Goal: Information Seeking & Learning: Find specific fact

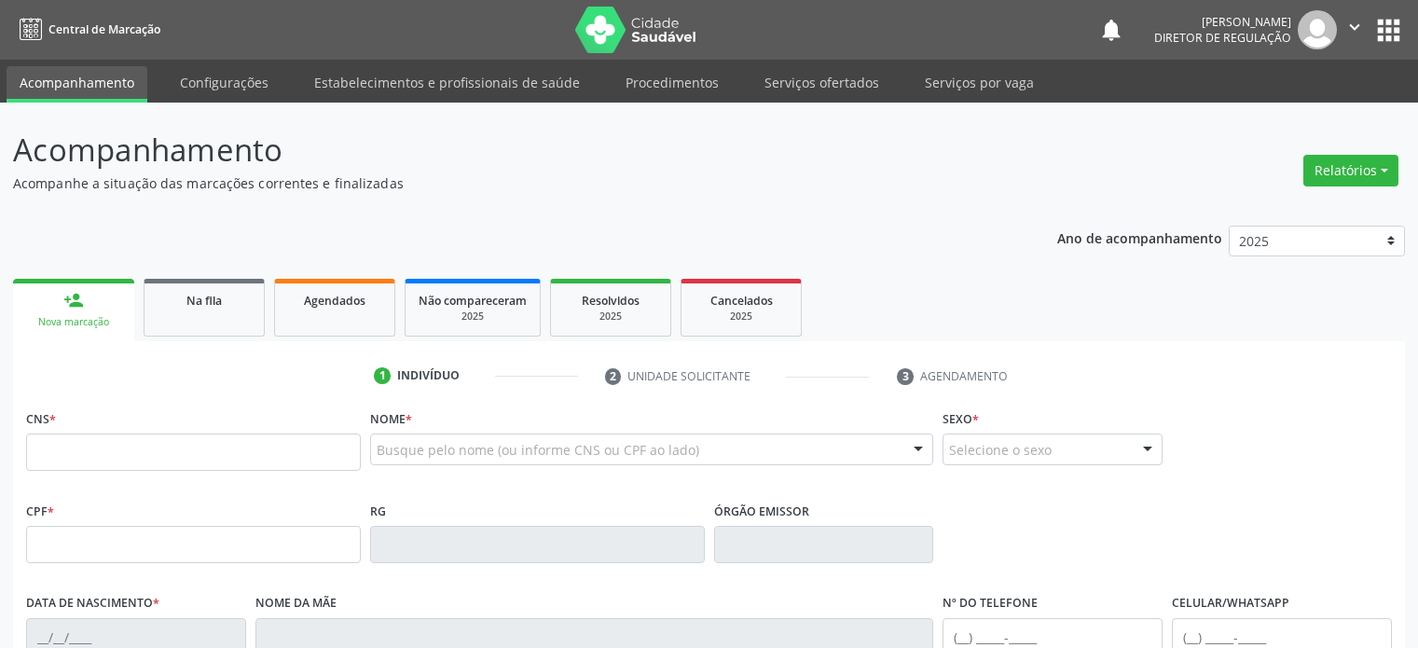
click at [188, 316] on link "Na fila" at bounding box center [204, 308] width 121 height 58
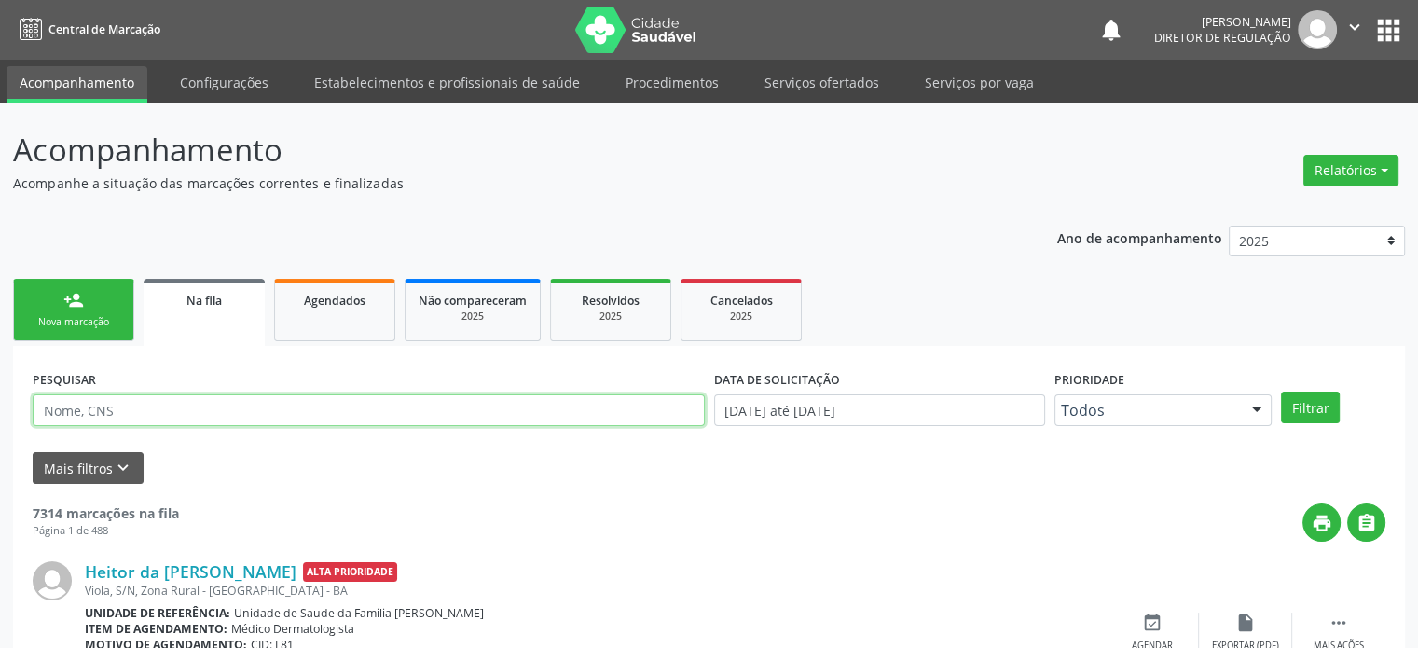
click at [103, 406] on input "text" at bounding box center [369, 410] width 672 height 32
paste input "[PERSON_NAME]"
click at [1281, 391] on button "Filtrar" at bounding box center [1310, 407] width 59 height 32
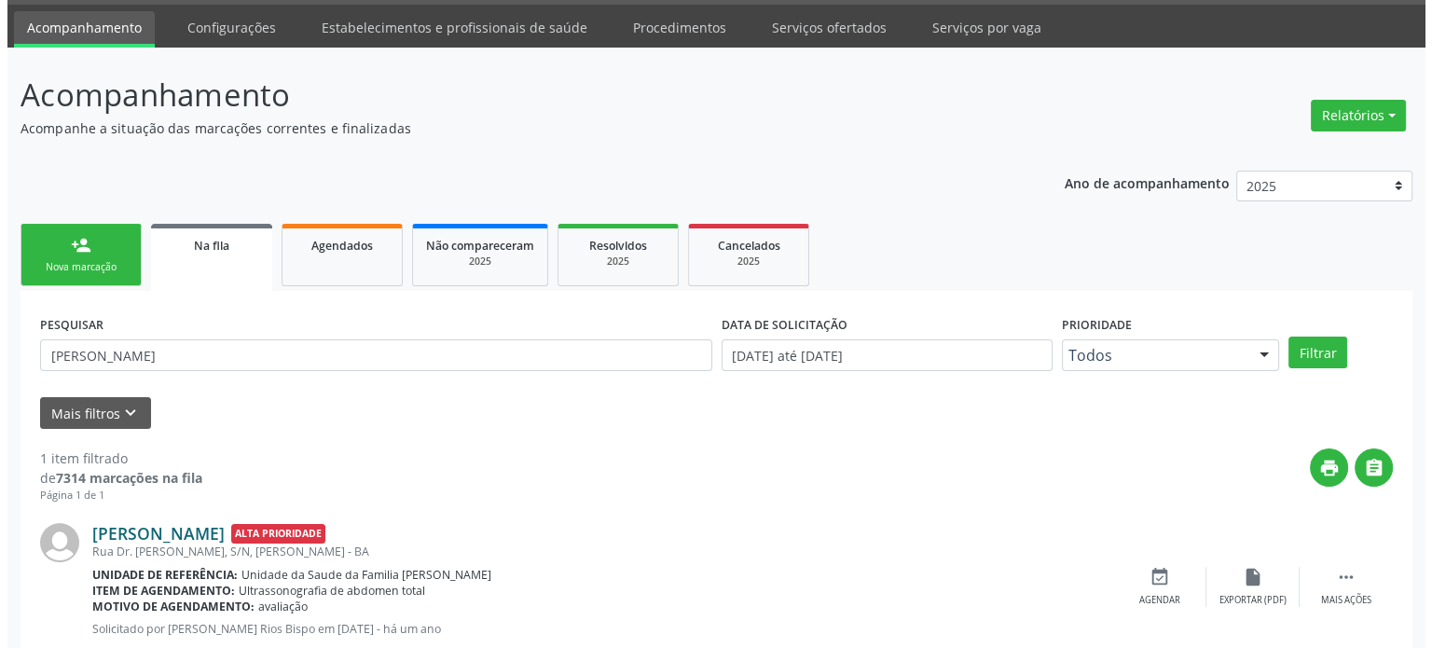
scroll to position [108, 0]
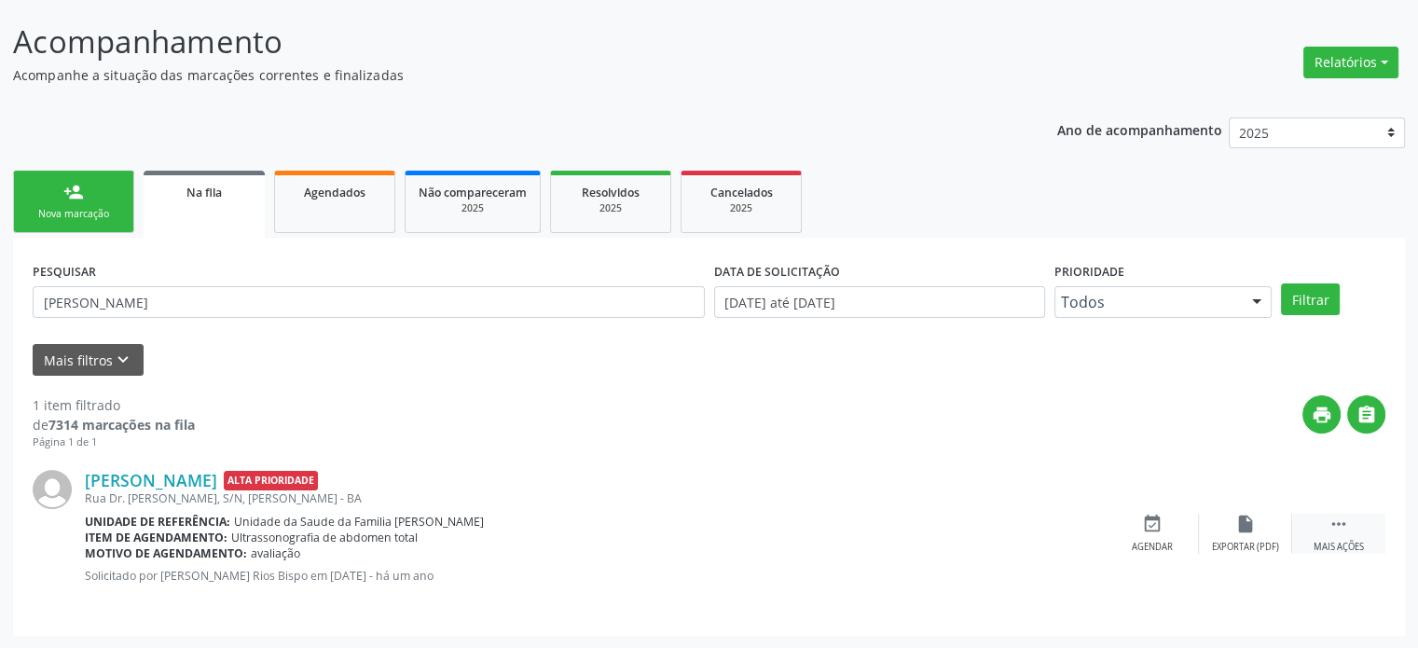
click at [1332, 520] on icon "" at bounding box center [1338, 524] width 21 height 21
click at [1131, 521] on div "cancel Cancelar" at bounding box center [1152, 534] width 93 height 40
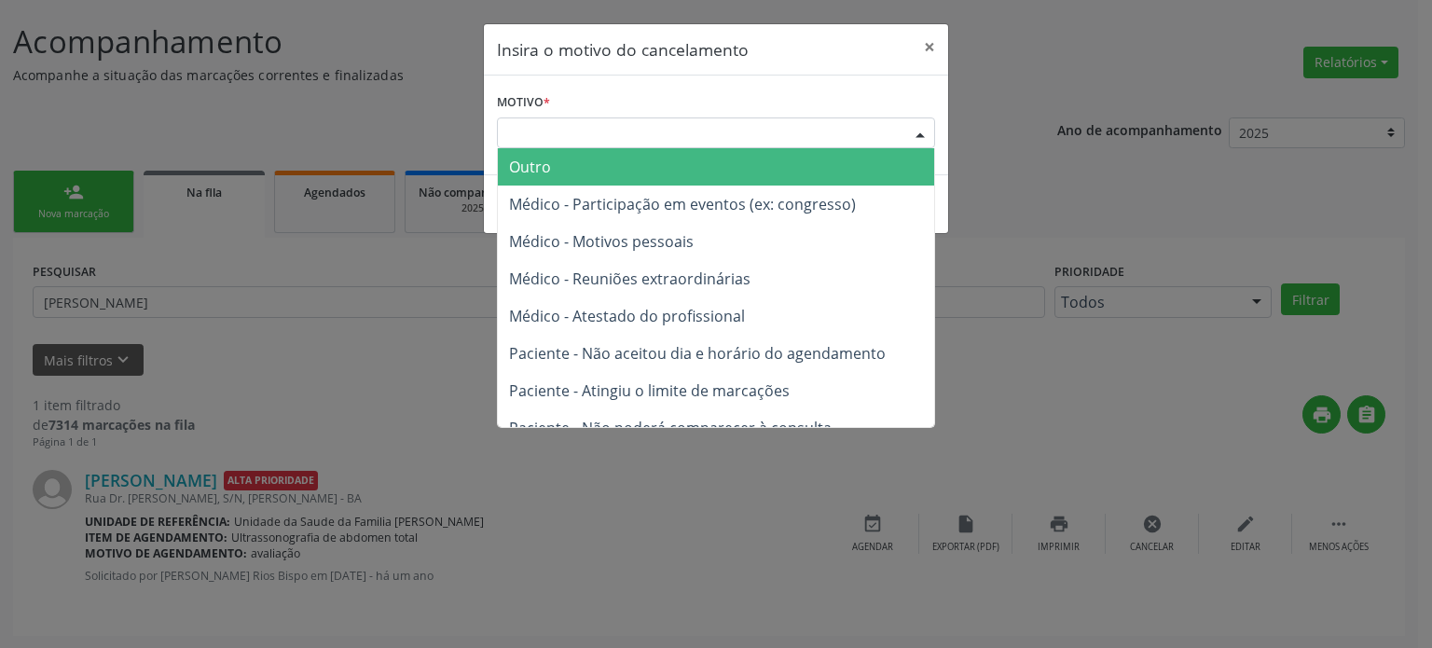
click at [600, 133] on div "Escolha o motivo" at bounding box center [716, 133] width 438 height 32
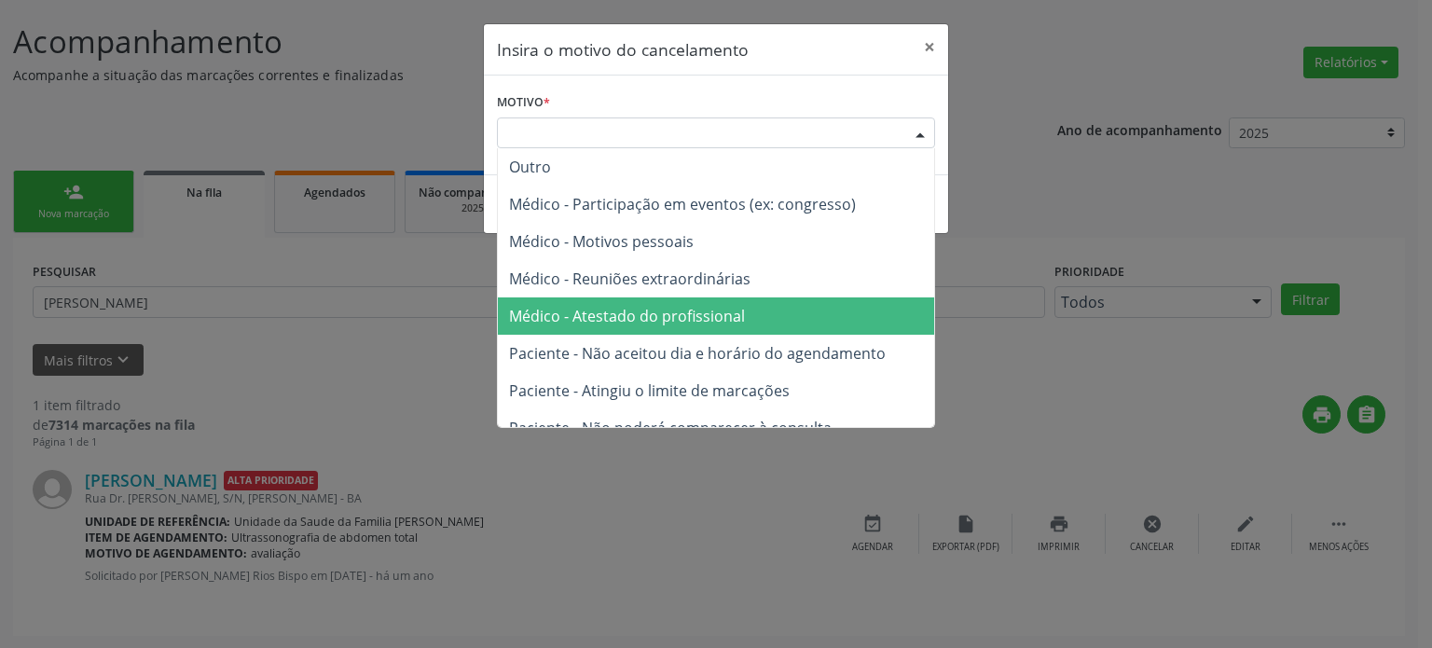
click at [622, 300] on span "Médico - Atestado do profissional" at bounding box center [716, 315] width 436 height 37
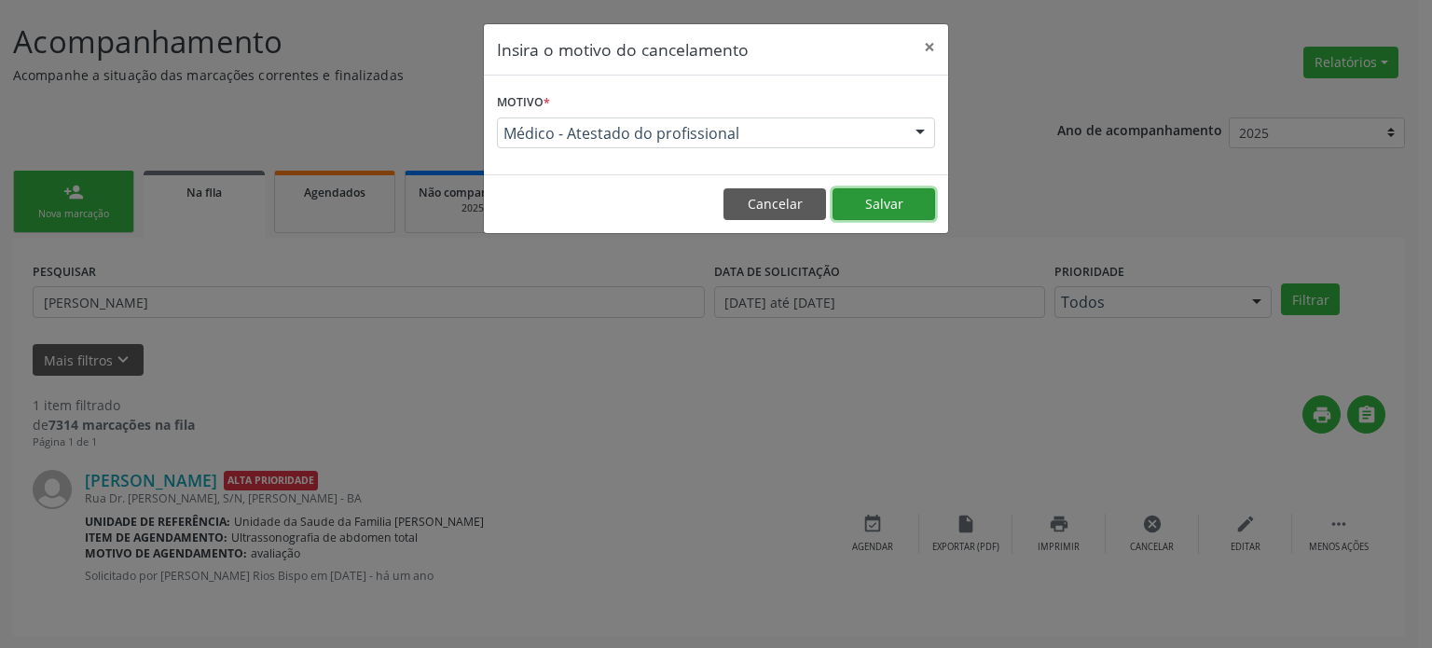
click at [874, 196] on button "Salvar" at bounding box center [883, 204] width 103 height 32
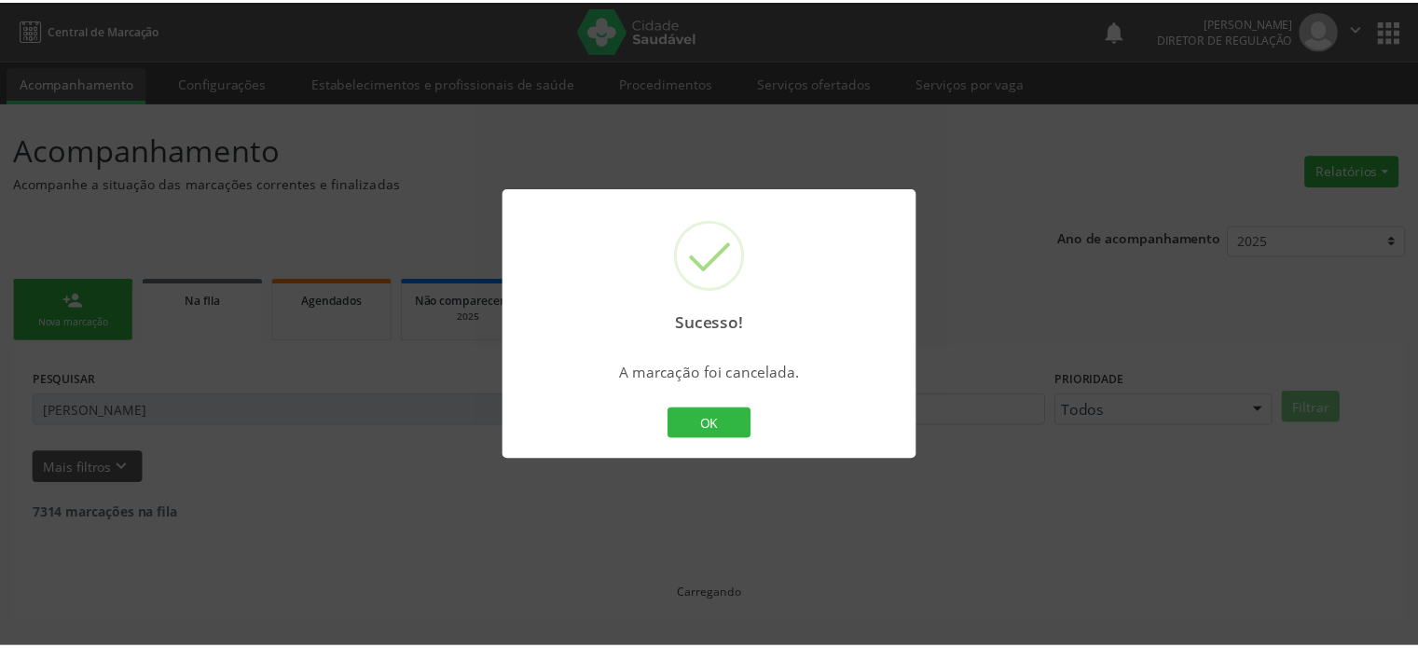
scroll to position [0, 0]
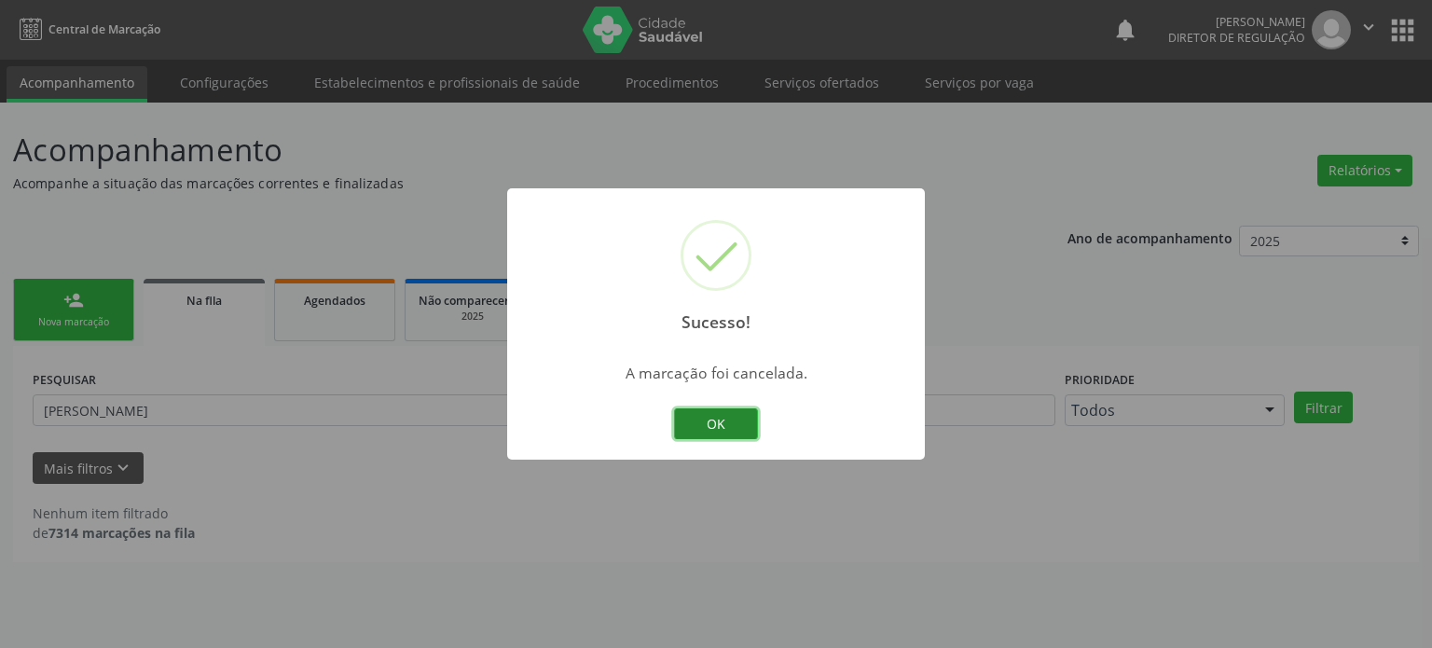
click at [711, 432] on button "OK" at bounding box center [716, 424] width 84 height 32
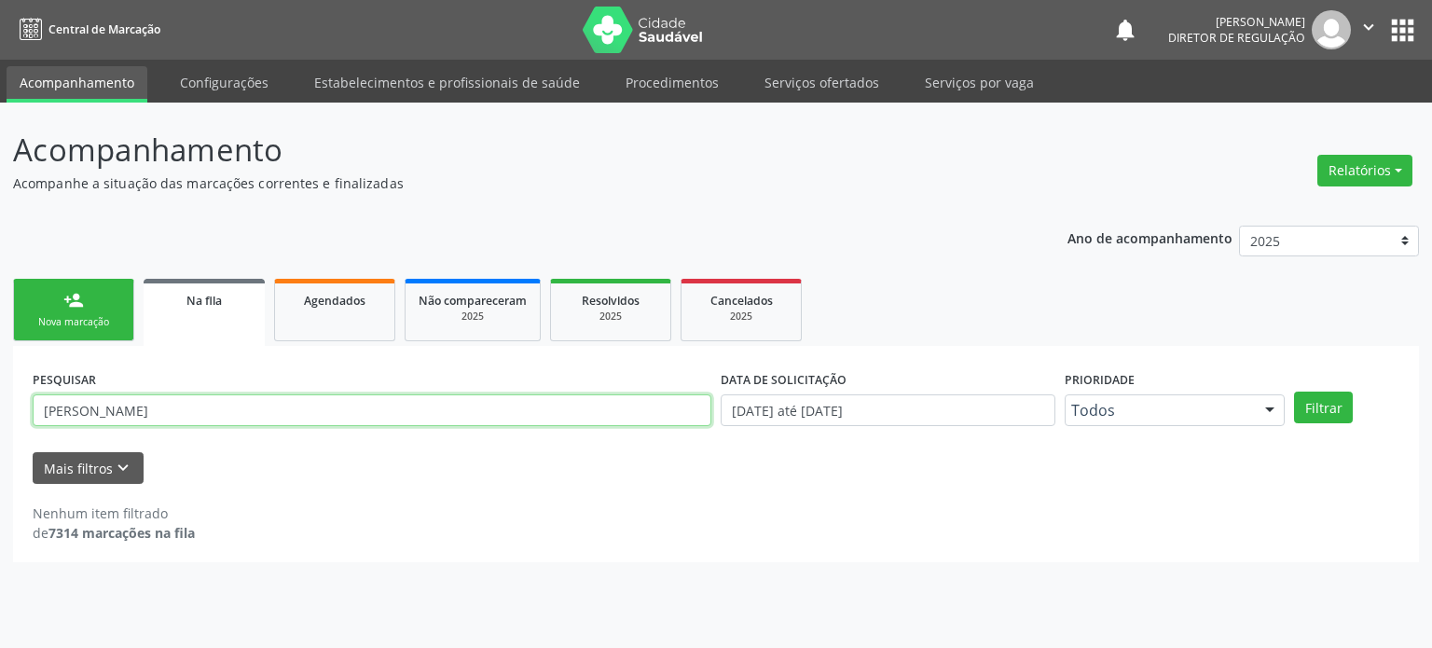
click at [174, 402] on input "[PERSON_NAME]" at bounding box center [372, 410] width 679 height 32
click at [1294, 391] on button "Filtrar" at bounding box center [1323, 407] width 59 height 32
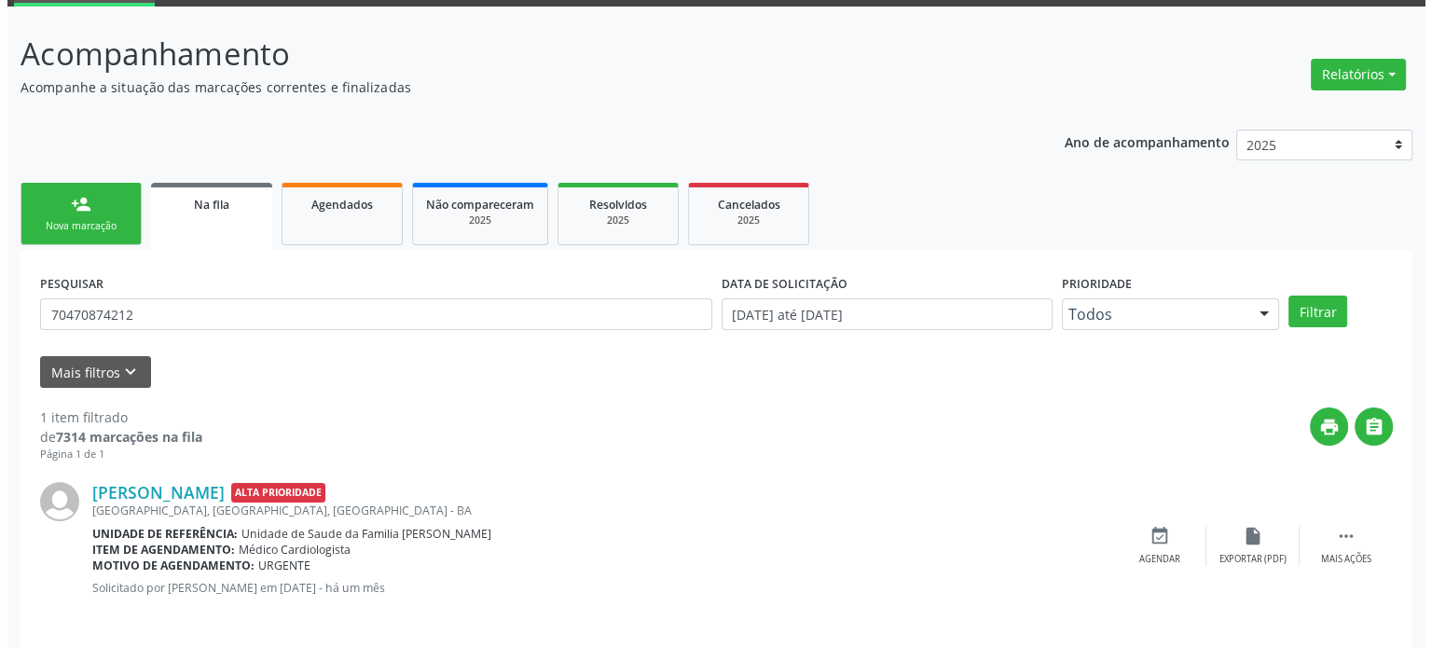
scroll to position [108, 0]
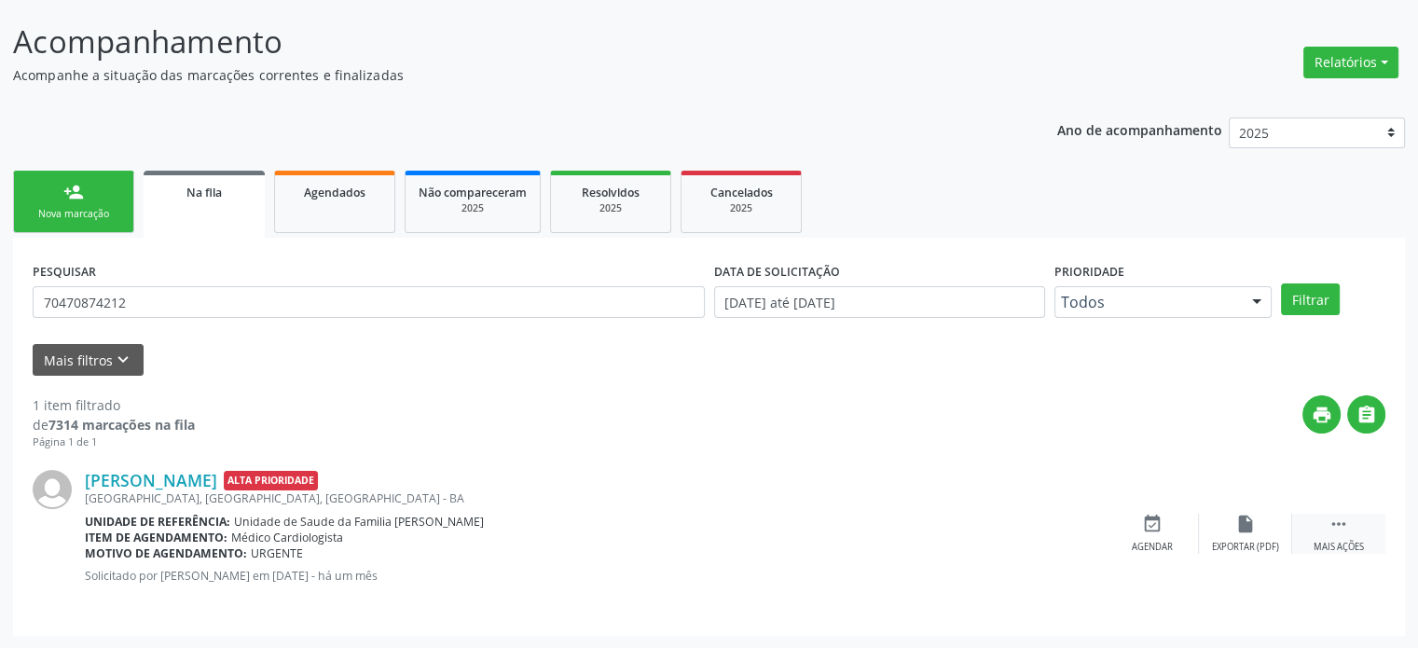
click at [1339, 530] on icon "" at bounding box center [1338, 524] width 21 height 21
click at [1149, 528] on icon "cancel" at bounding box center [1152, 524] width 21 height 21
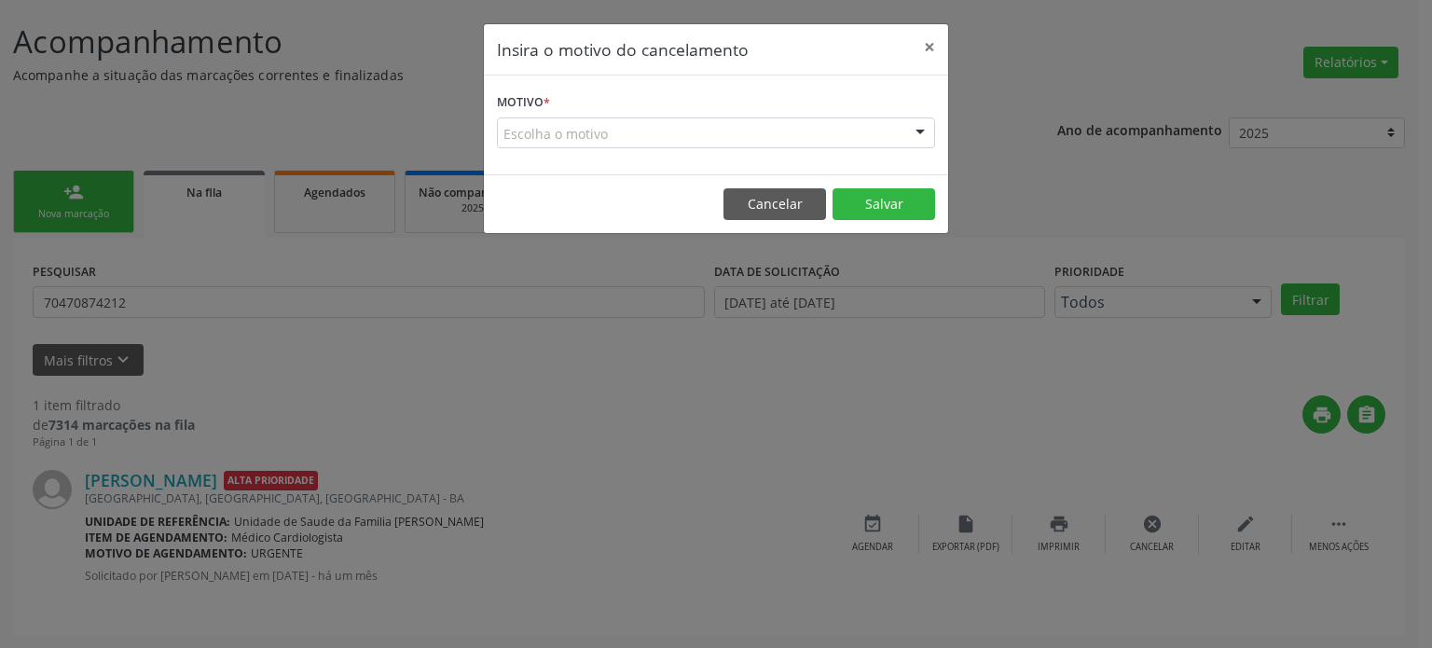
click at [701, 137] on div "Escolha o motivo" at bounding box center [716, 133] width 438 height 32
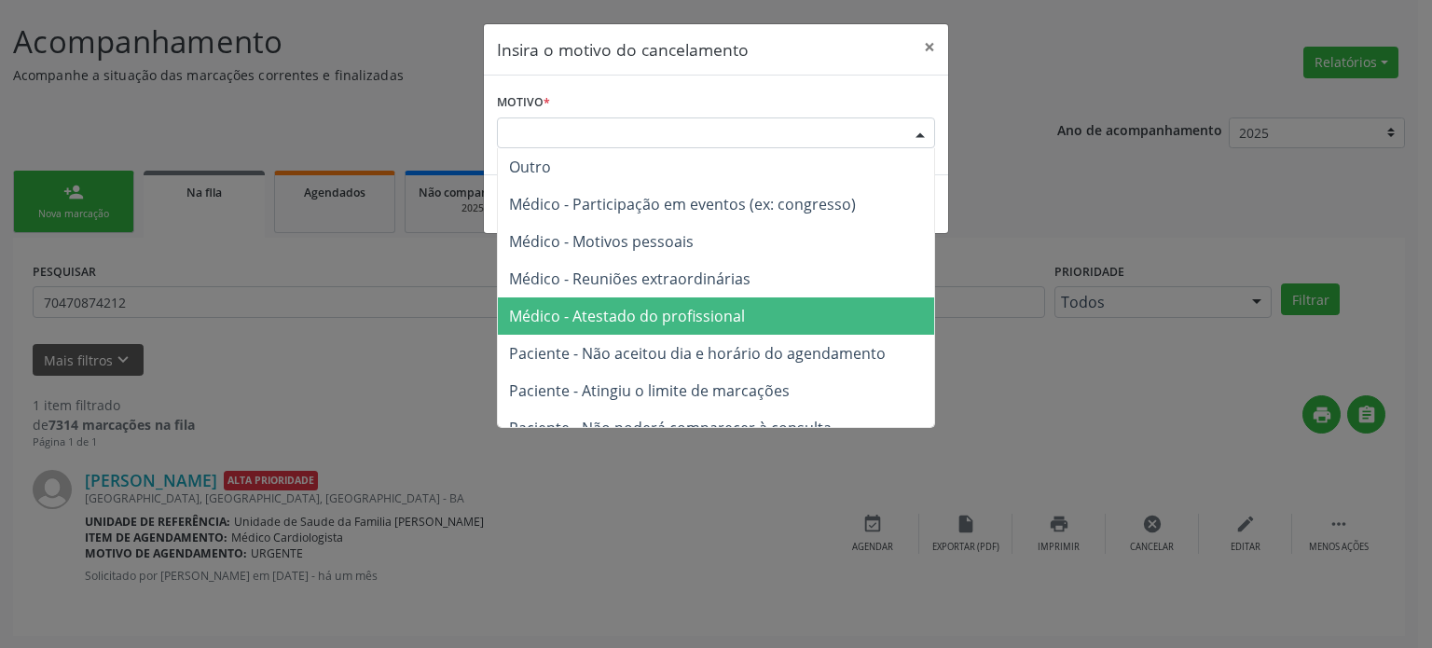
click at [669, 320] on span "Médico - Atestado do profissional" at bounding box center [627, 316] width 236 height 21
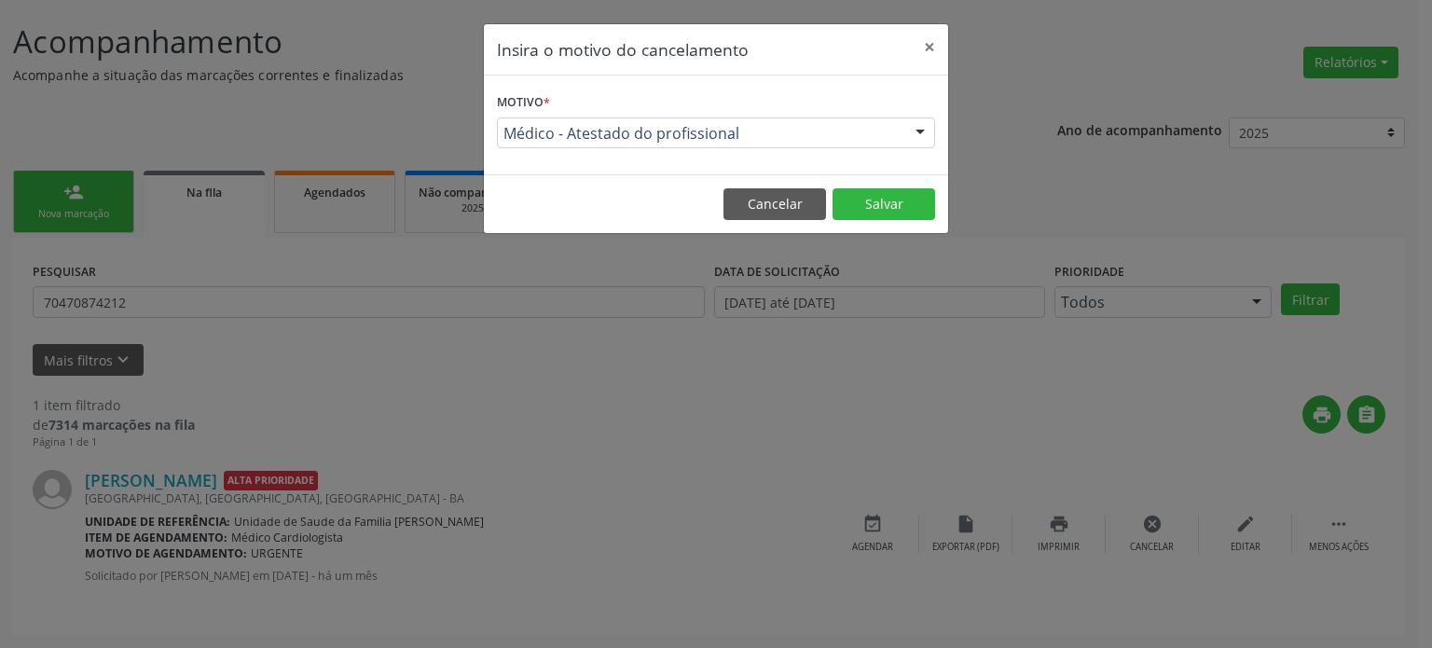
click at [875, 219] on footer "Cancelar Salvar" at bounding box center [716, 203] width 464 height 59
click at [886, 209] on button "Salvar" at bounding box center [883, 204] width 103 height 32
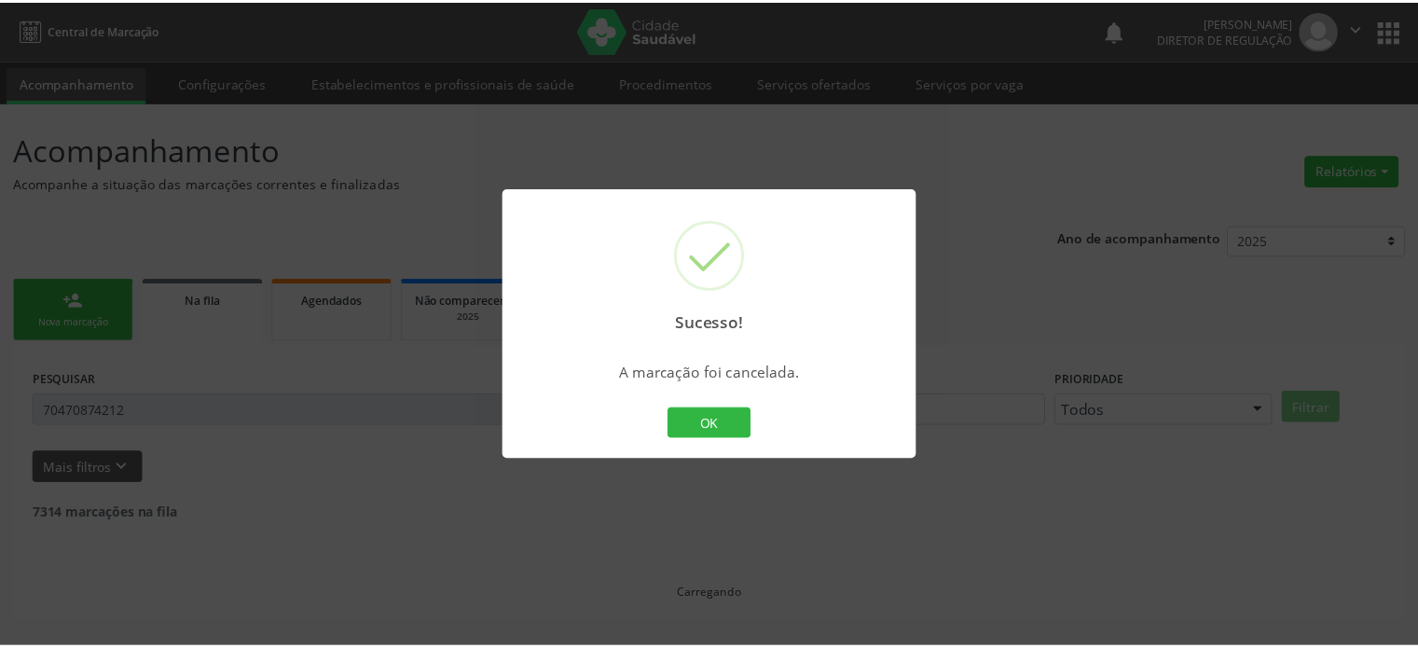
scroll to position [0, 0]
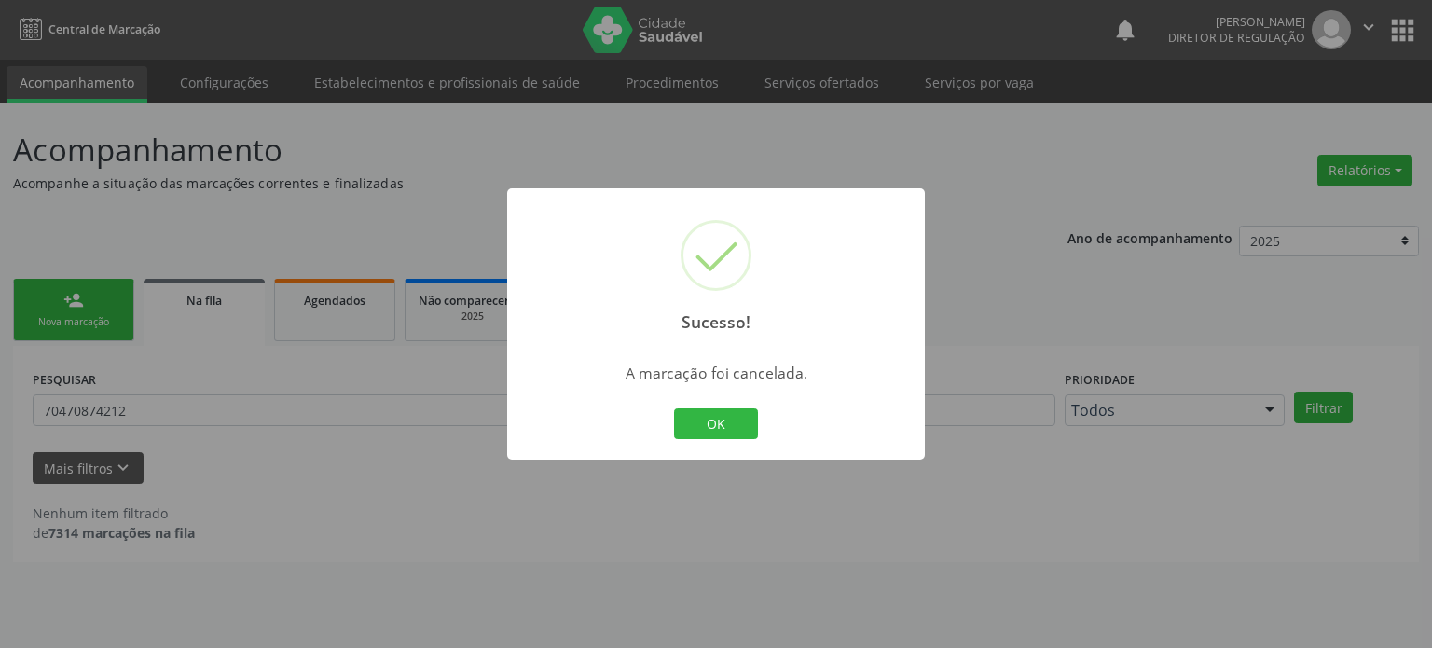
click at [717, 441] on div "OK Cancel" at bounding box center [716, 424] width 92 height 39
click at [734, 424] on button "OK" at bounding box center [716, 424] width 84 height 32
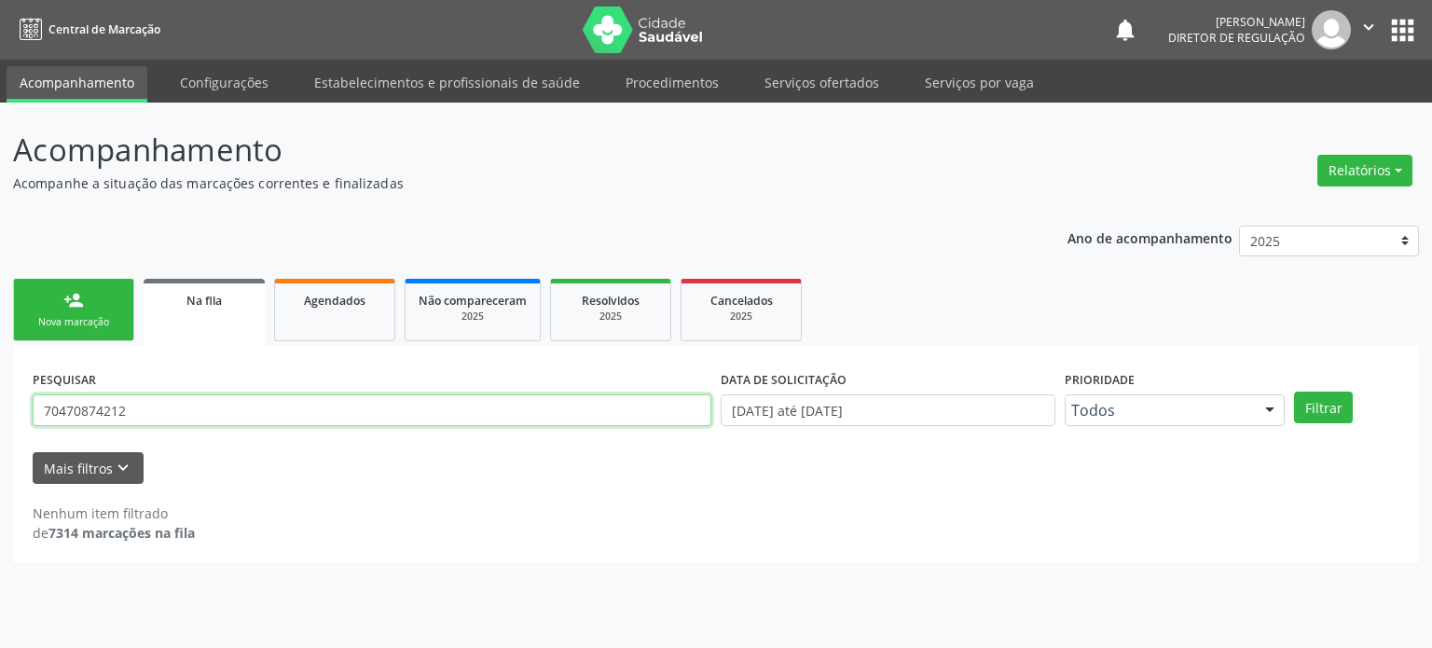
click at [137, 404] on input "70470874212" at bounding box center [372, 410] width 679 height 32
click at [1294, 391] on button "Filtrar" at bounding box center [1323, 407] width 59 height 32
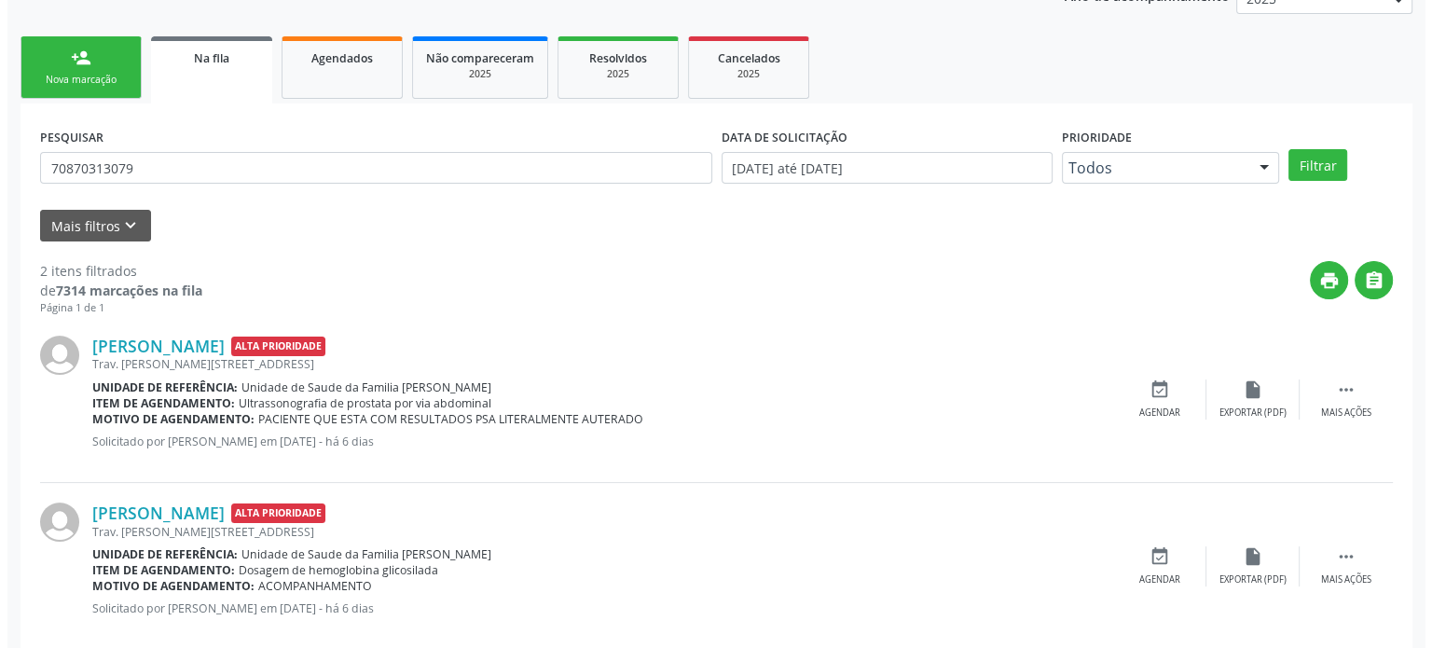
scroll to position [274, 0]
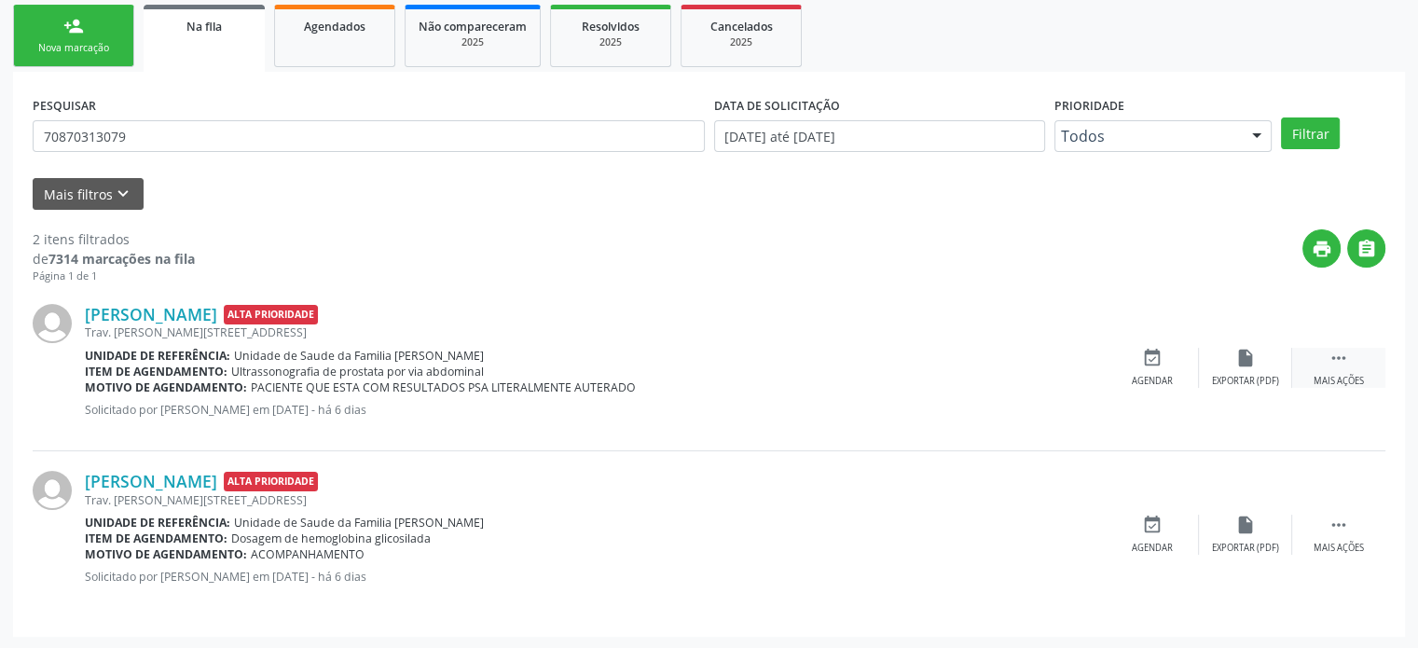
click at [1338, 352] on icon "" at bounding box center [1338, 358] width 21 height 21
click at [1148, 364] on icon "cancel" at bounding box center [1152, 358] width 21 height 21
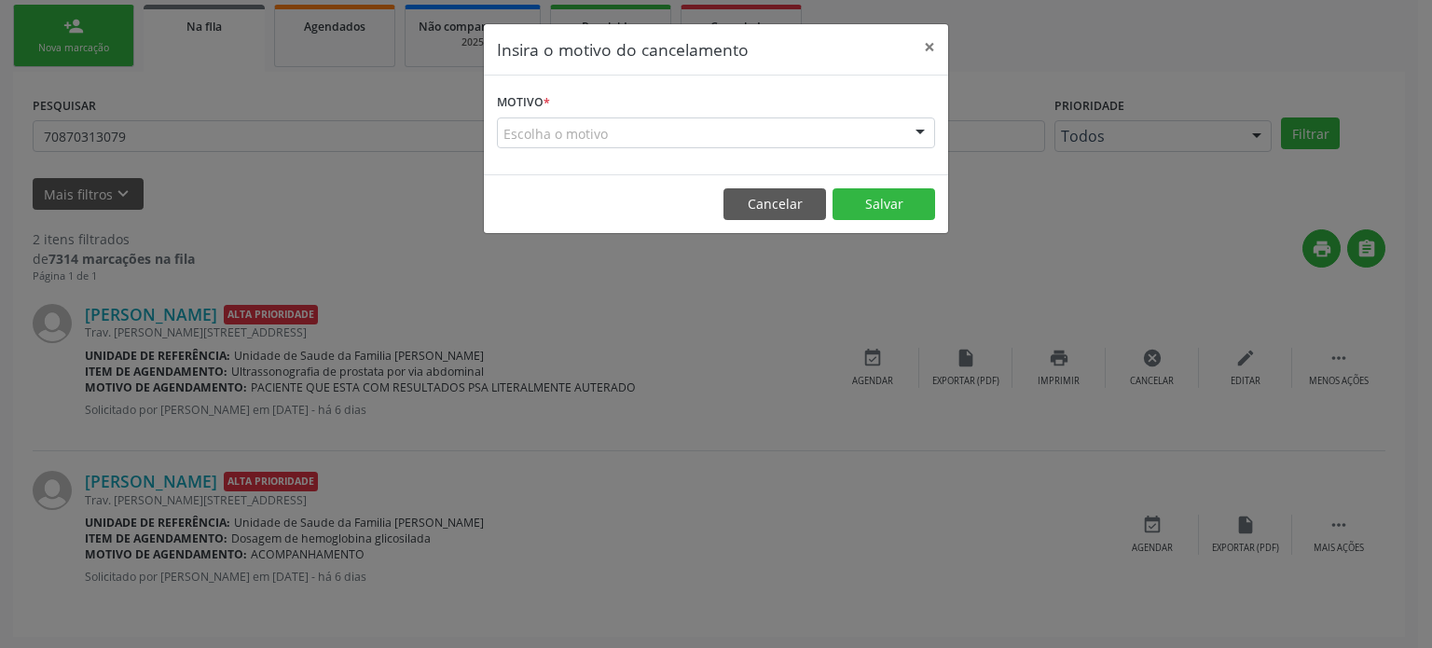
click at [618, 162] on div "Motivo * Escolha o motivo Outro Médico - Participação em eventos (ex: congresso…" at bounding box center [716, 125] width 464 height 99
click at [611, 137] on div "Escolha o motivo" at bounding box center [716, 133] width 438 height 32
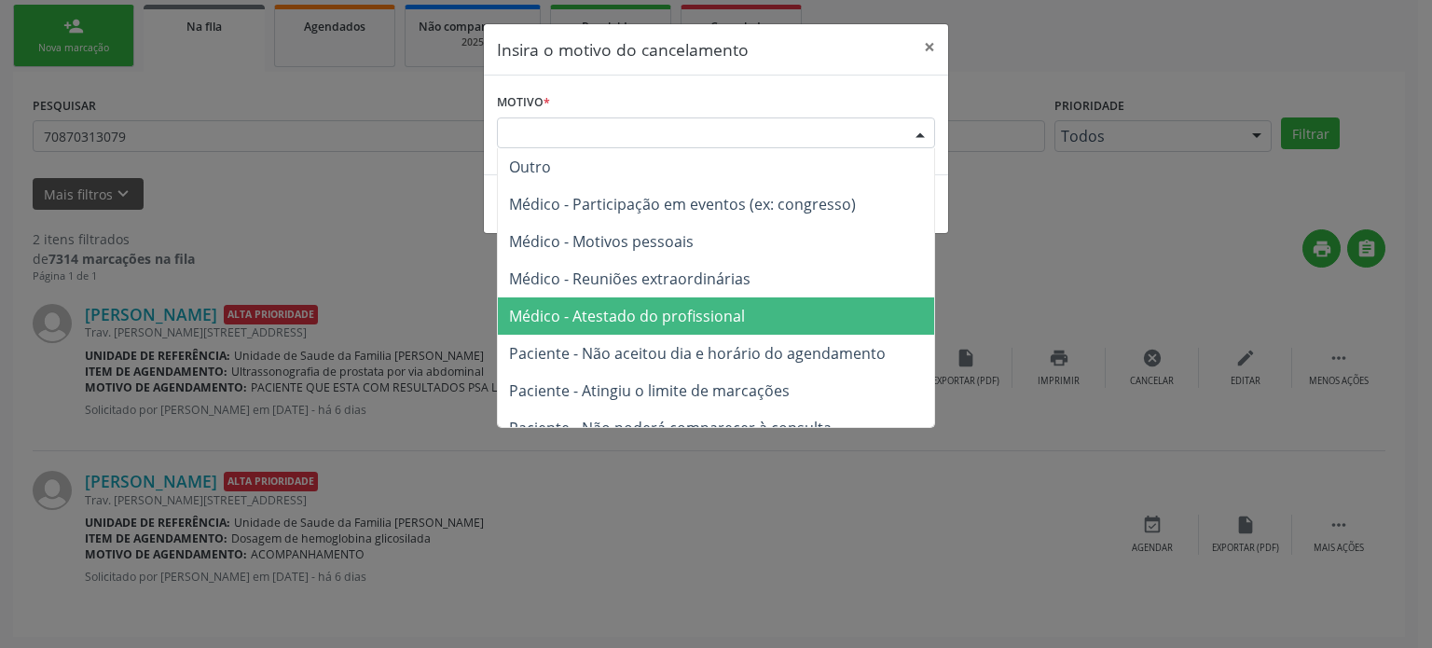
click at [674, 303] on span "Médico - Atestado do profissional" at bounding box center [716, 315] width 436 height 37
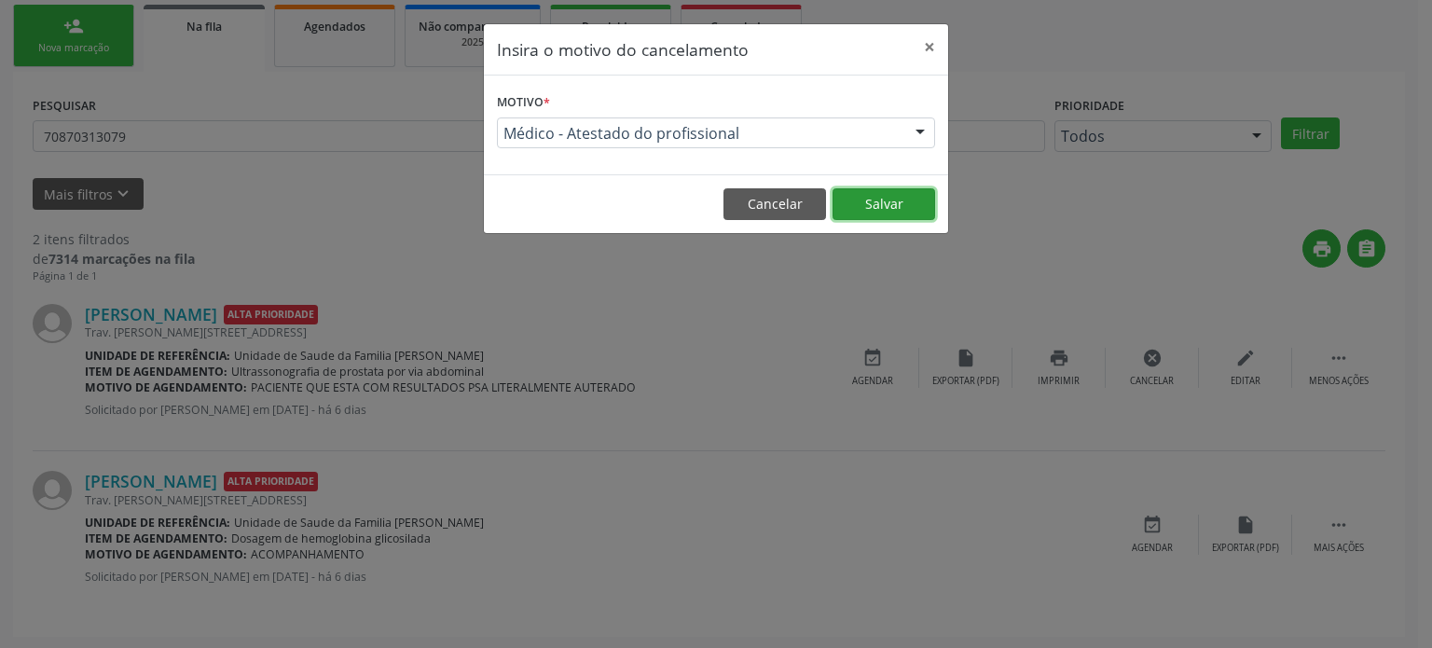
click at [861, 200] on button "Salvar" at bounding box center [883, 204] width 103 height 32
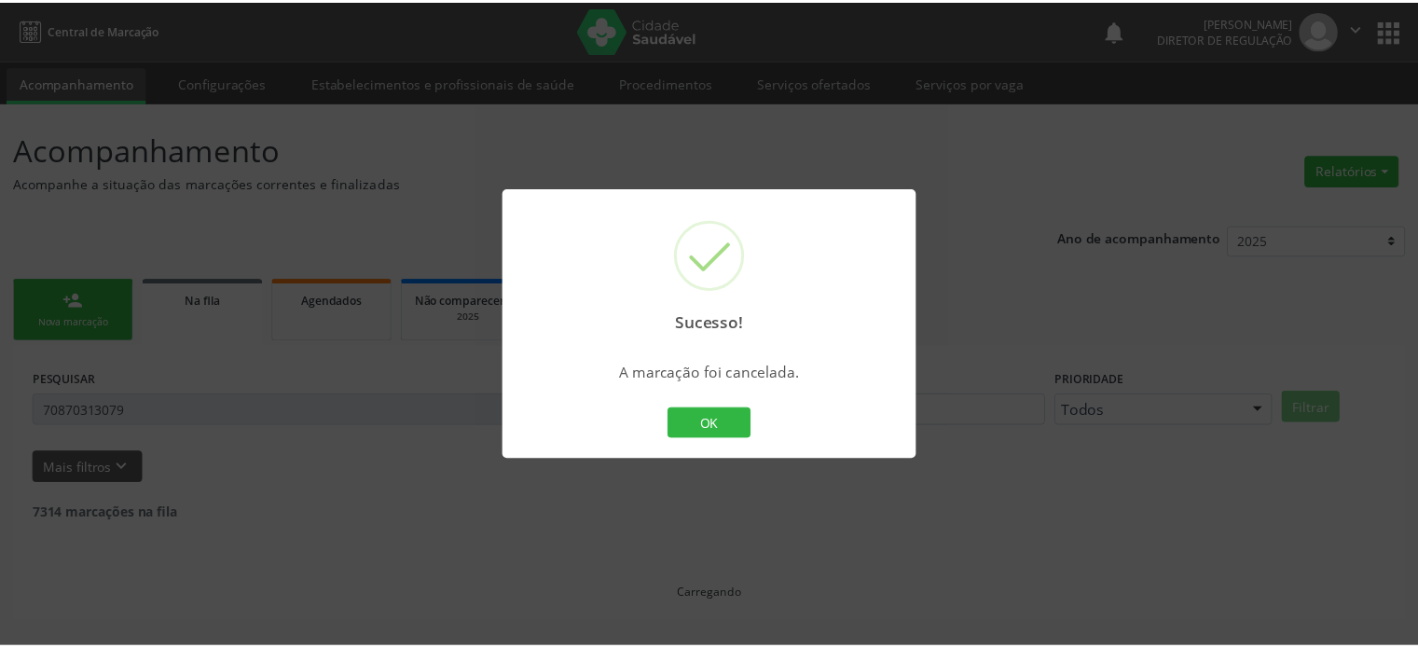
scroll to position [0, 0]
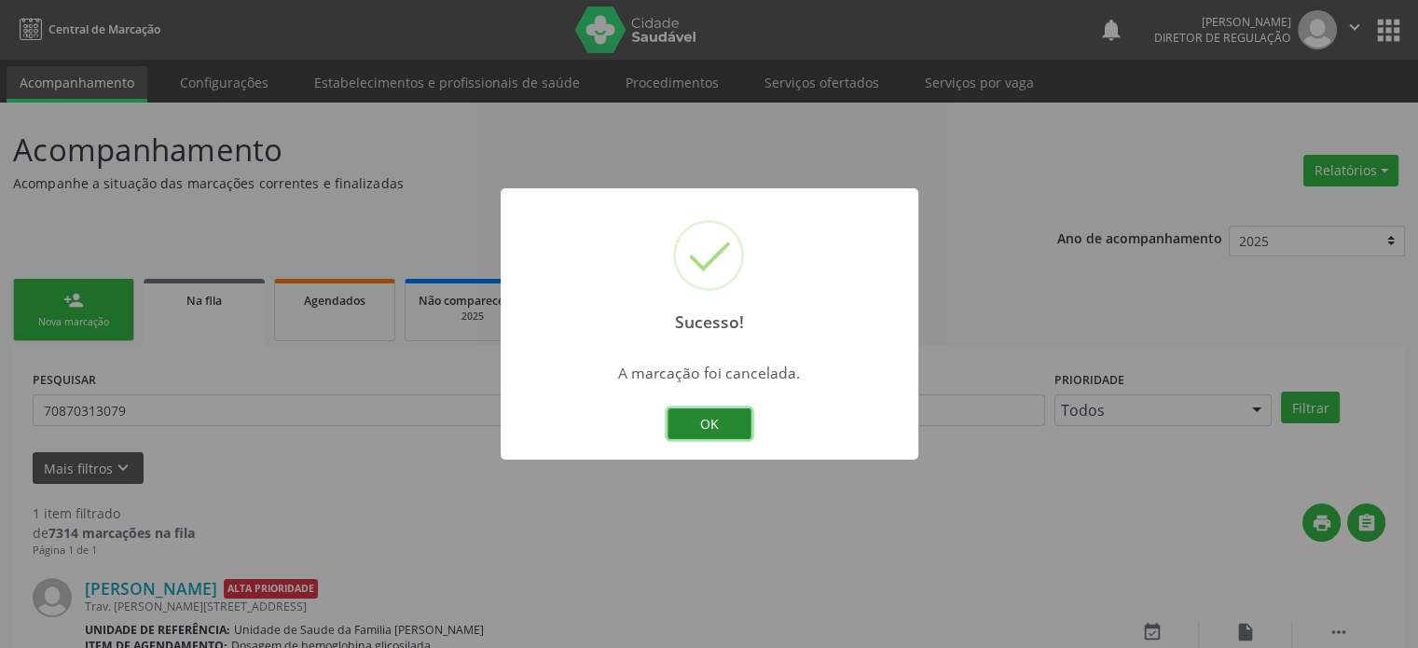
click at [693, 426] on button "OK" at bounding box center [709, 424] width 84 height 32
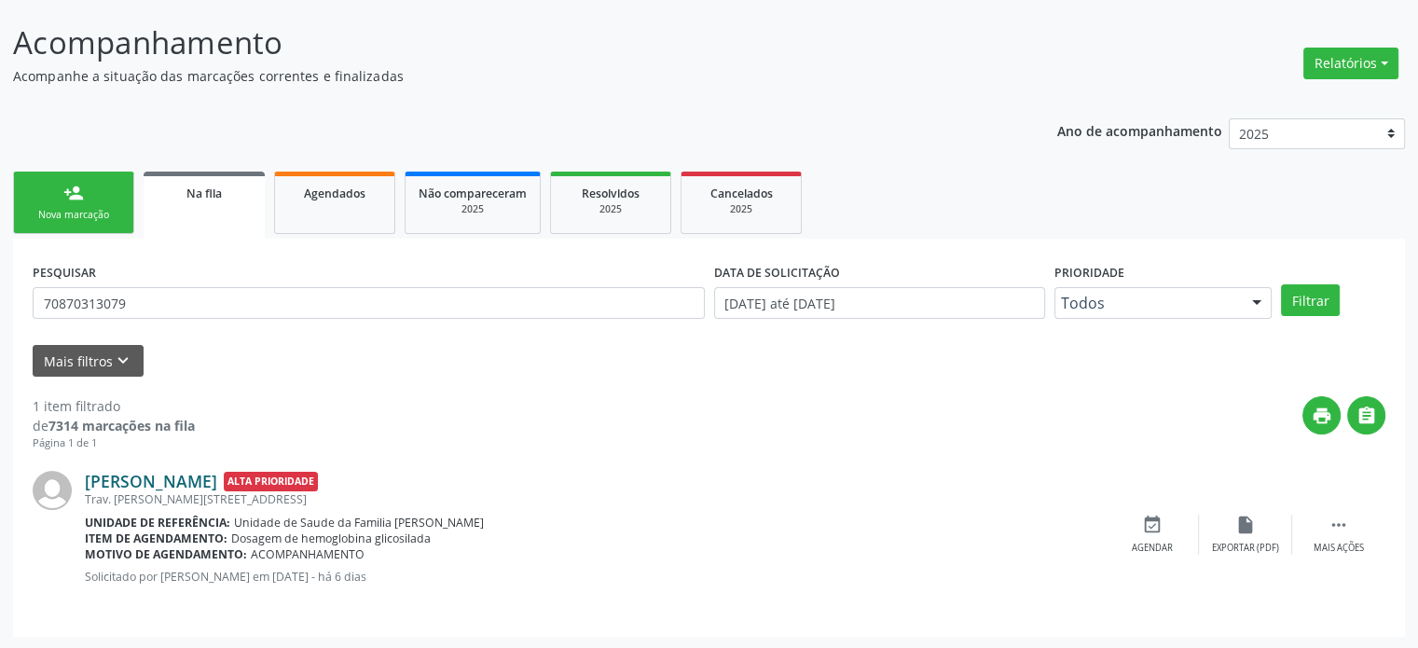
scroll to position [108, 0]
click at [189, 480] on link "[PERSON_NAME]" at bounding box center [151, 480] width 132 height 21
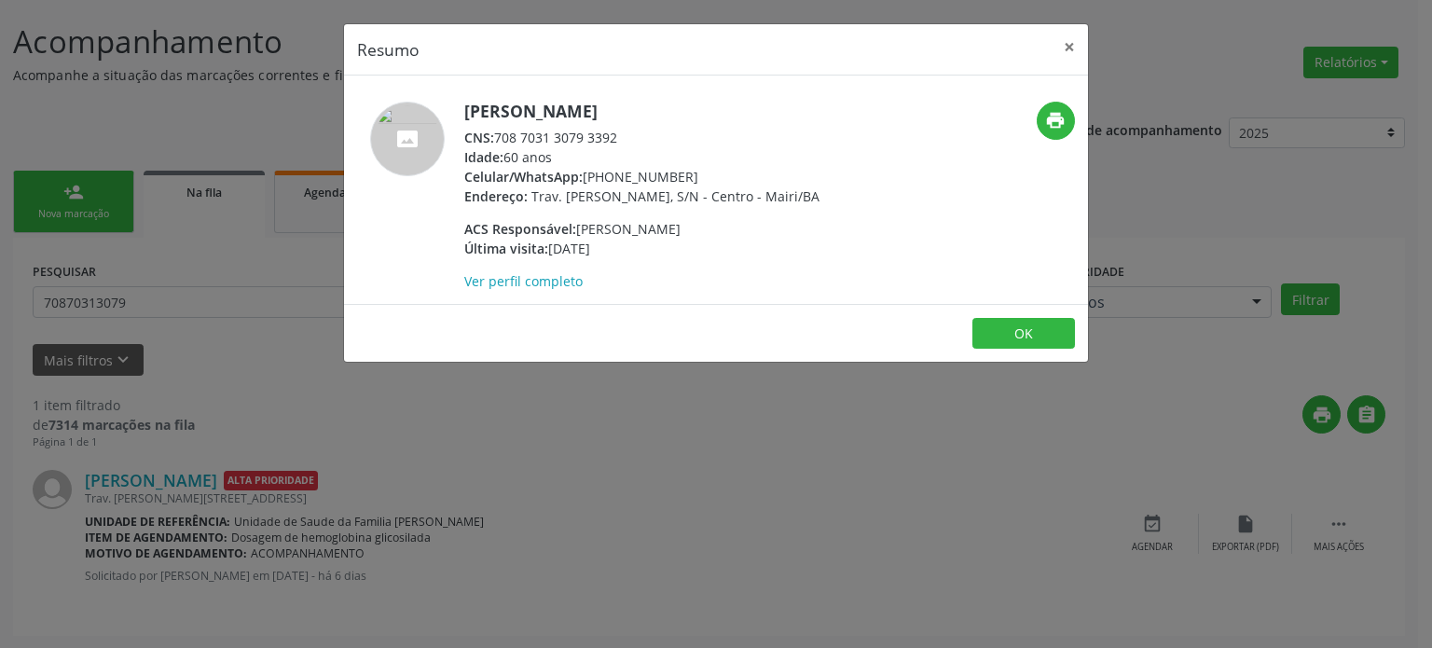
drag, startPoint x: 464, startPoint y: 105, endPoint x: 706, endPoint y: 105, distance: 241.4
click at [706, 105] on h5 "[PERSON_NAME]" at bounding box center [641, 112] width 355 height 20
copy h5 "[PERSON_NAME]"
click at [160, 298] on div "Resumo × [PERSON_NAME] CNS: 708 7031 3079 3392 Idade: 60 anos Celular/WhatsApp:…" at bounding box center [716, 324] width 1432 height 648
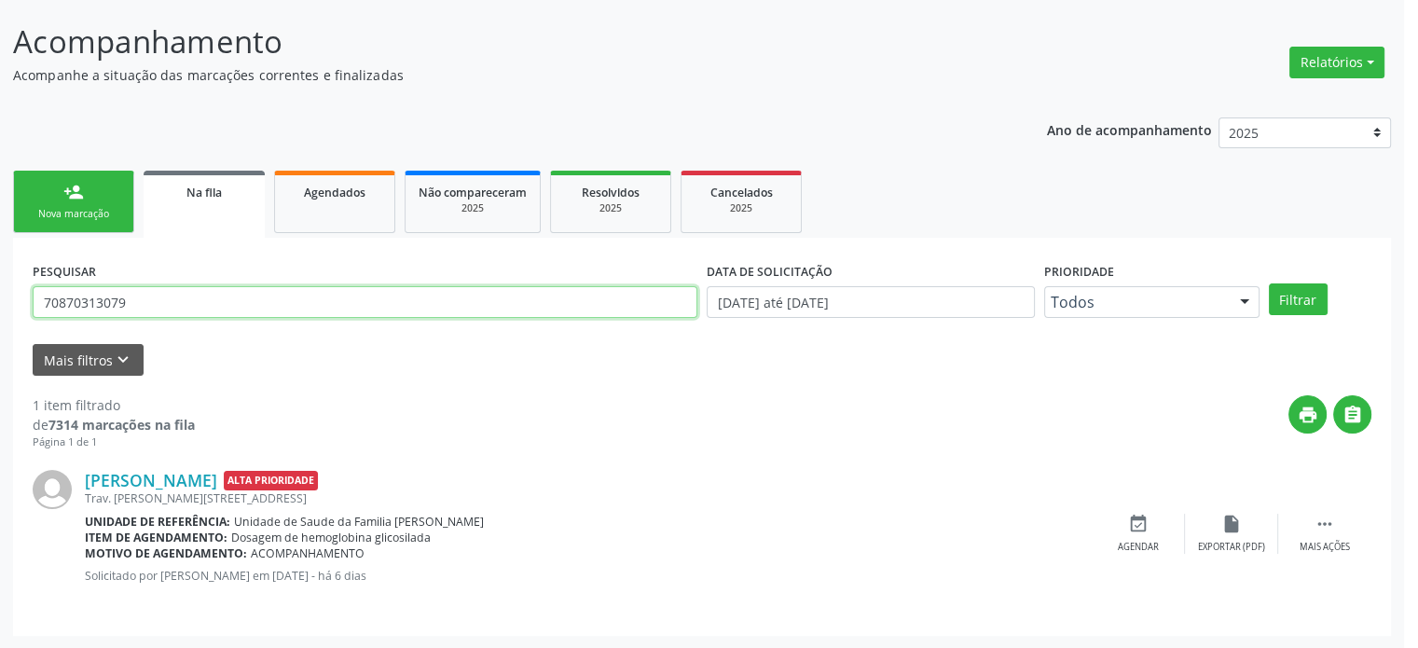
click at [160, 298] on input "70870313079" at bounding box center [365, 302] width 665 height 32
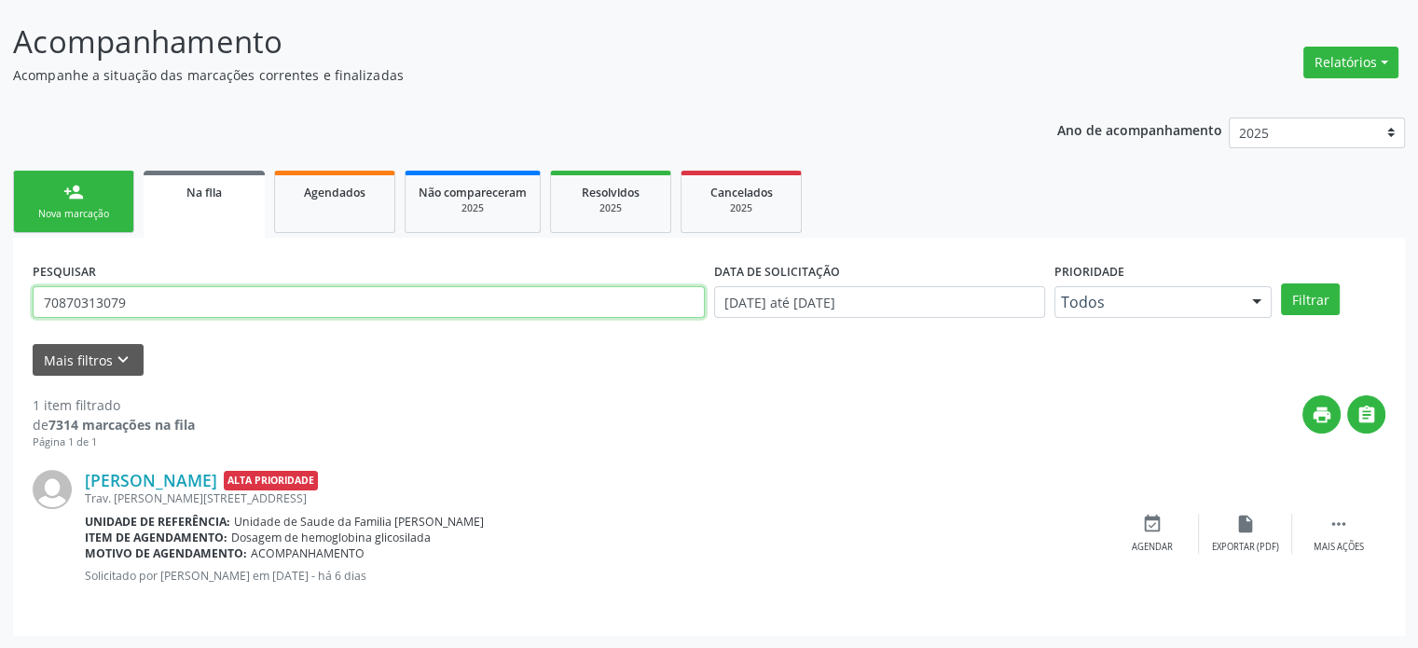
click at [160, 298] on input "70870313079" at bounding box center [369, 302] width 672 height 32
paste input "[PERSON_NAME]"
click at [160, 298] on input "[PERSON_NAME]" at bounding box center [369, 302] width 672 height 32
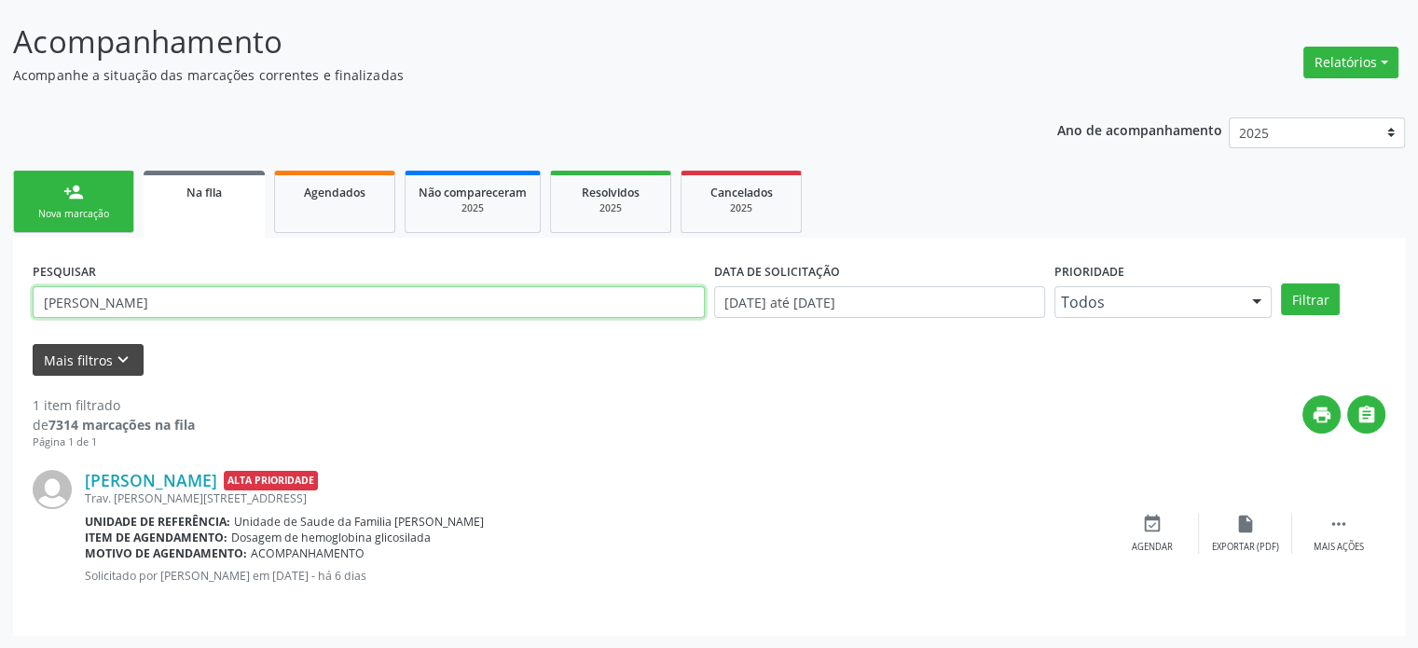
click at [1281, 283] on button "Filtrar" at bounding box center [1310, 299] width 59 height 32
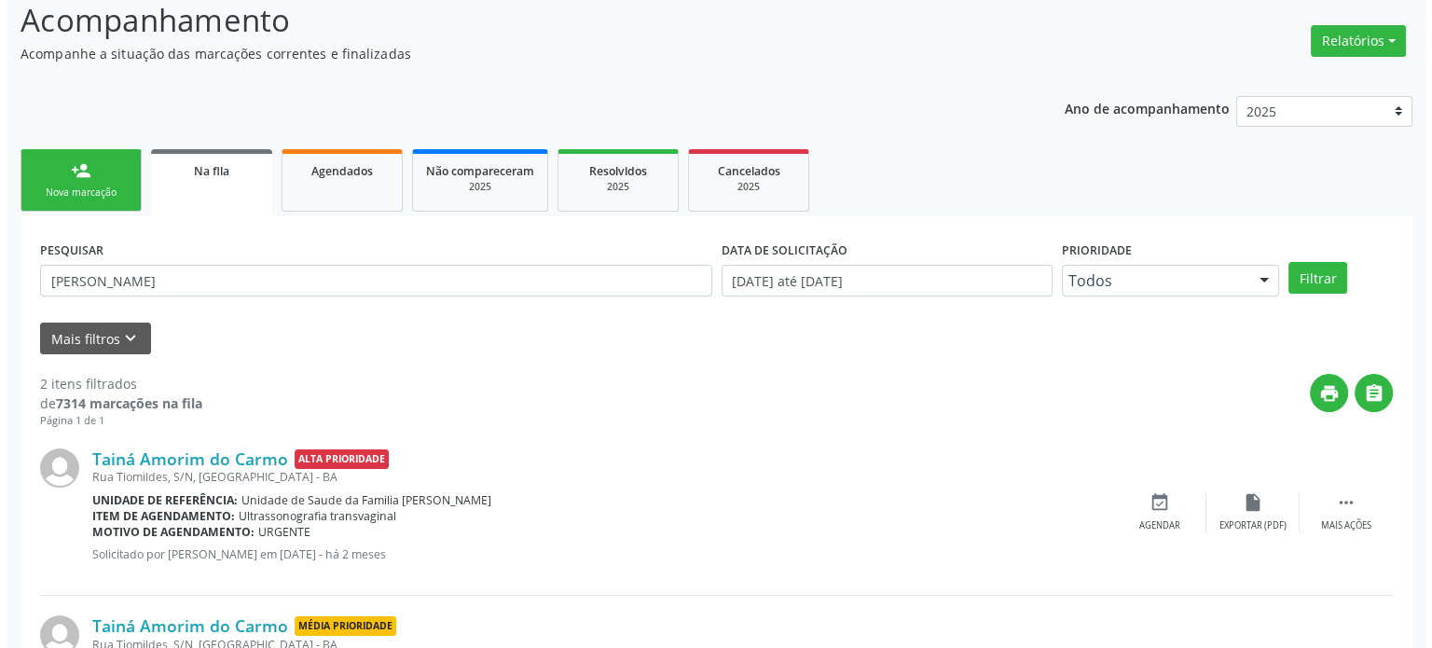
scroll to position [274, 0]
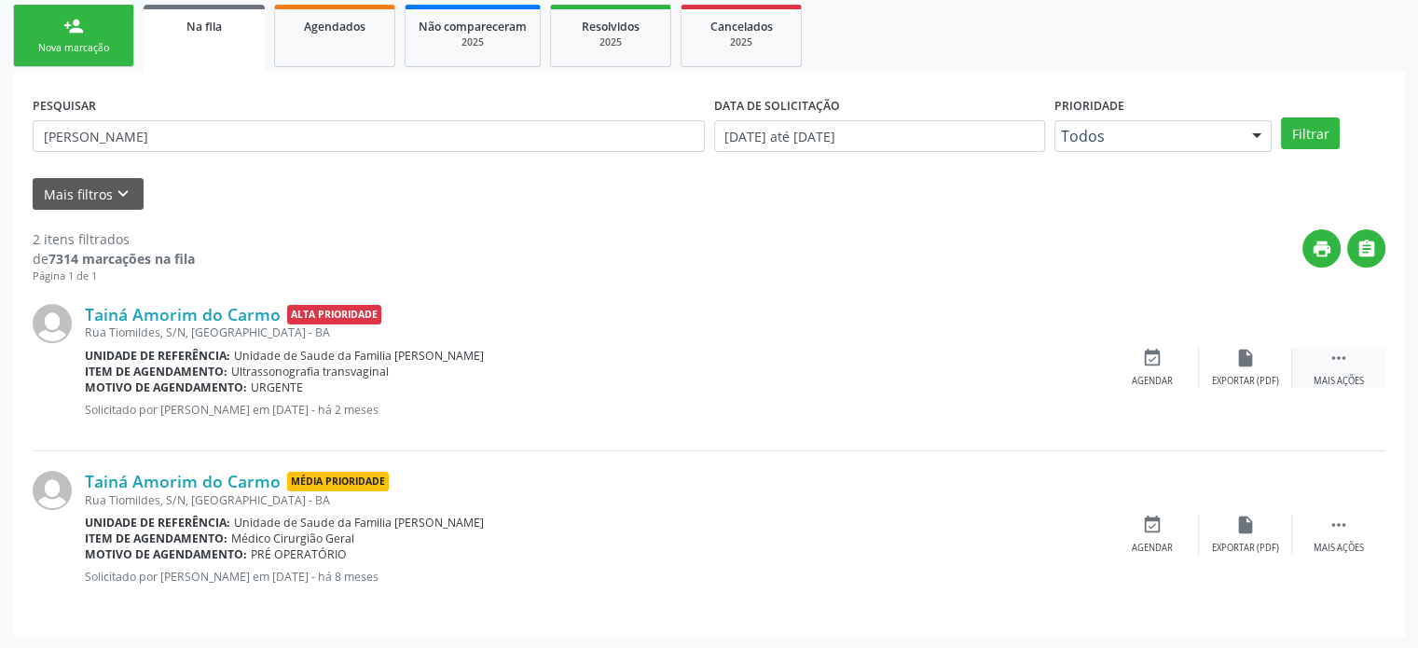
click at [1337, 372] on div " Mais ações" at bounding box center [1338, 368] width 93 height 40
click at [1132, 386] on div "Tainá Amorim do Carmo Alta Prioridade Rua Tiomildes, S/N, [GEOGRAPHIC_DATA] Uni…" at bounding box center [709, 367] width 1353 height 167
click at [1149, 322] on div "Tainá Amorim do Carmo Alta Prioridade Rua Tiomildes, S/N, [GEOGRAPHIC_DATA] Uni…" at bounding box center [709, 367] width 1353 height 167
click at [1139, 353] on div "cancel Cancelar" at bounding box center [1152, 368] width 93 height 40
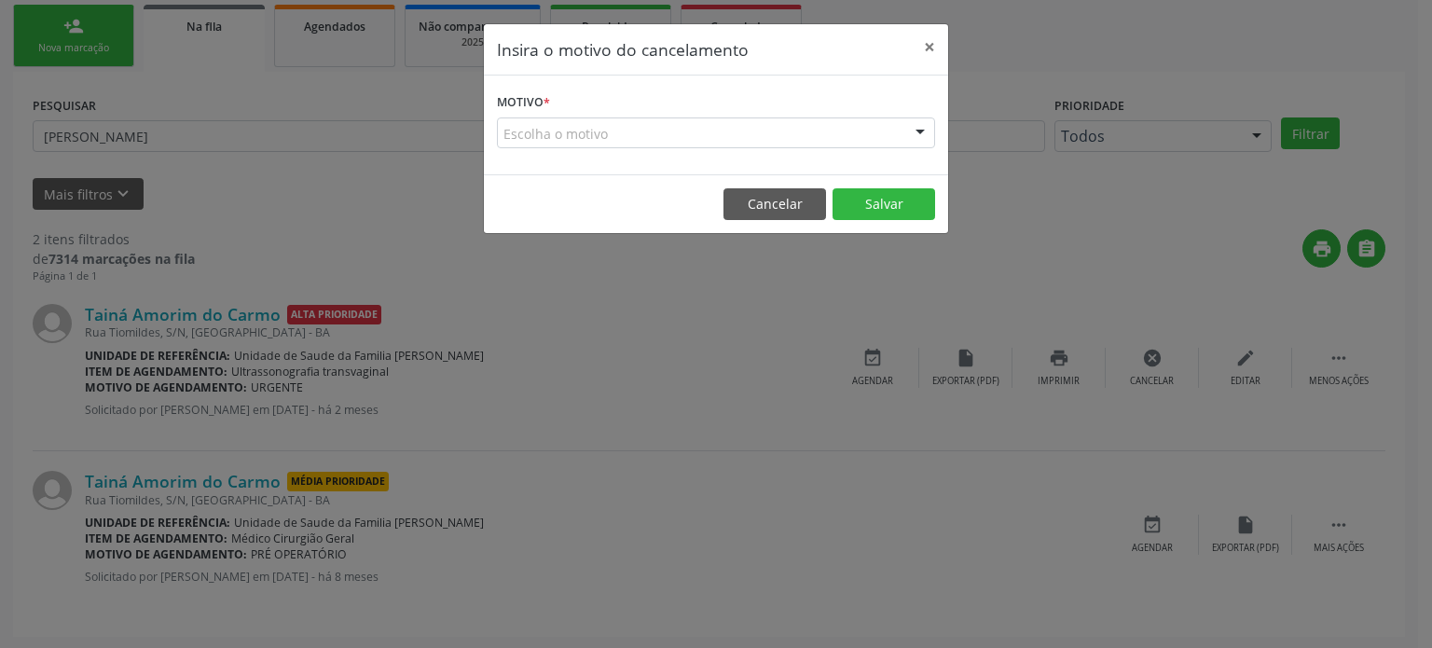
click at [687, 134] on div "Escolha o motivo" at bounding box center [716, 133] width 438 height 32
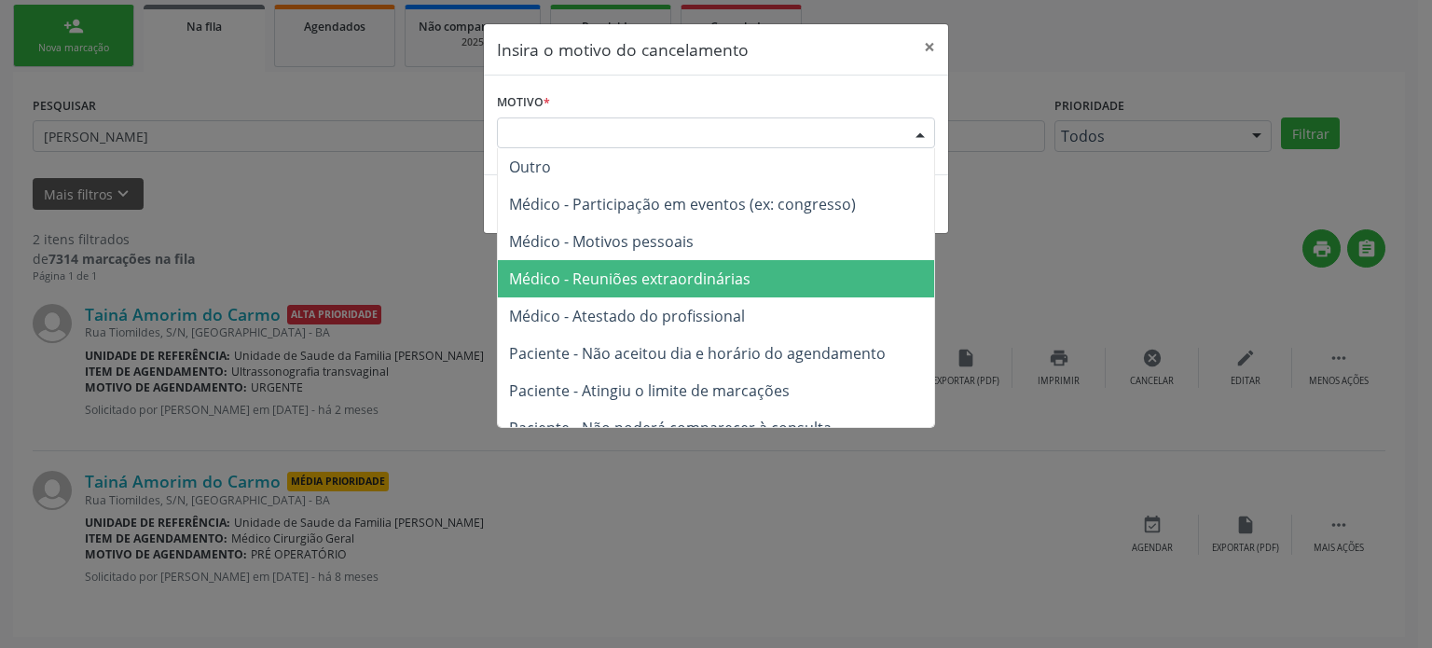
click at [667, 270] on span "Médico - Reuniões extraordinárias" at bounding box center [629, 278] width 241 height 21
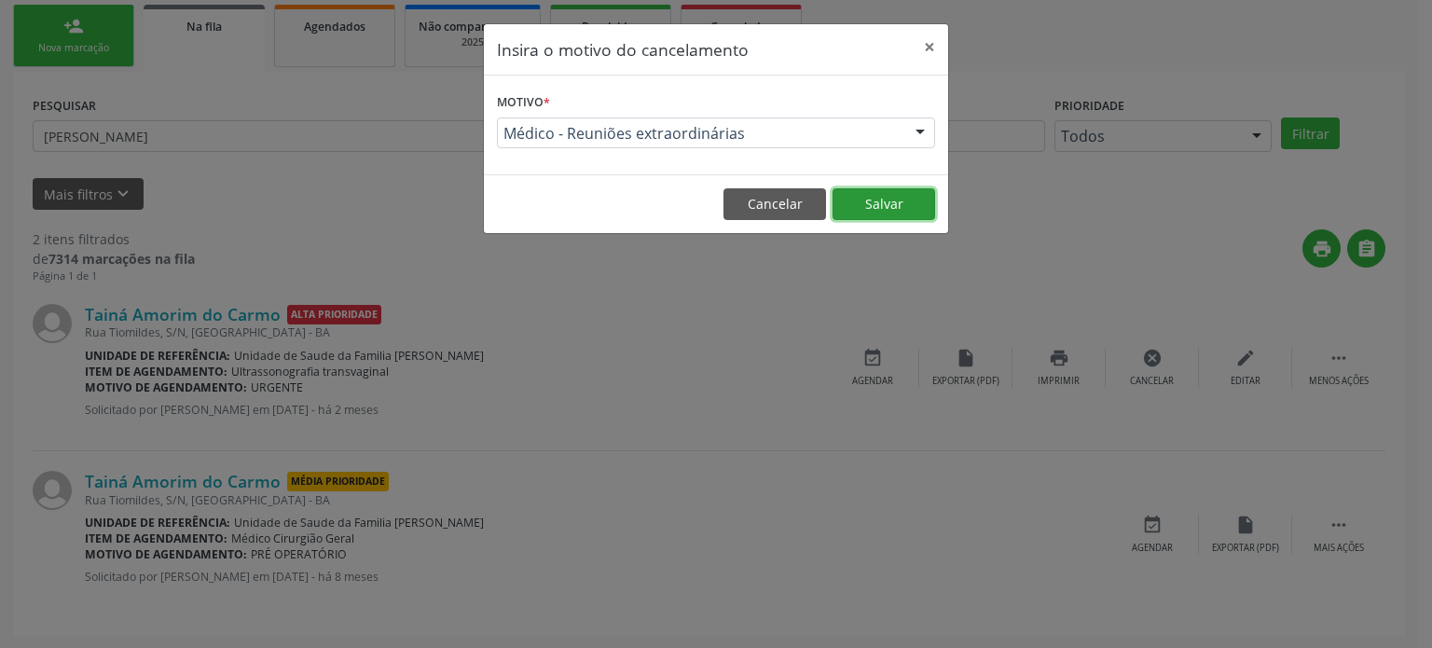
click at [880, 198] on button "Salvar" at bounding box center [883, 204] width 103 height 32
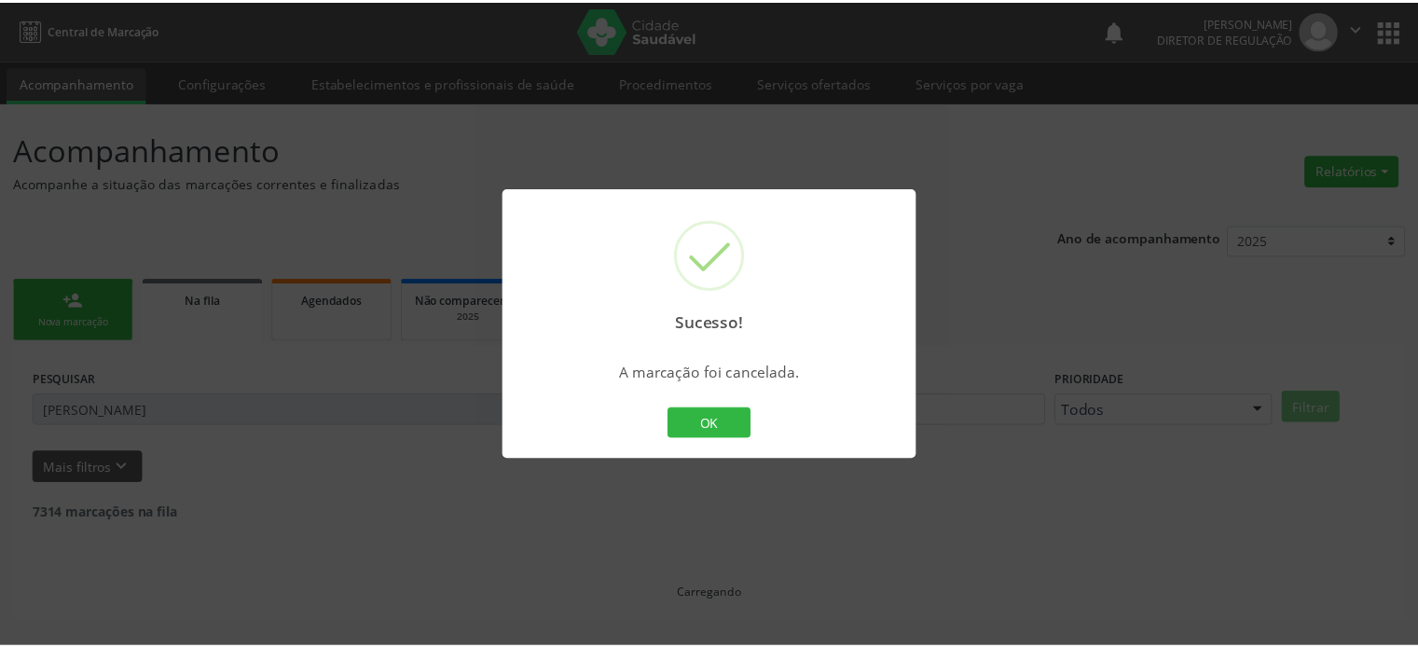
scroll to position [0, 0]
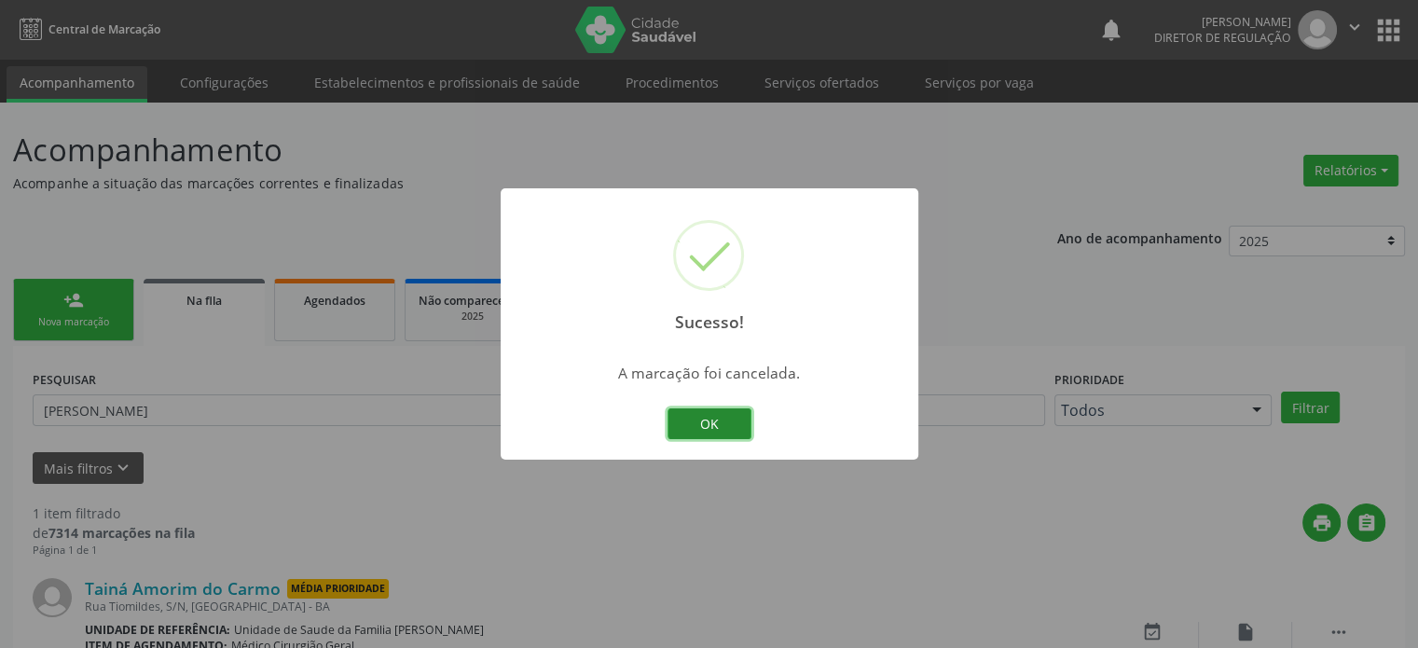
click at [691, 438] on button "OK" at bounding box center [709, 424] width 84 height 32
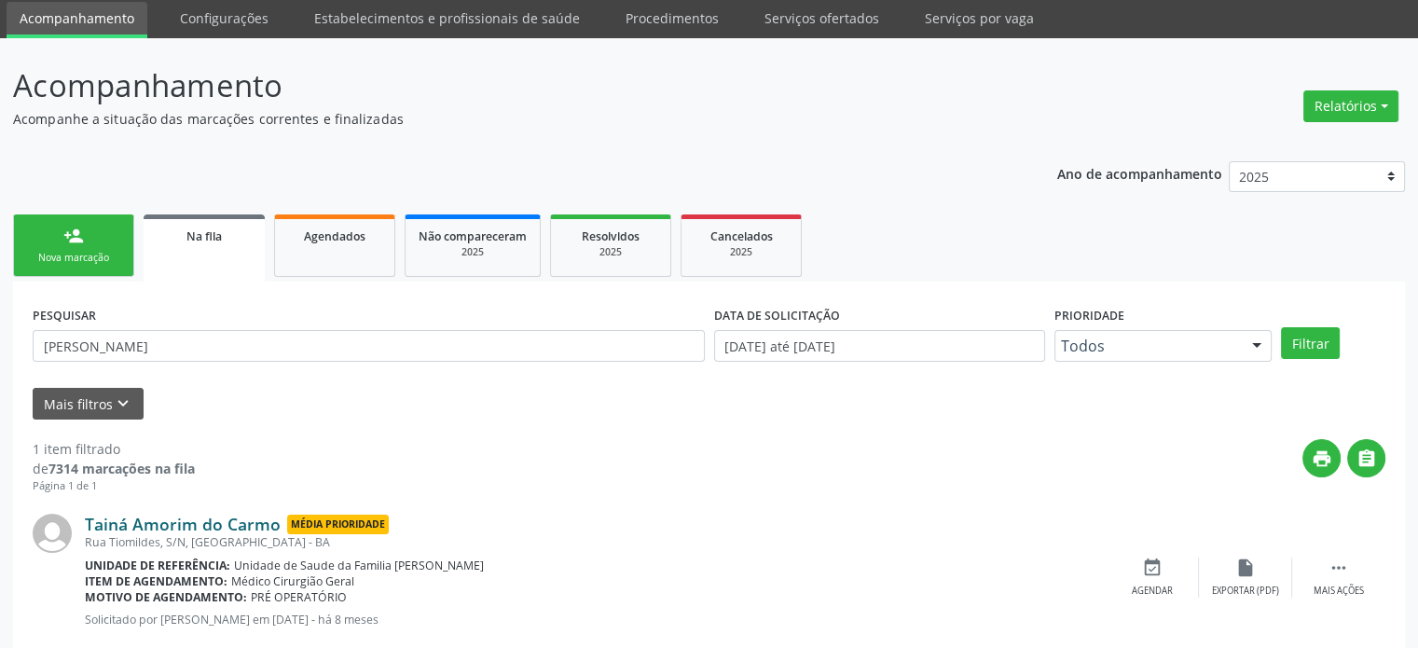
scroll to position [108, 0]
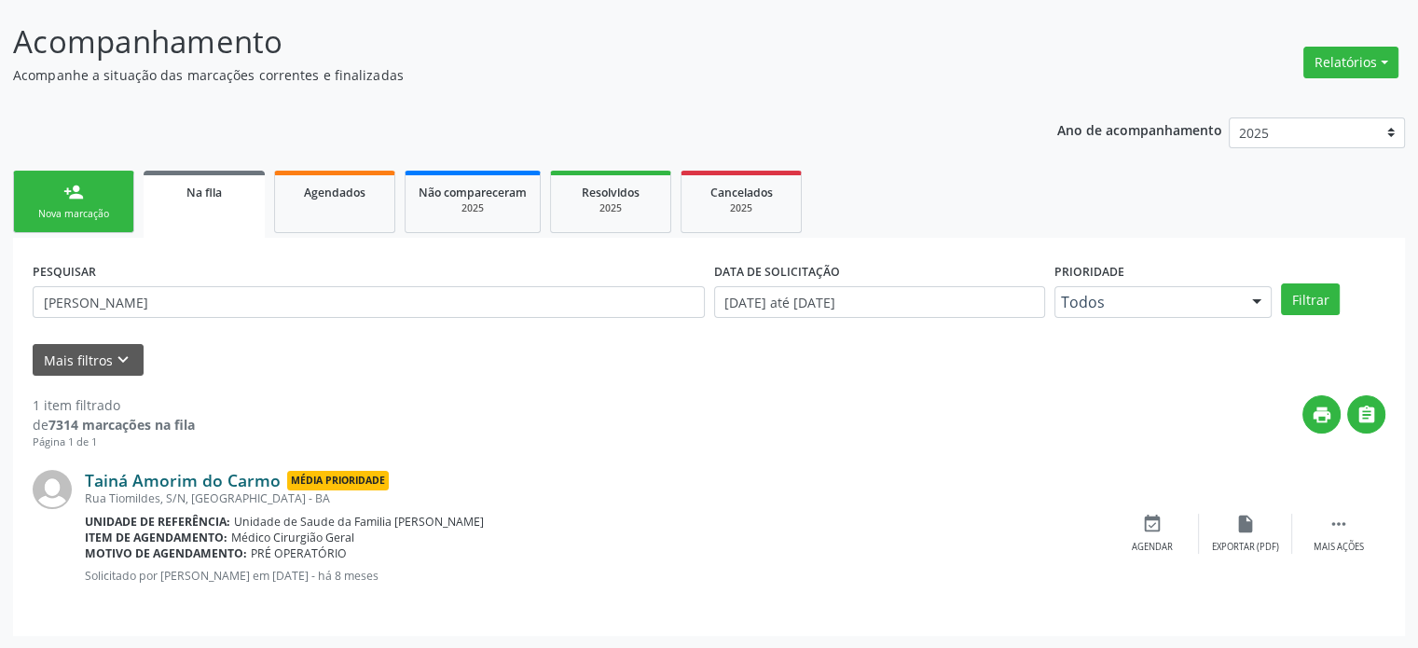
click at [142, 473] on link "Tainá Amorim do Carmo" at bounding box center [183, 480] width 196 height 21
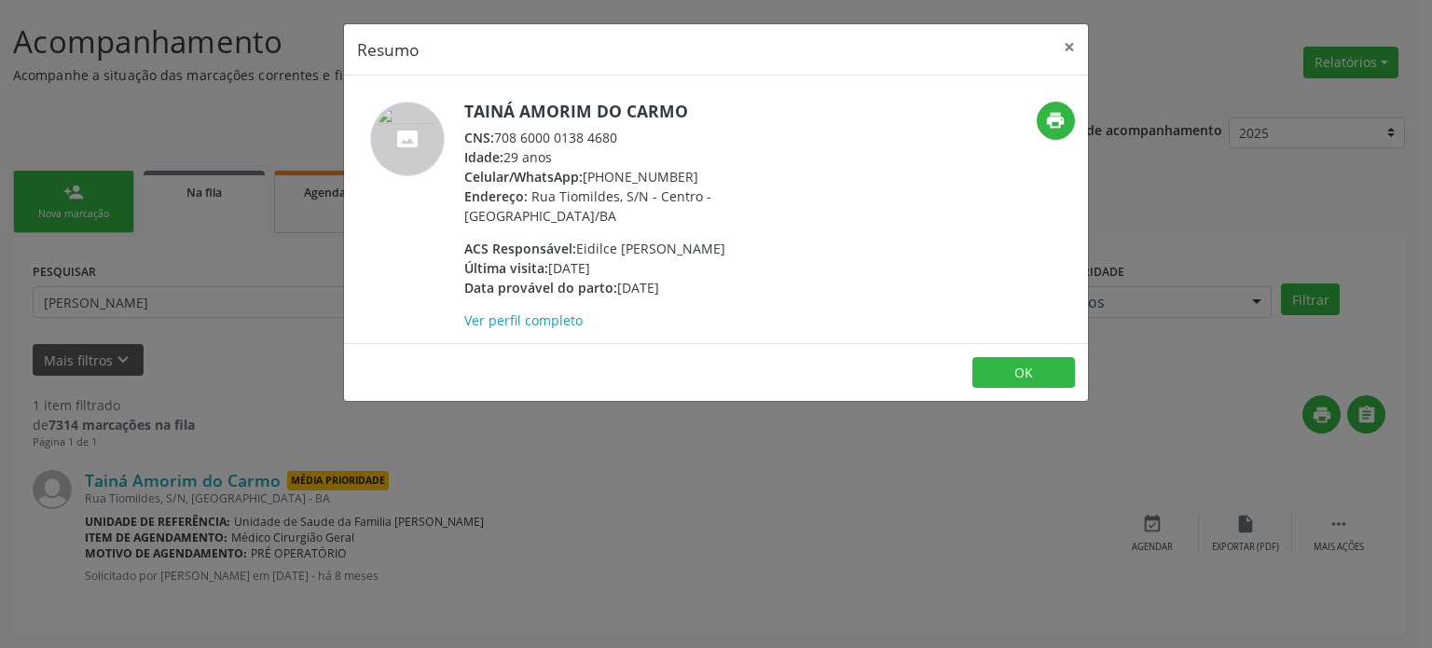
drag, startPoint x: 462, startPoint y: 106, endPoint x: 682, endPoint y: 108, distance: 220.0
click at [682, 108] on div "Tainá Amorim do Carmo CNS: 708 6000 0138 4680 Idade: 29 anos Celular/WhatsApp: …" at bounding box center [592, 216] width 496 height 228
copy h5 "Tainá Amorim do Carmo"
click at [597, 496] on div "Resumo × Tainá Amorim do Carmo CNS: 708 6000 0138 4680 Idade: 29 anos Celular/W…" at bounding box center [716, 324] width 1432 height 648
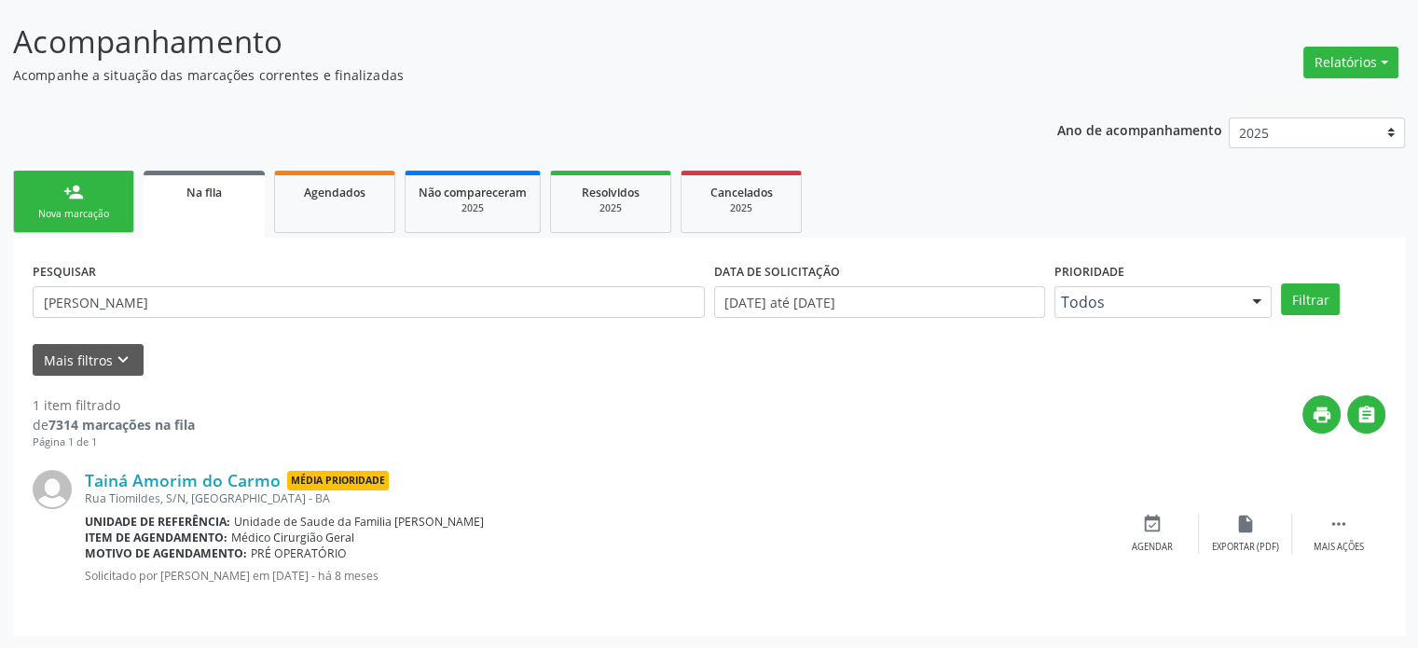
click at [213, 282] on div "PESQUISAR [PERSON_NAME]" at bounding box center [368, 293] width 681 height 73
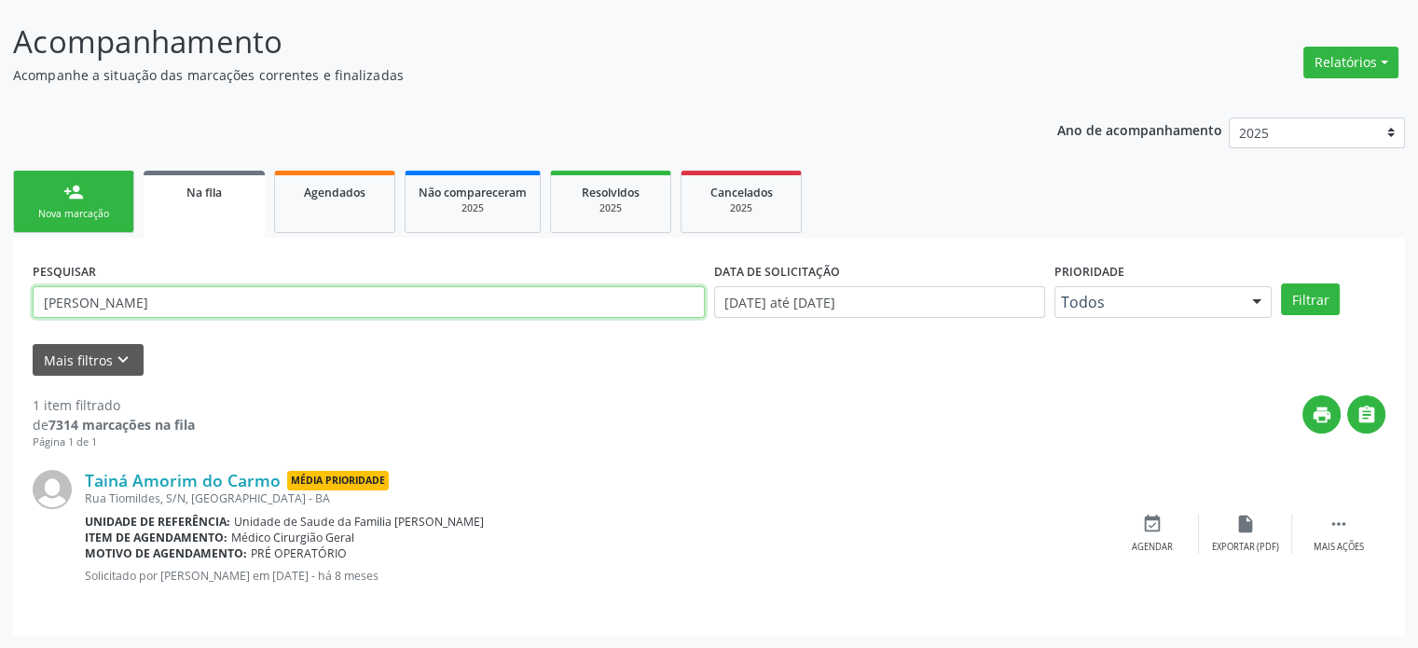
click at [201, 296] on input "[PERSON_NAME]" at bounding box center [369, 302] width 672 height 32
paste input "704601632934029"
type input "704601632934029"
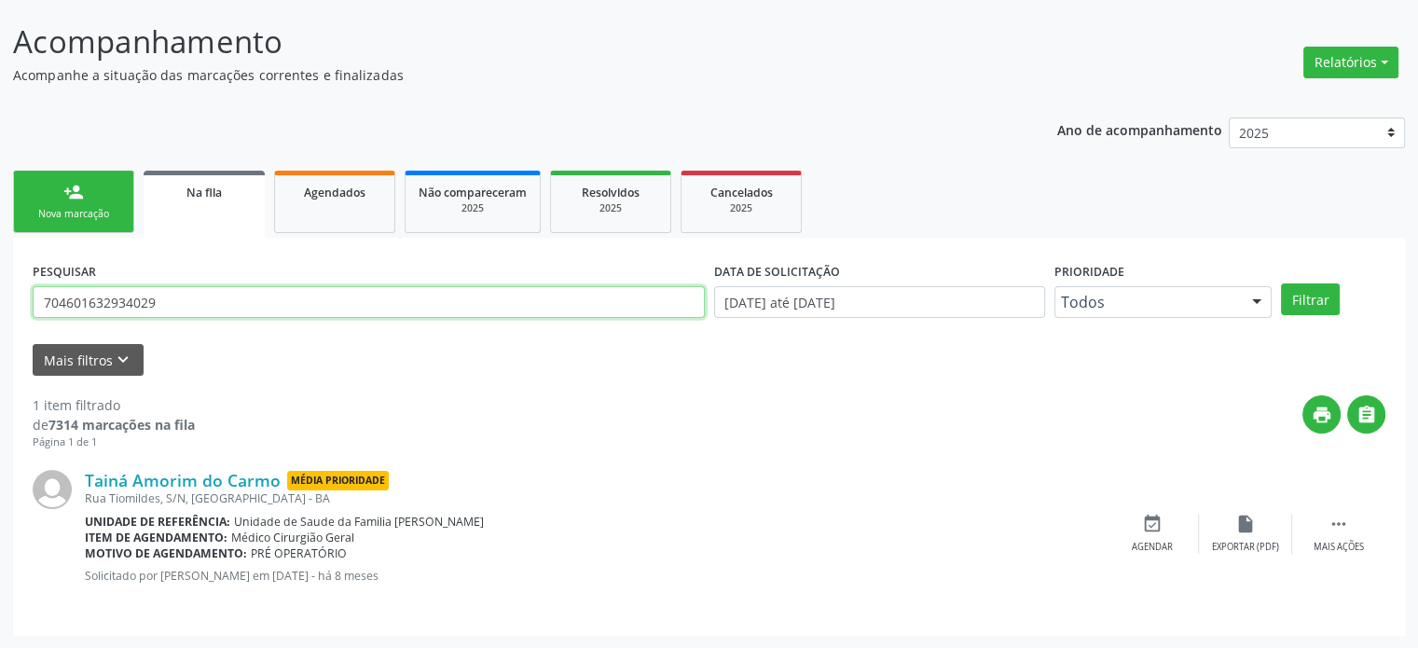
click at [1281, 283] on button "Filtrar" at bounding box center [1310, 299] width 59 height 32
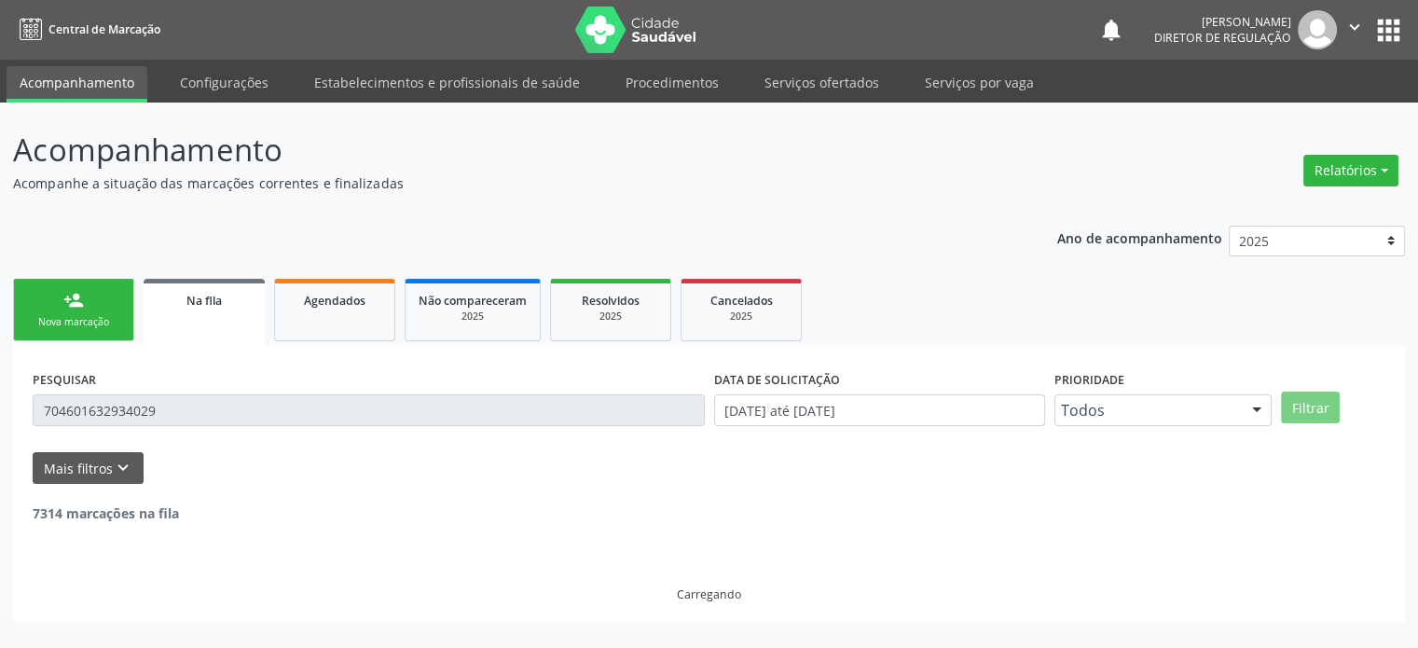
scroll to position [0, 0]
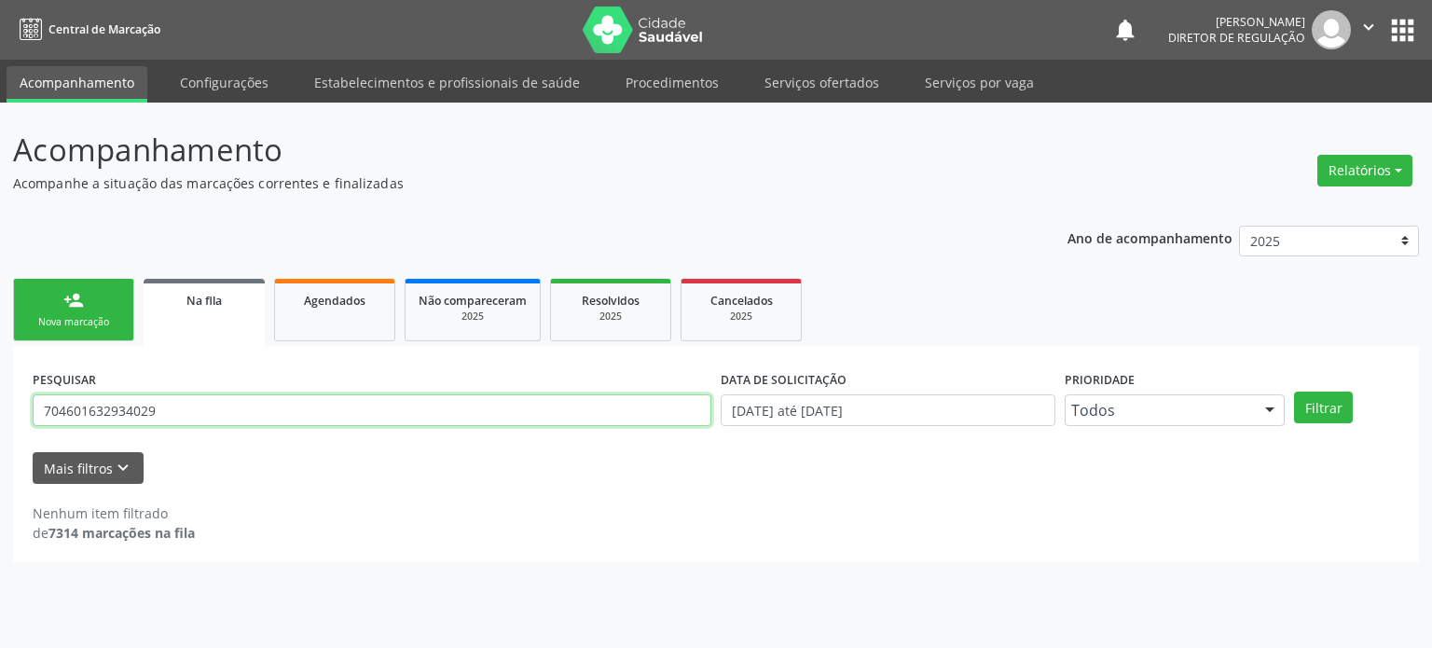
click at [251, 409] on input "704601632934029" at bounding box center [372, 410] width 679 height 32
click at [1294, 391] on button "Filtrar" at bounding box center [1323, 407] width 59 height 32
click at [181, 420] on input "703008834577778" at bounding box center [372, 410] width 679 height 32
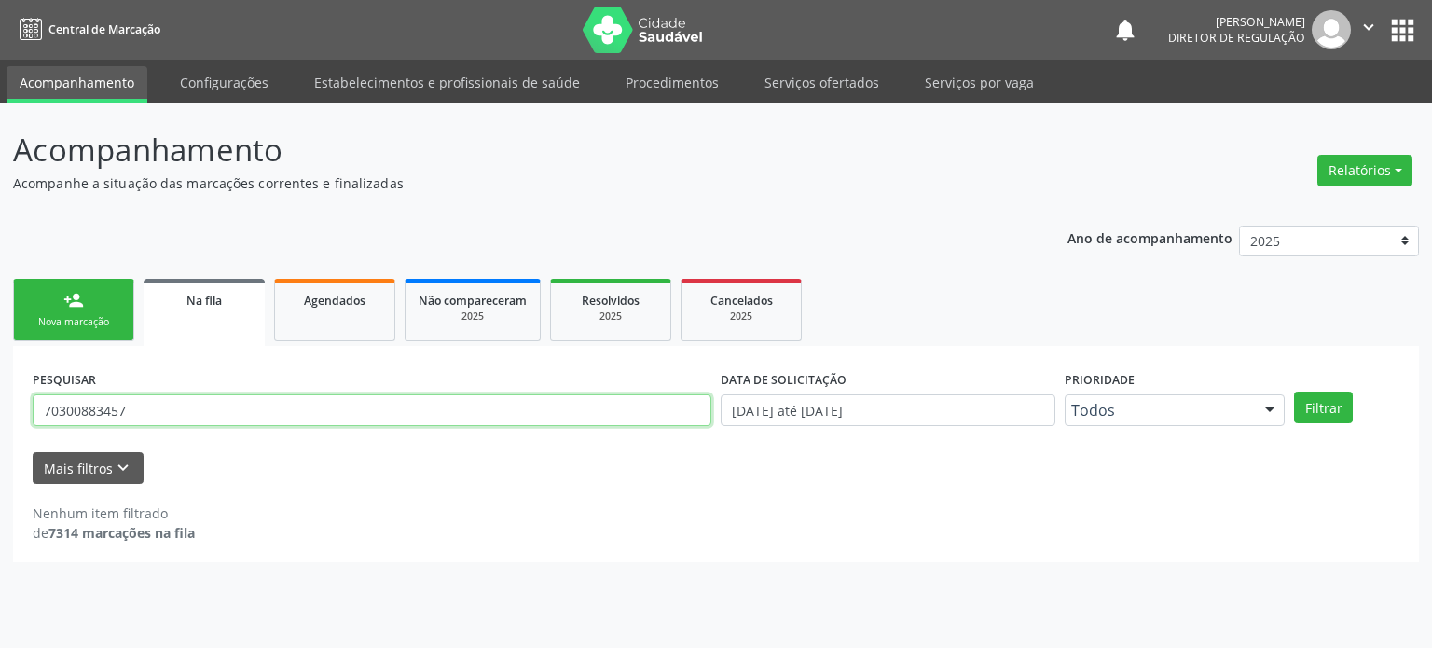
type input "70300883457"
click at [1294, 391] on button "Filtrar" at bounding box center [1323, 407] width 59 height 32
click at [181, 420] on input "70300883457" at bounding box center [372, 410] width 679 height 32
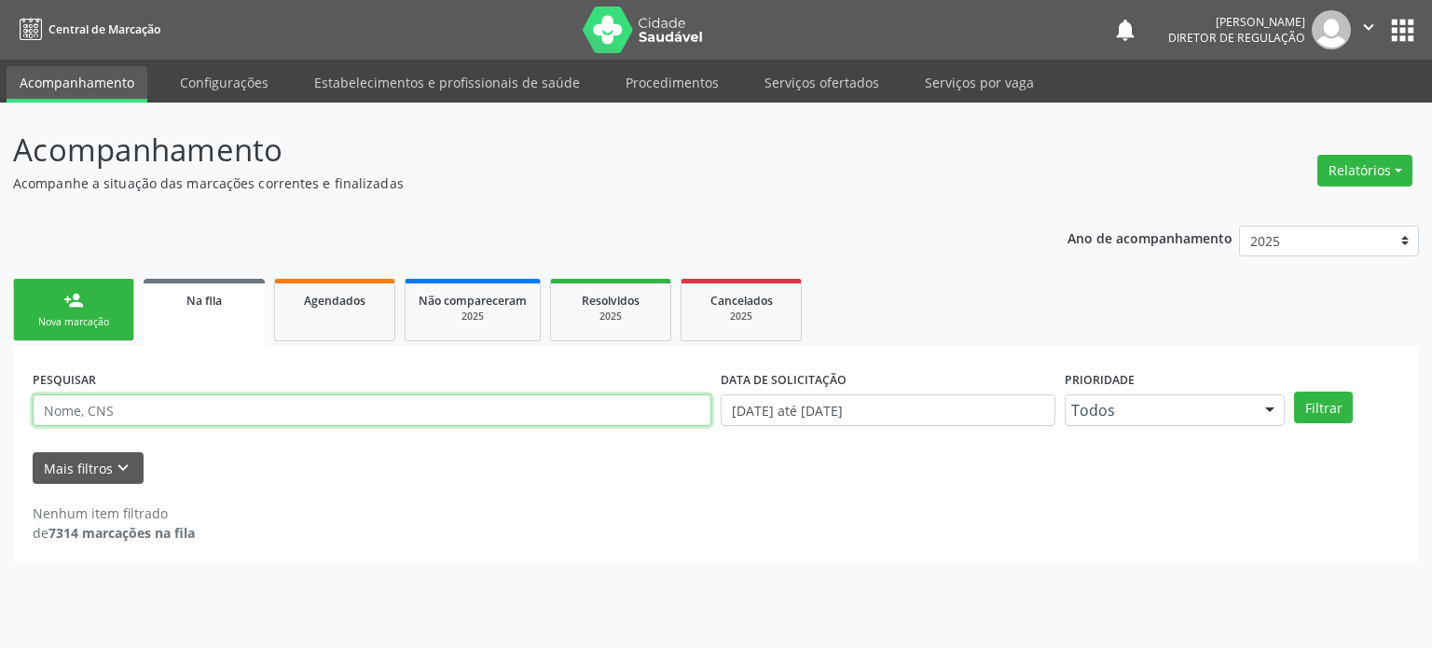
click at [149, 397] on input "text" at bounding box center [372, 410] width 679 height 32
click at [1294, 391] on button "Filtrar" at bounding box center [1323, 407] width 59 height 32
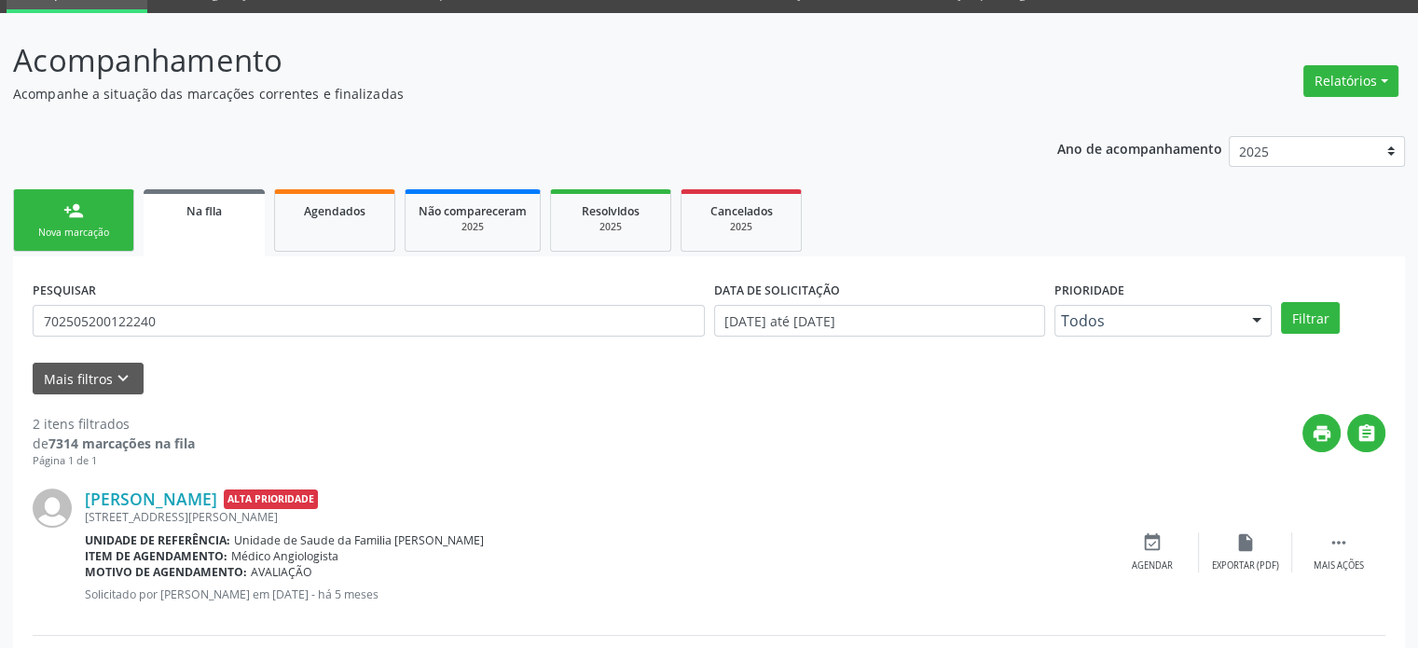
scroll to position [274, 0]
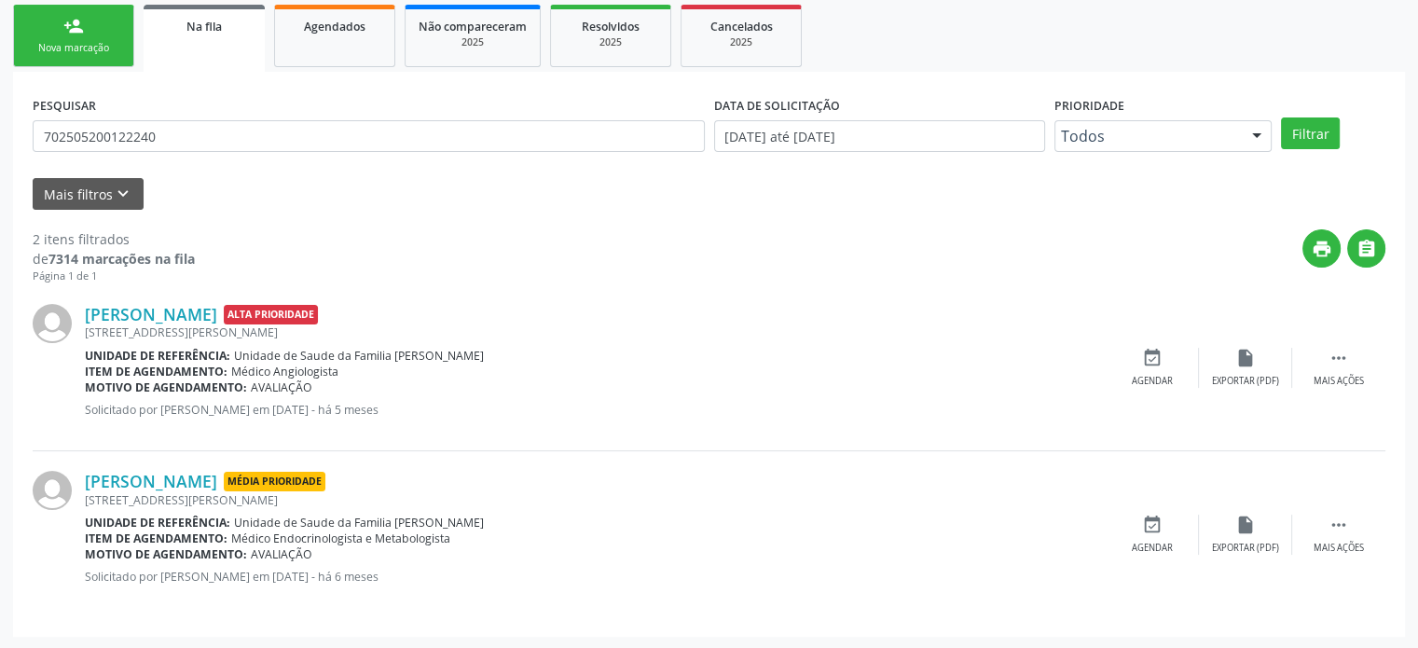
click at [187, 460] on div "[PERSON_NAME] Média Prioridade [STREET_ADDRESS] Unidade de referência: Unidade …" at bounding box center [709, 534] width 1353 height 166
click at [209, 439] on div "[PERSON_NAME] Alta Prioridade [STREET_ADDRESS] Unidade de referência: Unidade d…" at bounding box center [709, 367] width 1353 height 167
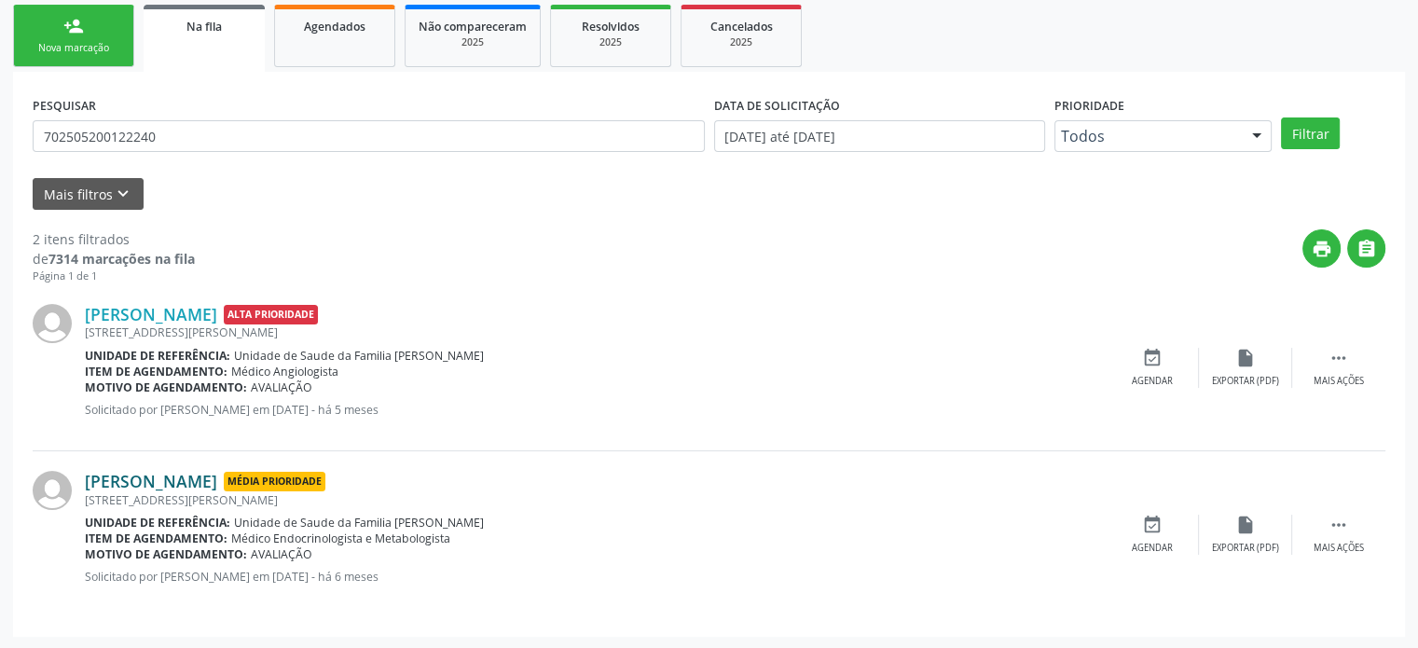
click at [173, 476] on link "[PERSON_NAME]" at bounding box center [151, 481] width 132 height 21
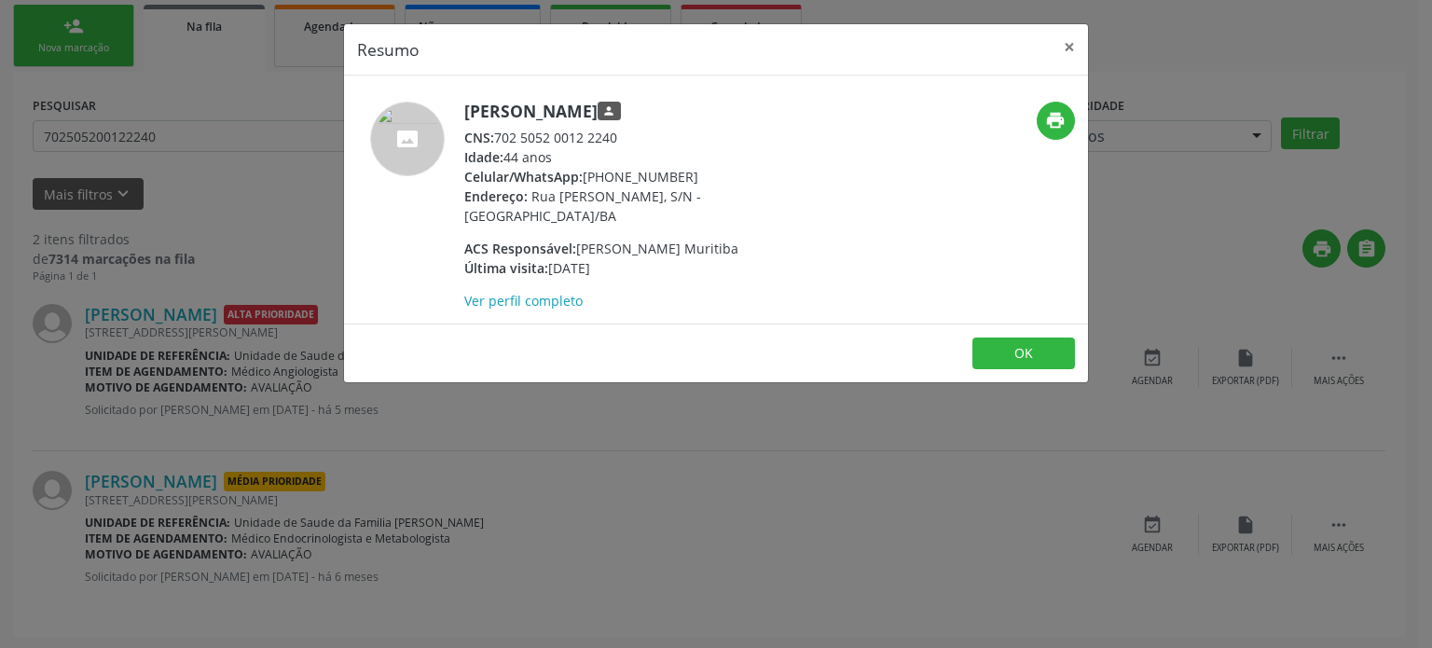
click at [179, 427] on div "Resumo × [PERSON_NAME] person CNS: 702 5052 0012 2240 Idade: 44 anos Celular/Wh…" at bounding box center [716, 324] width 1432 height 648
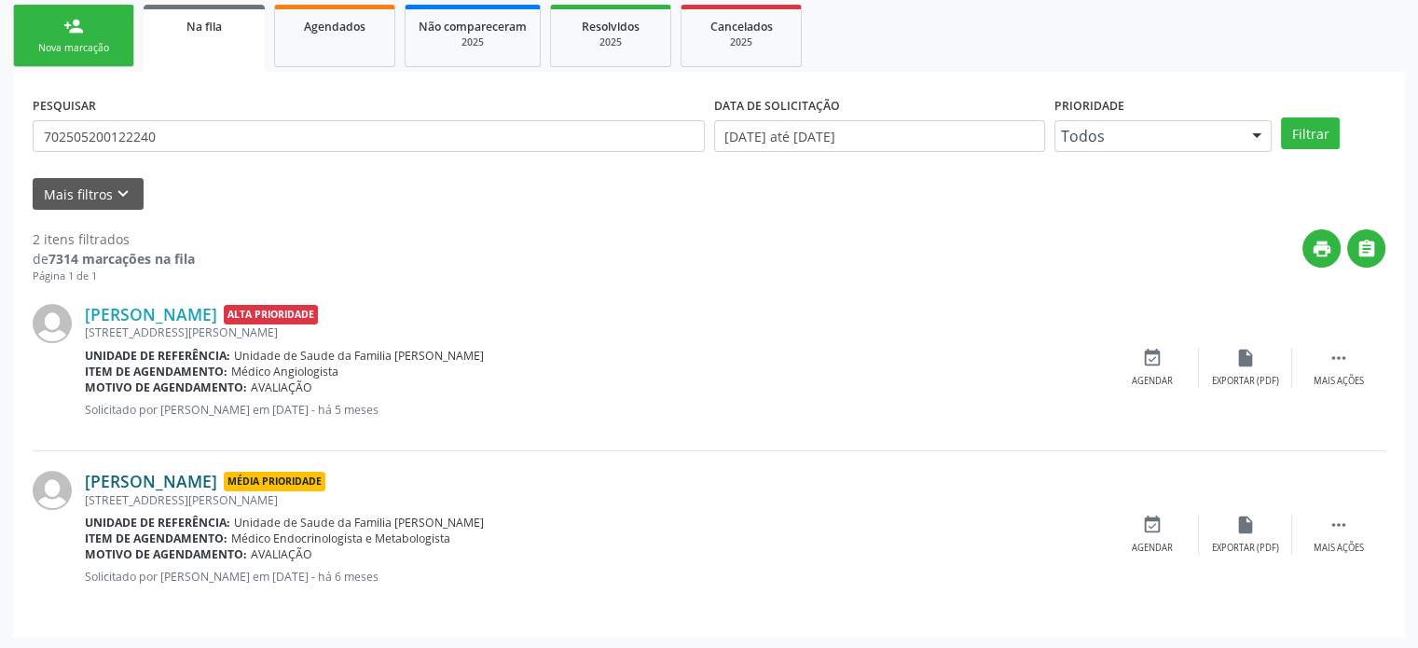
click at [183, 475] on link "[PERSON_NAME]" at bounding box center [151, 481] width 132 height 21
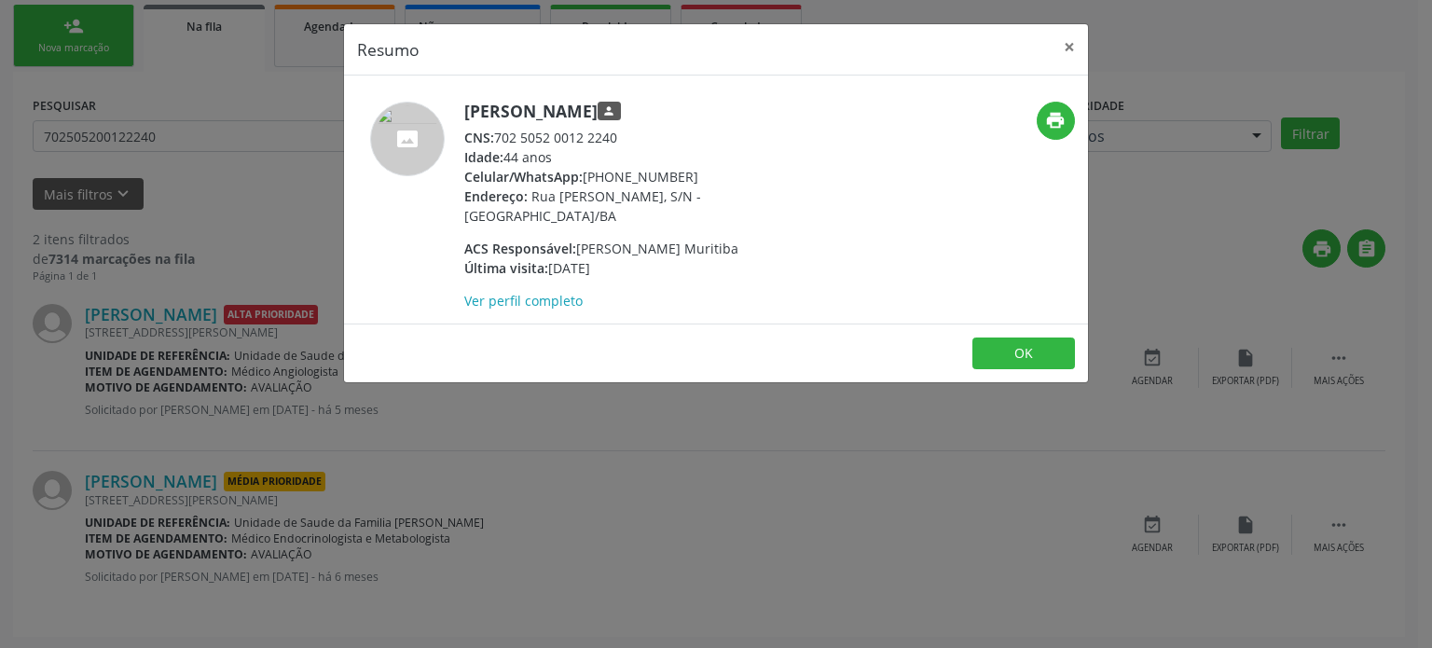
drag, startPoint x: 463, startPoint y: 108, endPoint x: 656, endPoint y: 100, distance: 193.1
click at [656, 102] on h5 "[PERSON_NAME] person" at bounding box center [645, 112] width 363 height 20
copy h5 "[PERSON_NAME]"
click at [272, 240] on div "Resumo × [PERSON_NAME] person CNS: 702 5052 0012 2240 Idade: 44 anos Celular/Wh…" at bounding box center [716, 324] width 1432 height 648
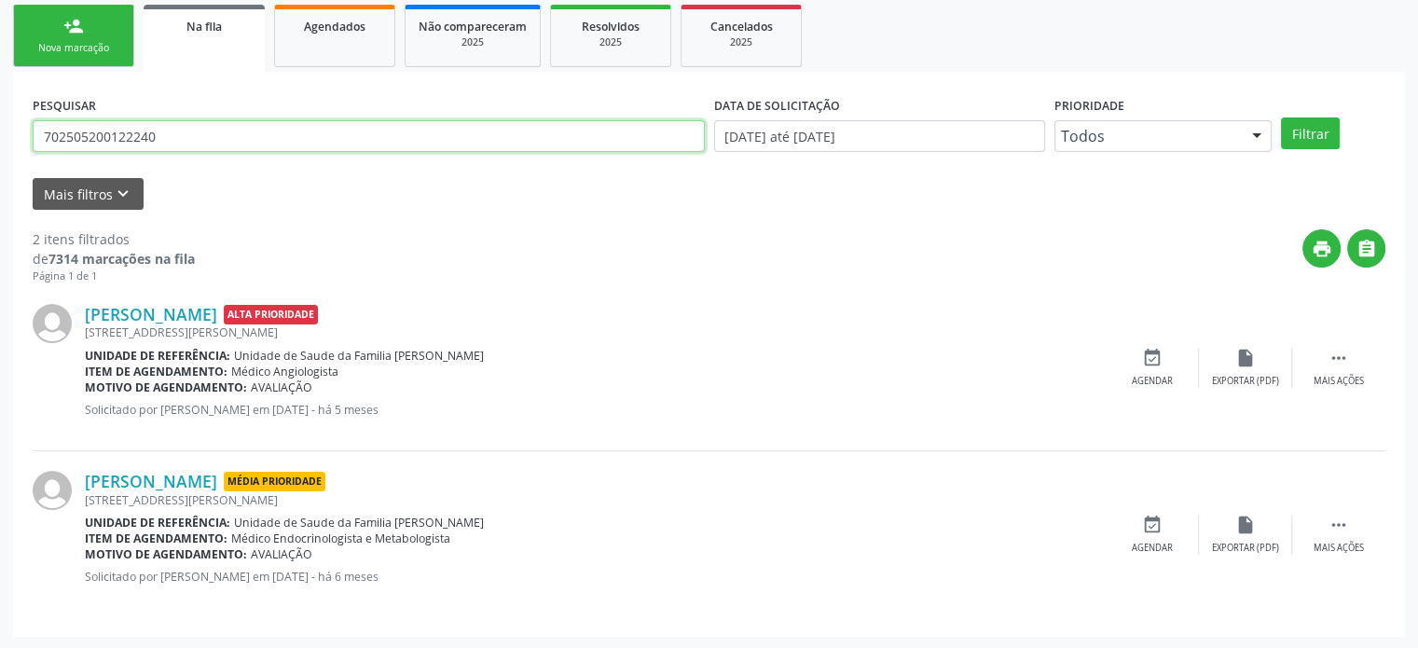
click at [192, 128] on input "702505200122240" at bounding box center [369, 136] width 672 height 32
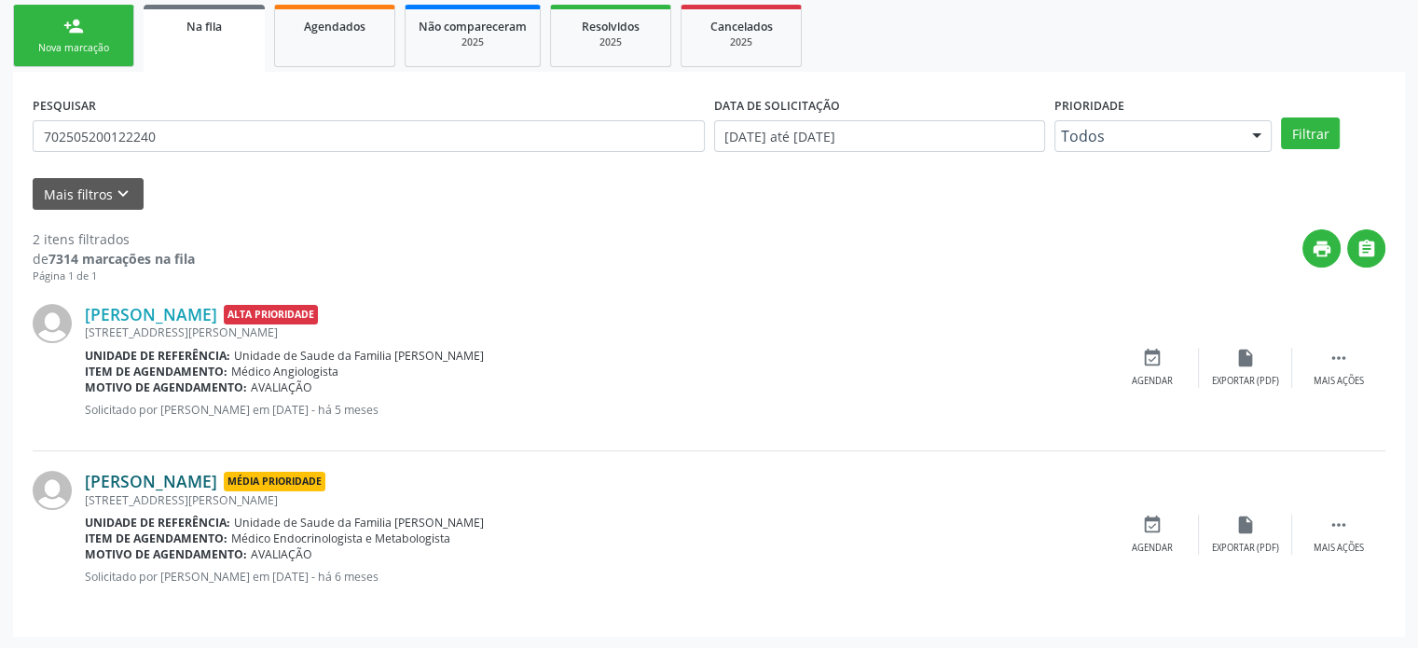
click at [157, 482] on link "[PERSON_NAME]" at bounding box center [151, 481] width 132 height 21
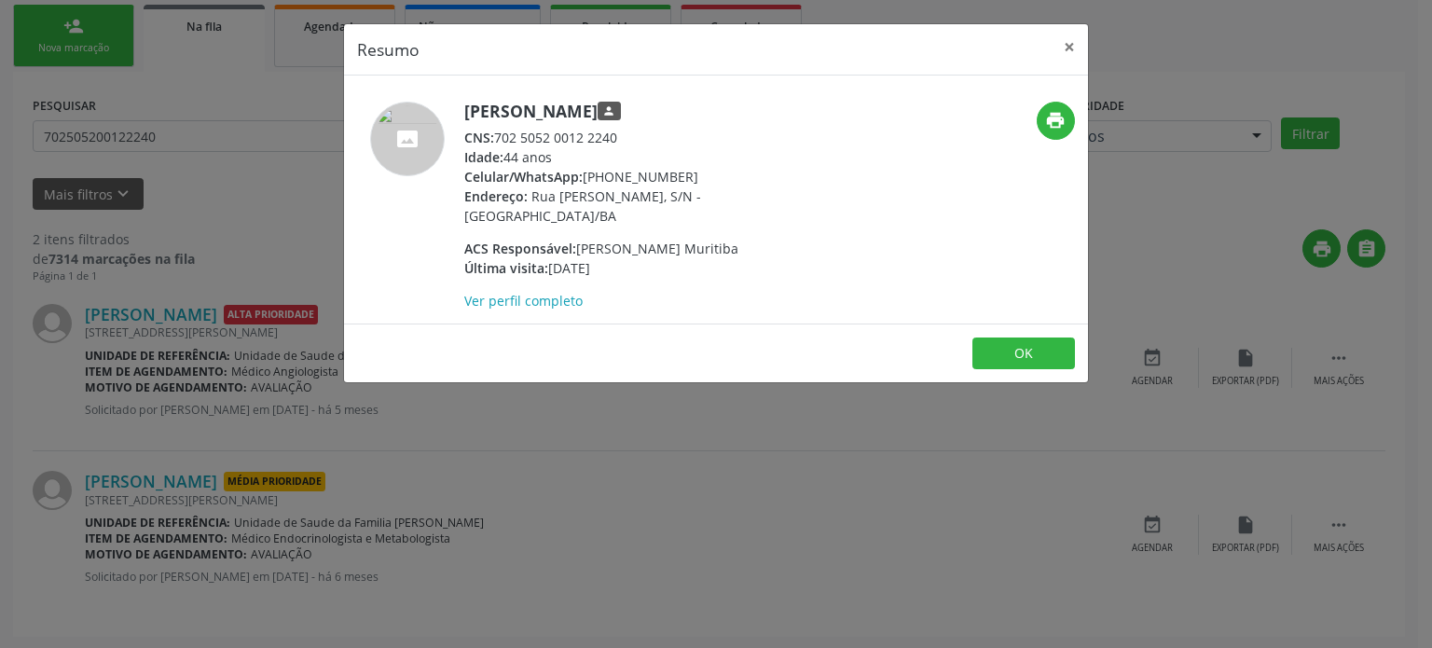
drag, startPoint x: 496, startPoint y: 136, endPoint x: 623, endPoint y: 128, distance: 127.0
click at [623, 128] on div "CNS: 702 5052 0012 2240" at bounding box center [645, 138] width 363 height 20
copy div "702 5052 0012 2240"
click at [194, 129] on div "Resumo × [PERSON_NAME] person CNS: 702 5052 0012 2240 Idade: 44 anos Celular/Wh…" at bounding box center [716, 324] width 1432 height 648
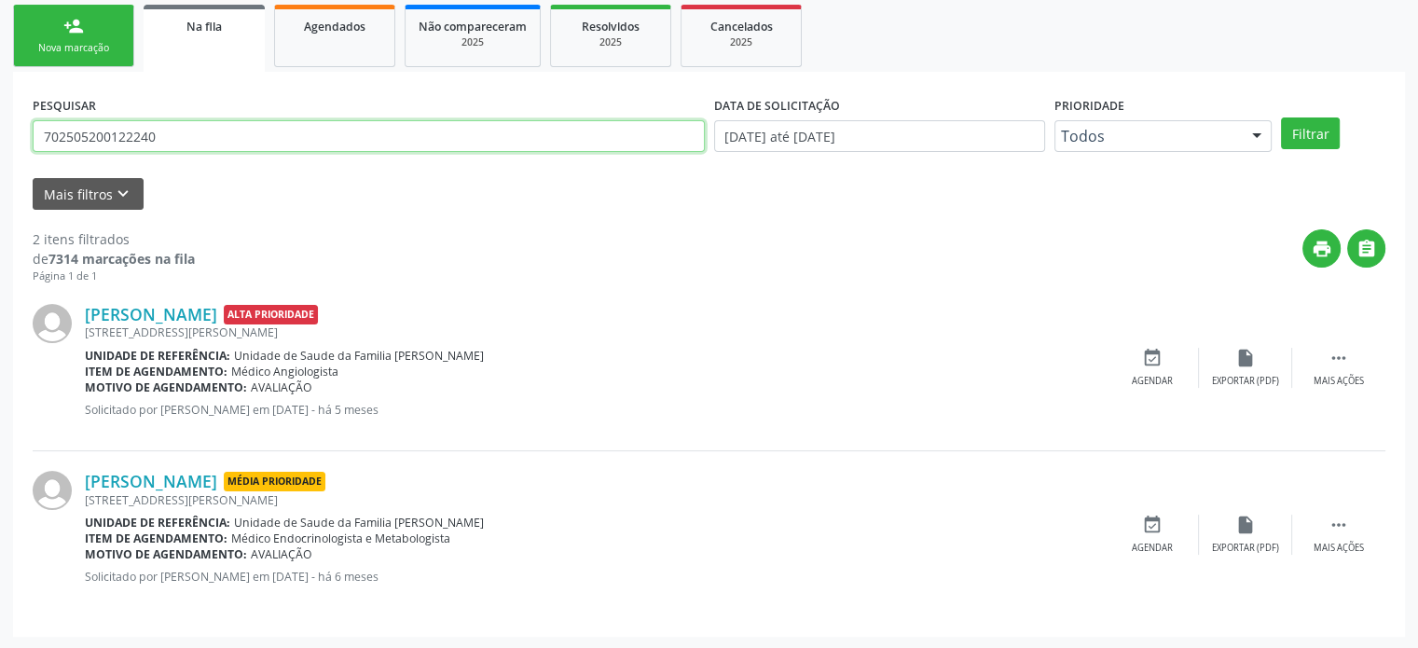
click at [194, 129] on input "702505200122240" at bounding box center [369, 136] width 672 height 32
type input "[PERSON_NAME] de"
click at [1281, 117] on button "Filtrar" at bounding box center [1310, 133] width 59 height 32
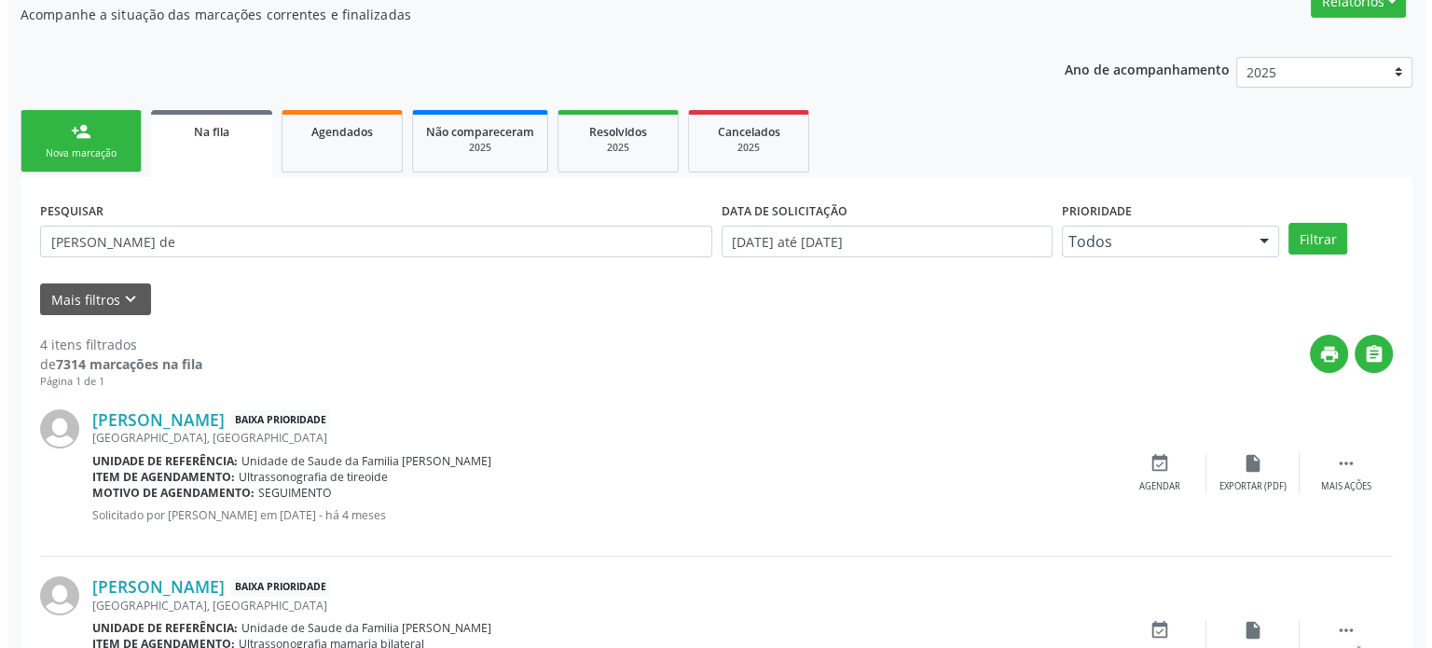
scroll to position [373, 0]
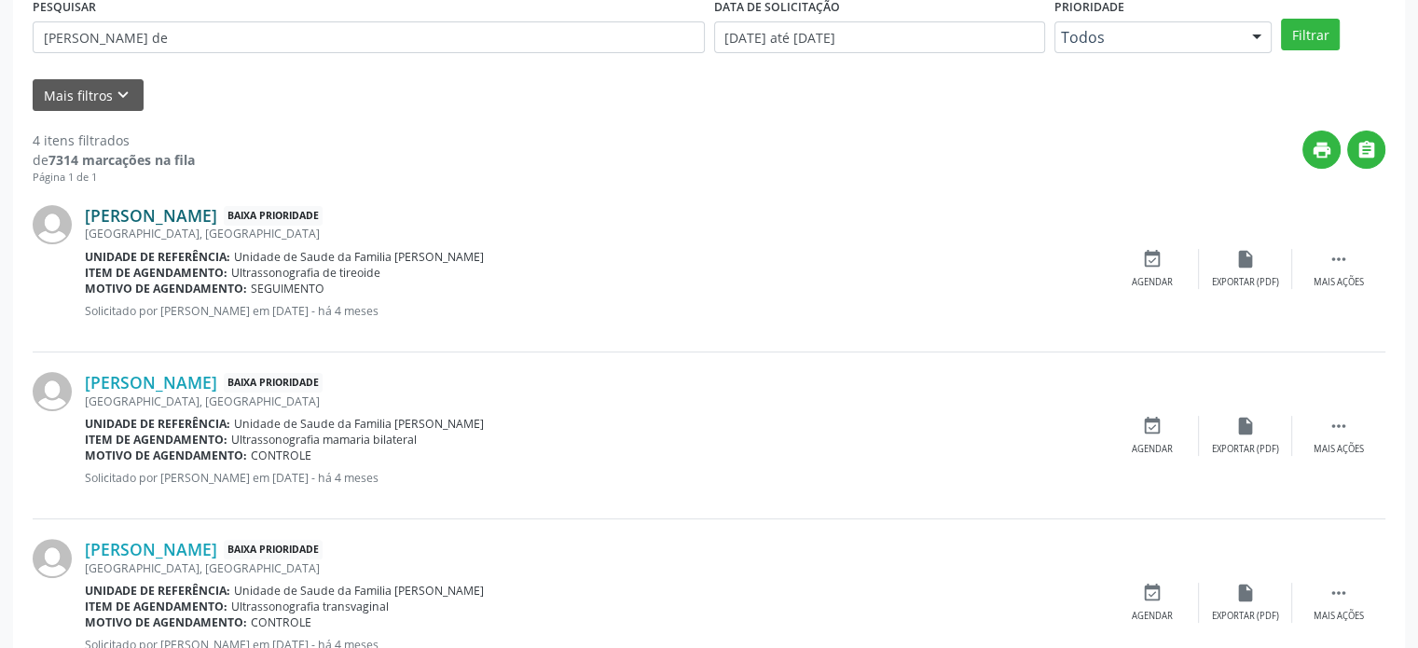
click at [201, 215] on link "[PERSON_NAME]" at bounding box center [151, 215] width 132 height 21
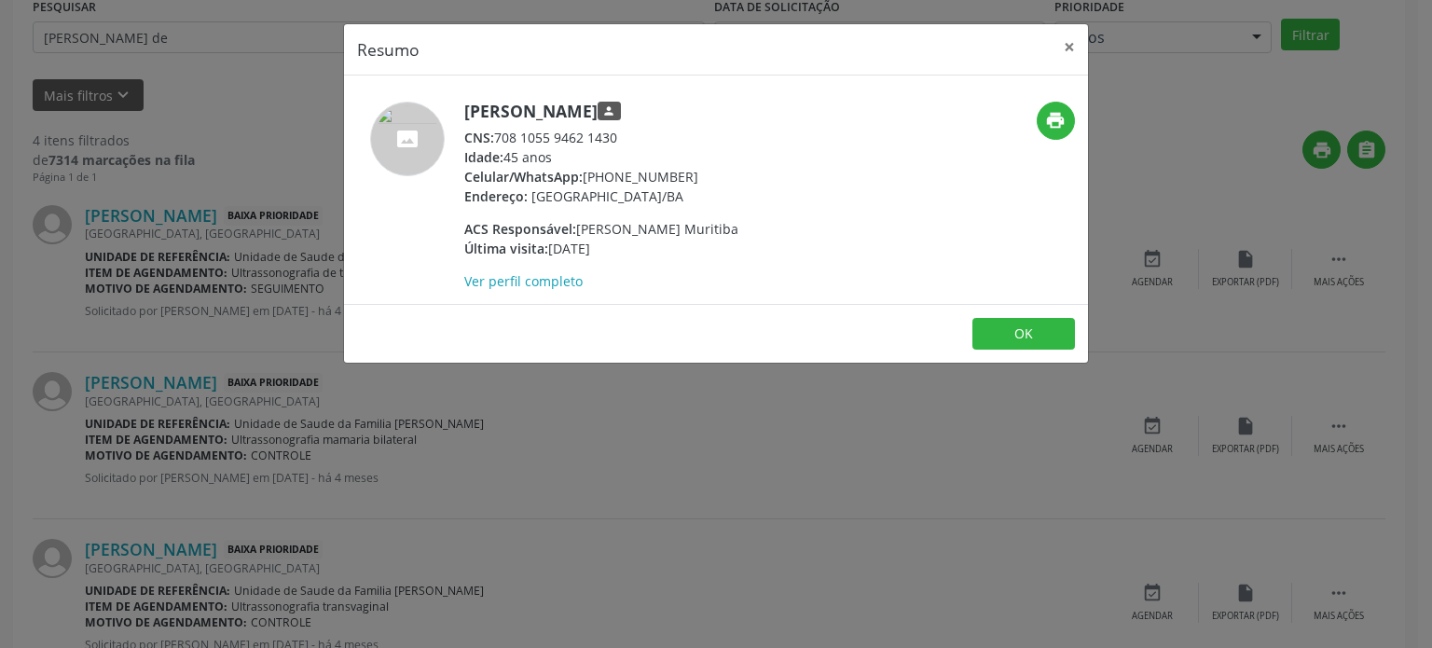
drag, startPoint x: 465, startPoint y: 103, endPoint x: 642, endPoint y: 103, distance: 177.1
click at [642, 103] on h5 "[PERSON_NAME] person" at bounding box center [601, 112] width 274 height 20
copy h5 "[PERSON_NAME]"
click at [548, 543] on div "Resumo × [PERSON_NAME] person CNS: 708 1055 9462 1430 Idade: 45 anos Celular/Wh…" at bounding box center [716, 324] width 1432 height 648
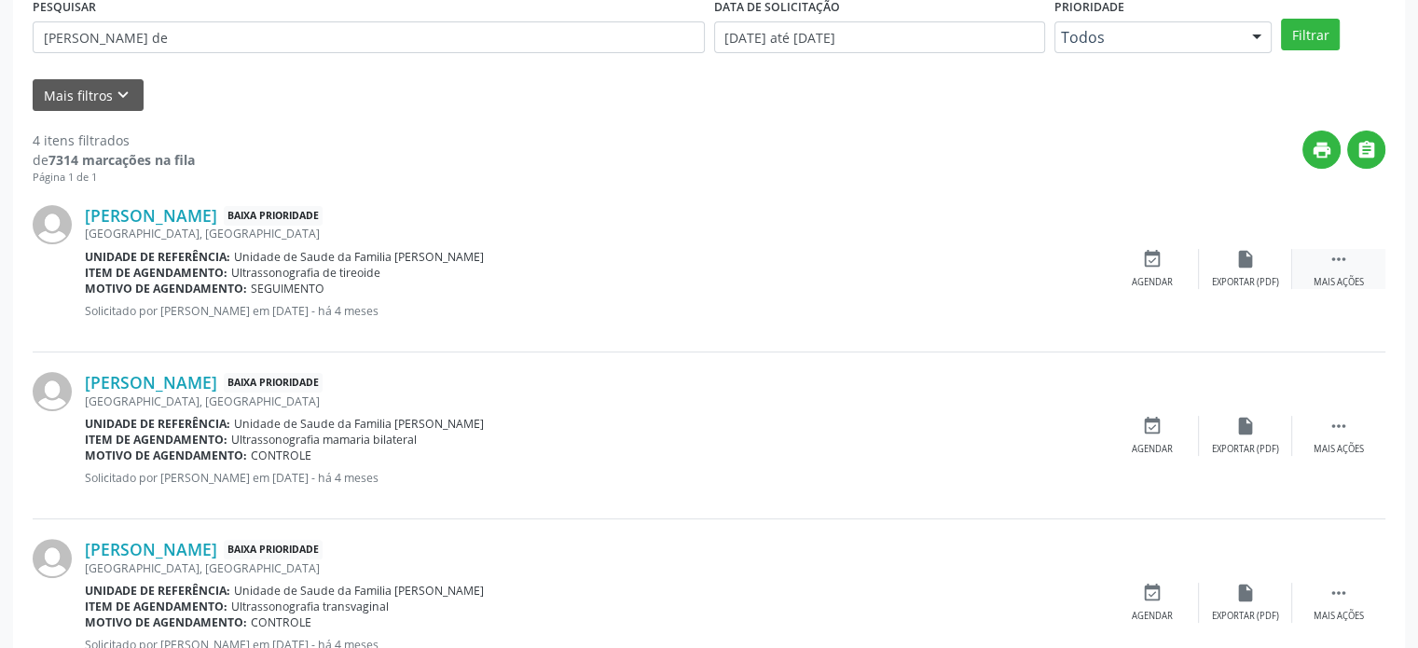
click at [1361, 268] on div " Mais ações" at bounding box center [1338, 269] width 93 height 40
click at [1156, 259] on icon "cancel" at bounding box center [1152, 259] width 21 height 21
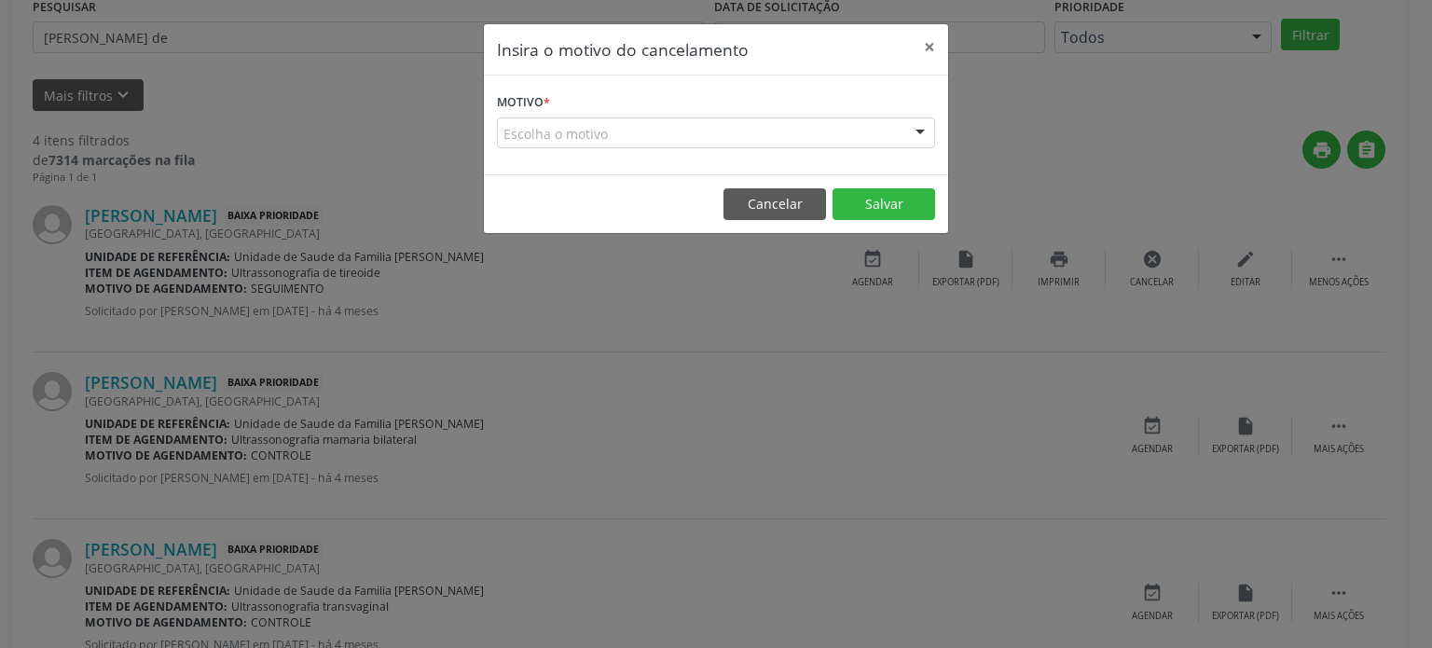
click at [669, 132] on div "Escolha o motivo" at bounding box center [716, 133] width 438 height 32
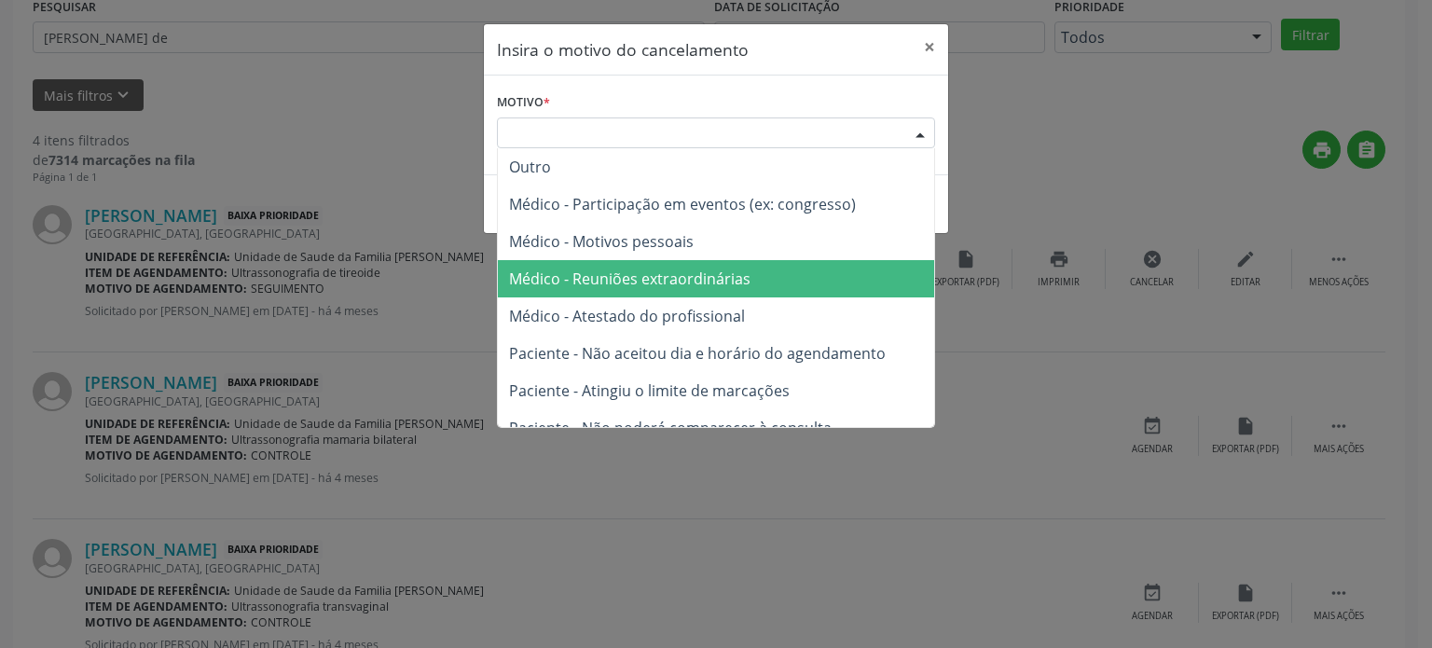
click at [702, 291] on span "Médico - Reuniões extraordinárias" at bounding box center [716, 278] width 436 height 37
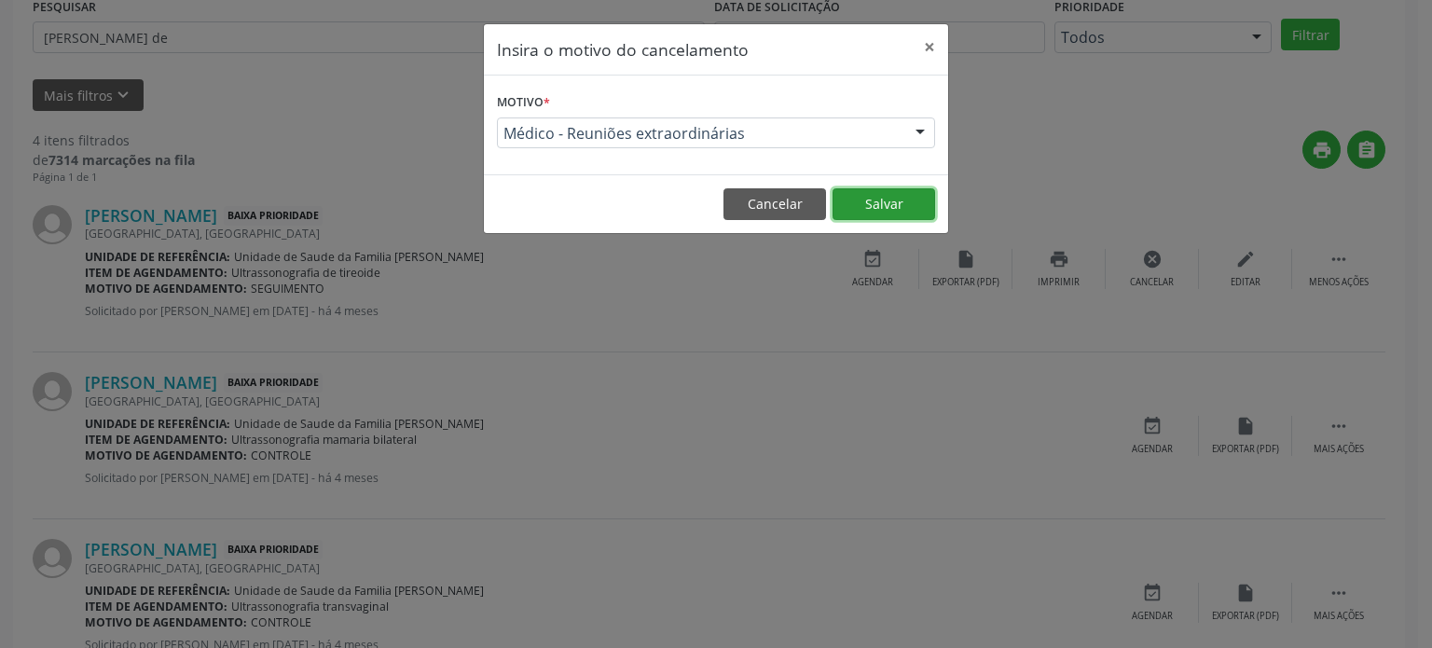
click at [901, 204] on button "Salvar" at bounding box center [883, 204] width 103 height 32
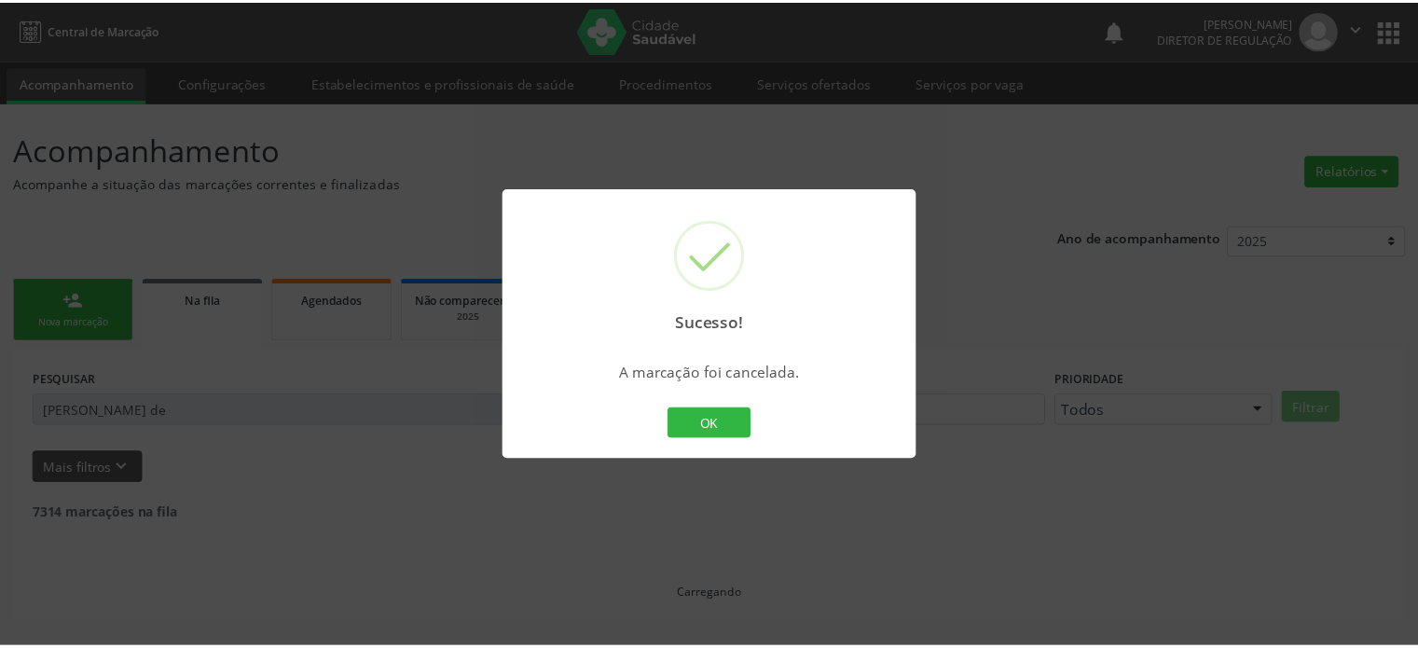
scroll to position [0, 0]
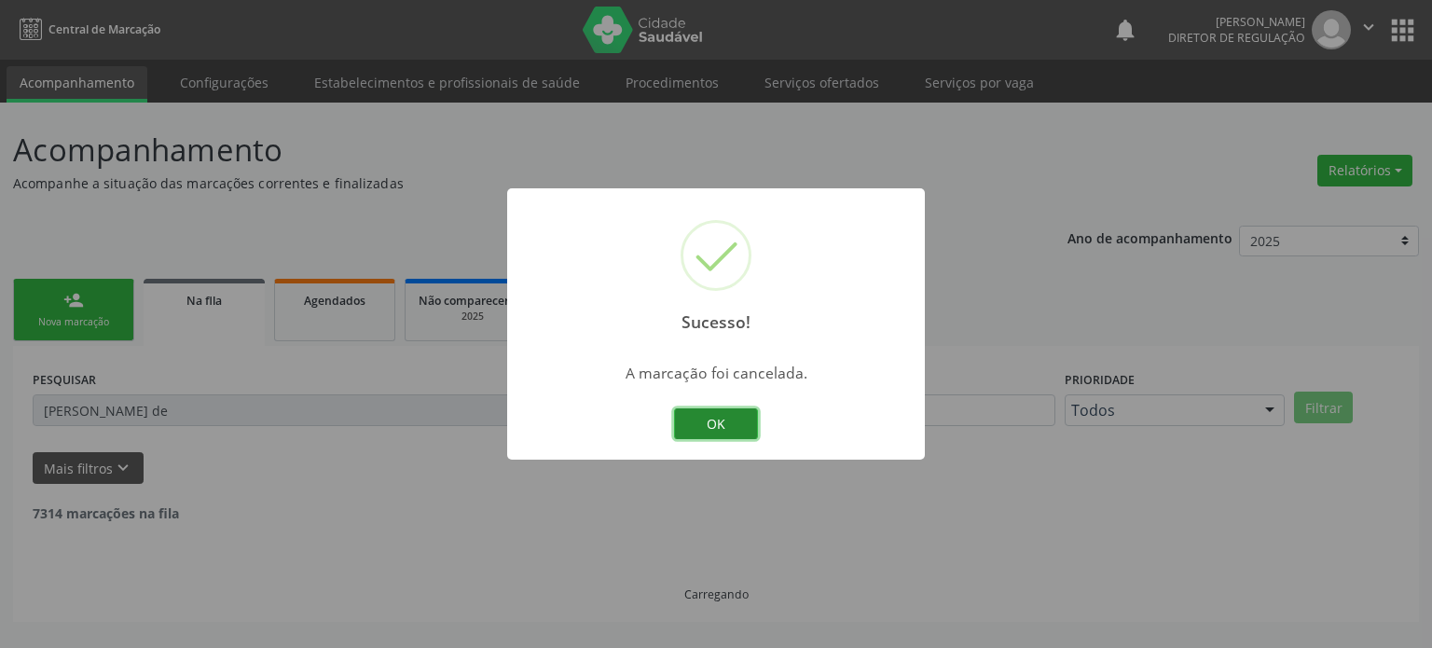
click at [708, 423] on button "OK" at bounding box center [716, 424] width 84 height 32
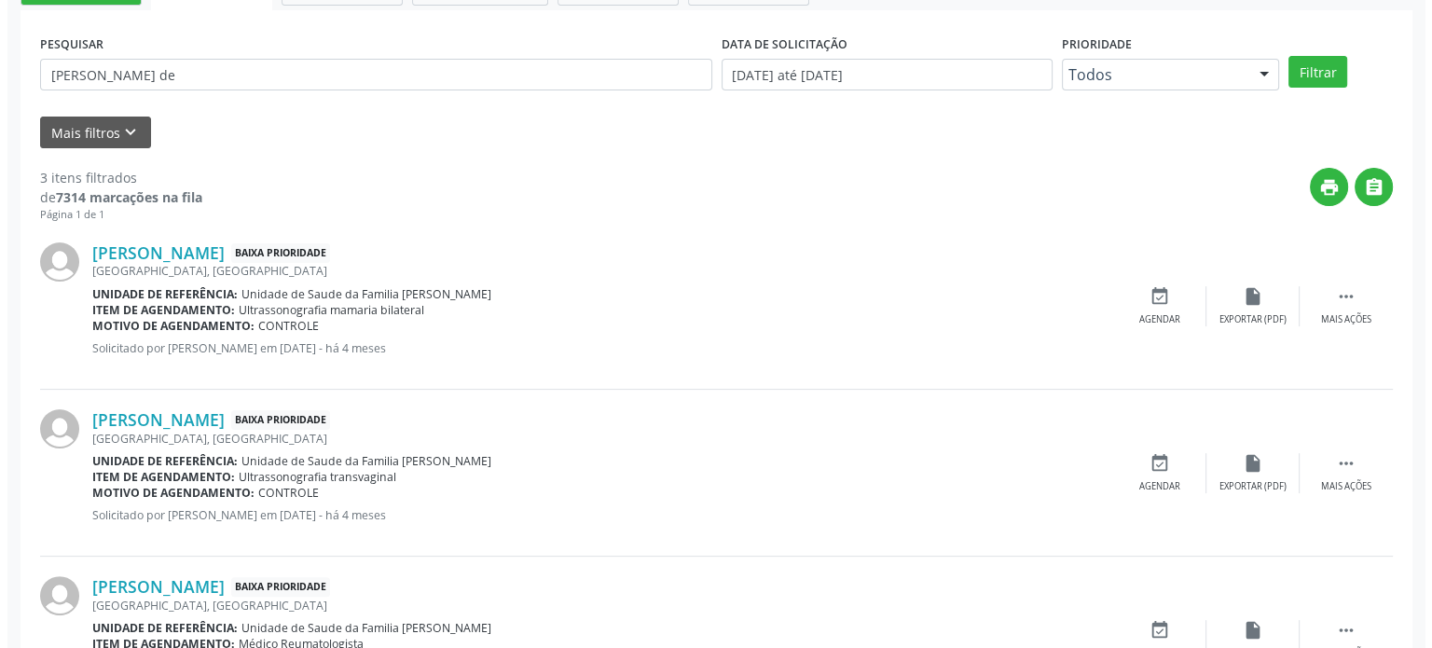
scroll to position [373, 0]
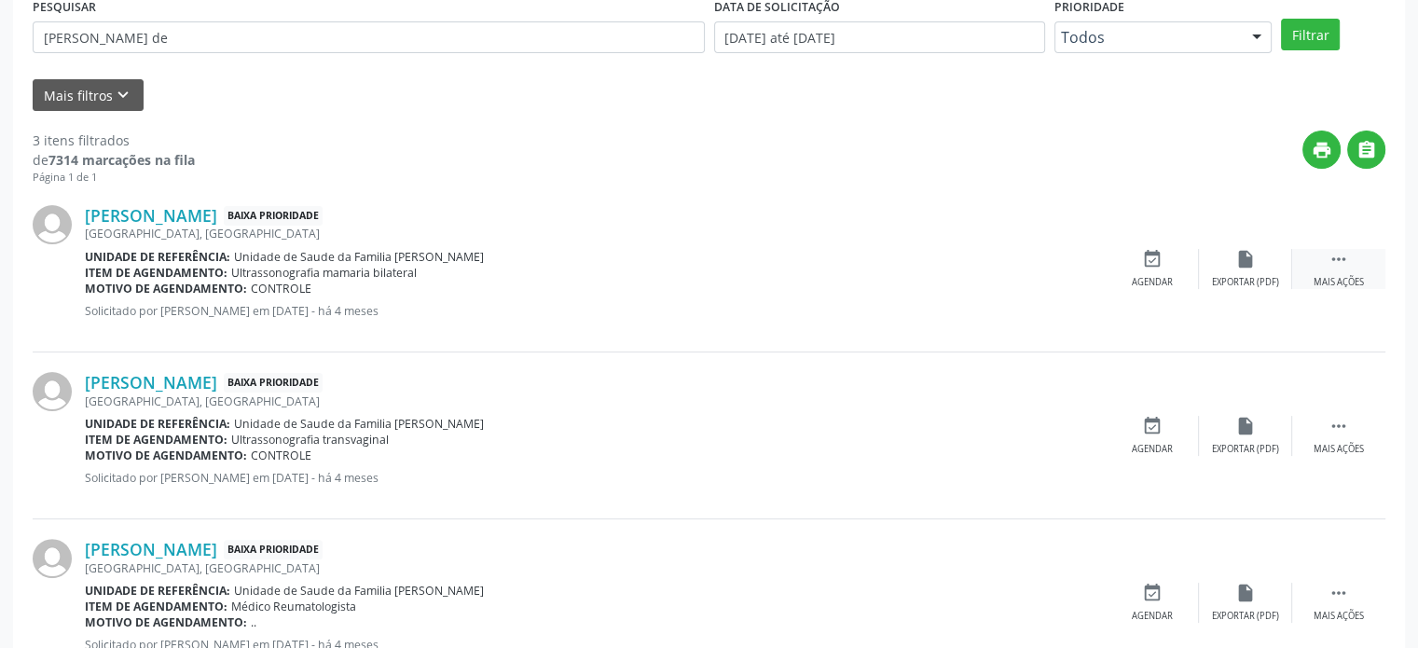
click at [1333, 253] on icon "" at bounding box center [1338, 259] width 21 height 21
click at [1145, 265] on icon "cancel" at bounding box center [1152, 259] width 21 height 21
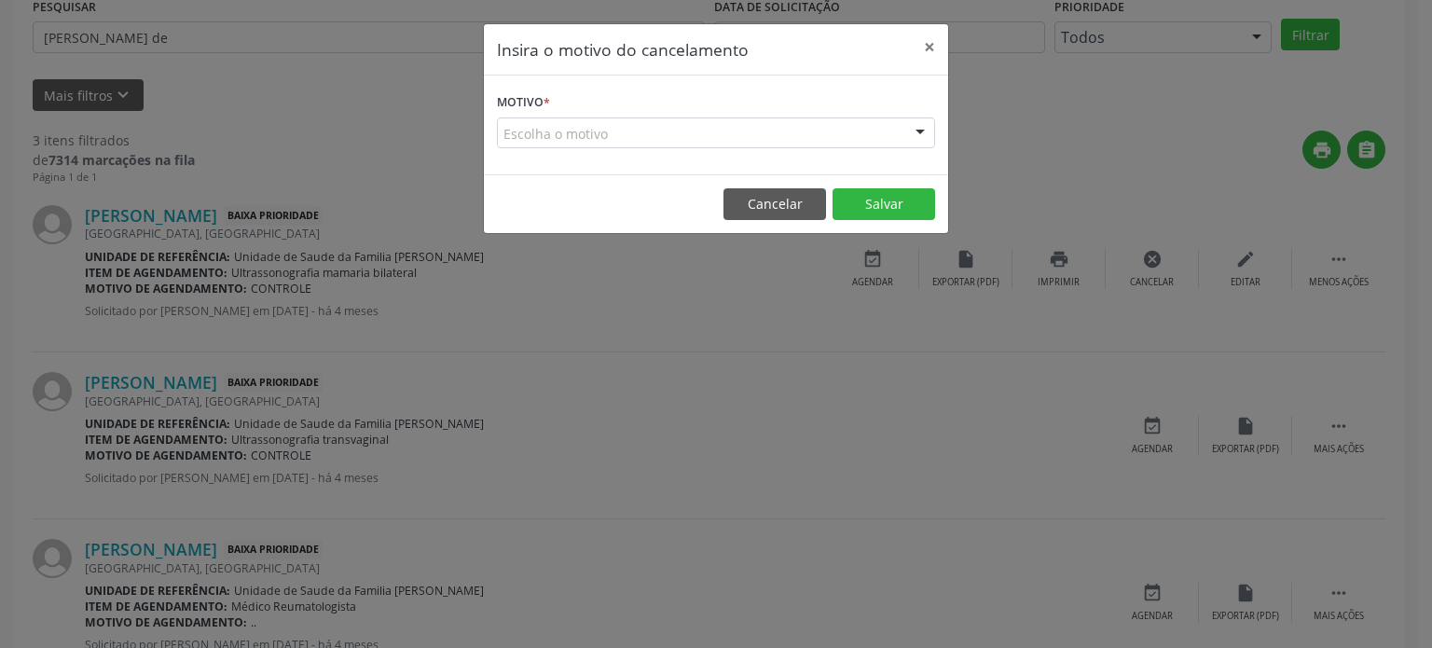
click at [686, 130] on div "Escolha o motivo" at bounding box center [716, 133] width 438 height 32
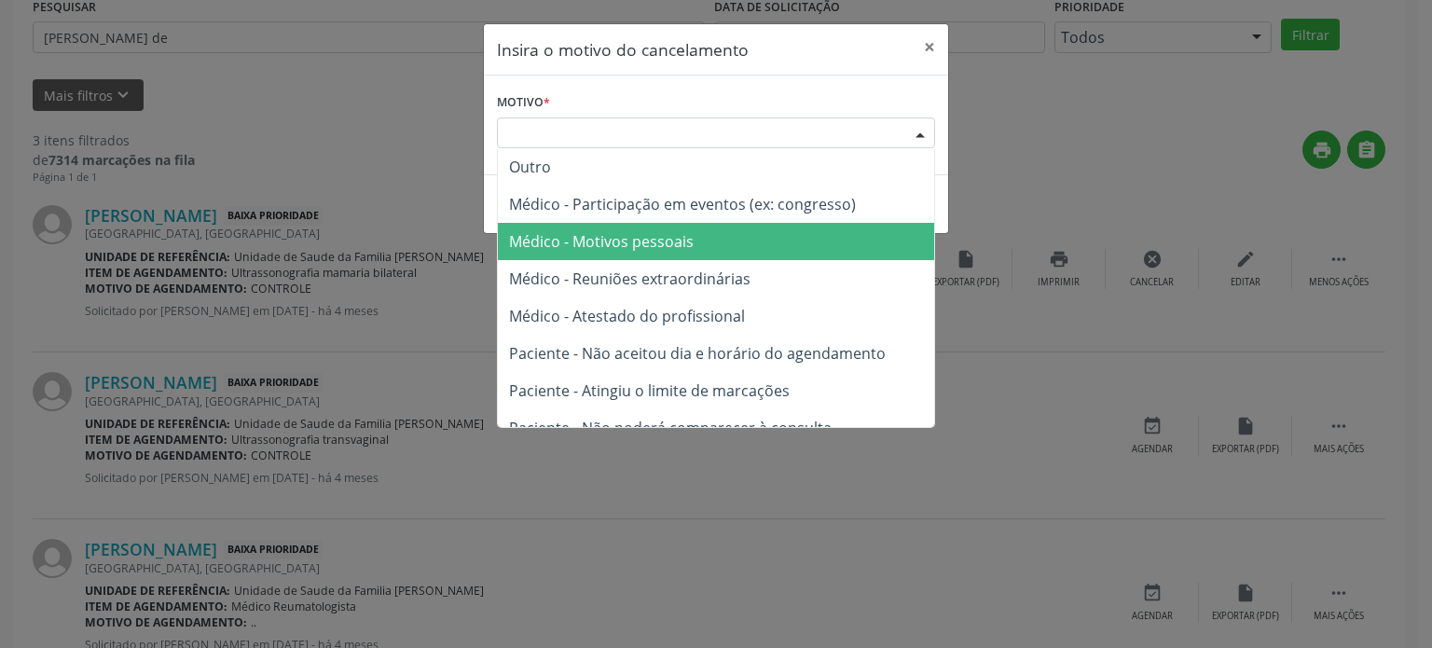
click at [707, 282] on span "Médico - Reuniões extraordinárias" at bounding box center [629, 278] width 241 height 21
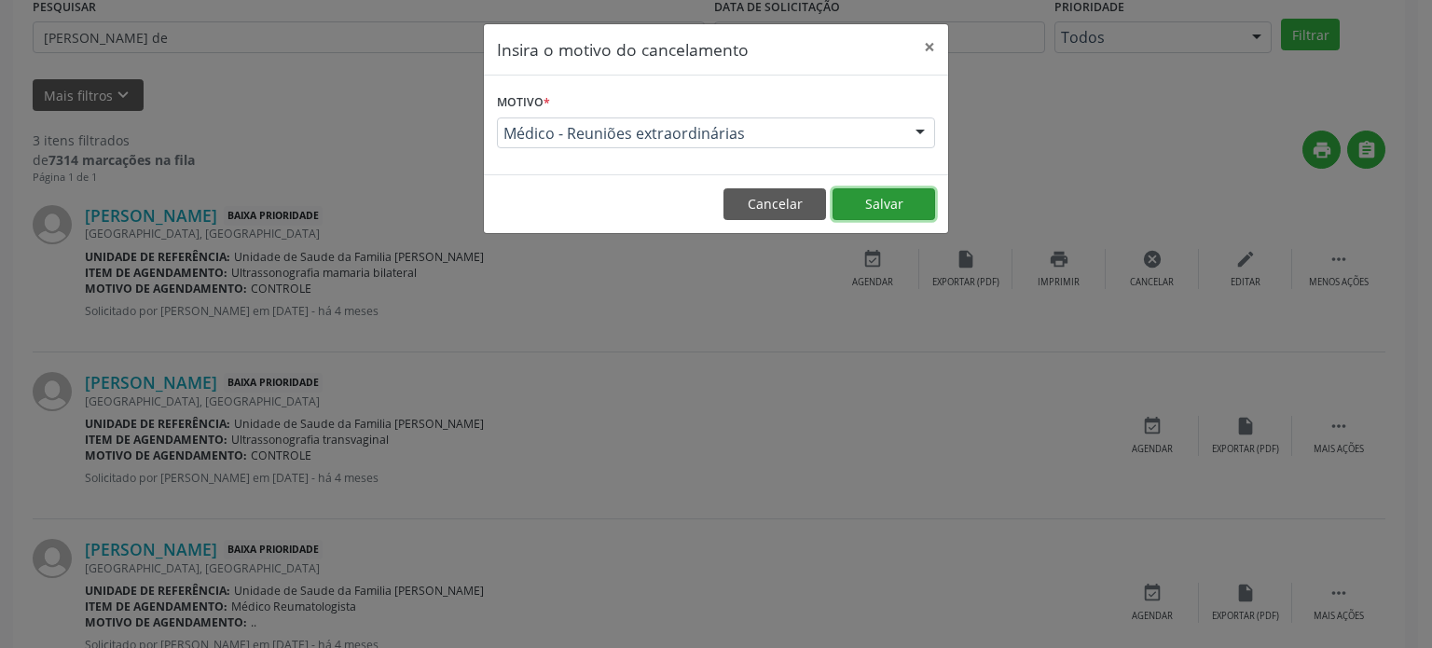
click at [910, 208] on button "Salvar" at bounding box center [883, 204] width 103 height 32
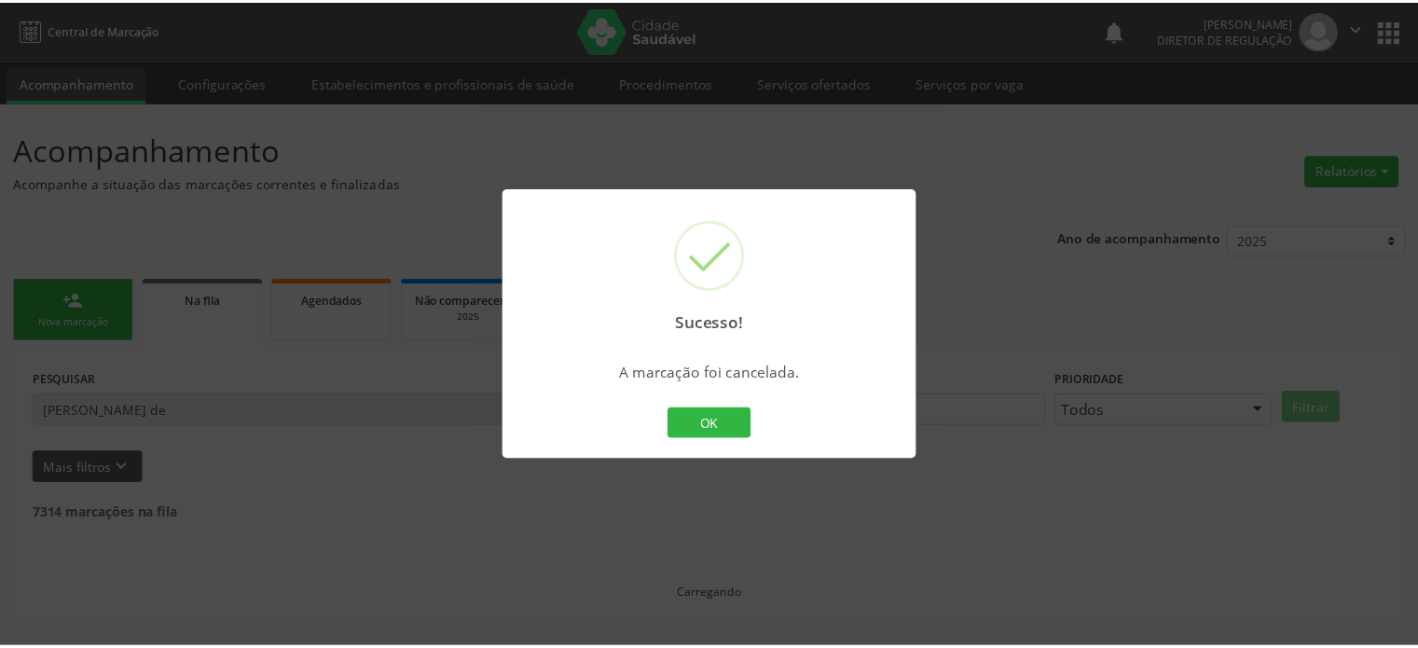
scroll to position [0, 0]
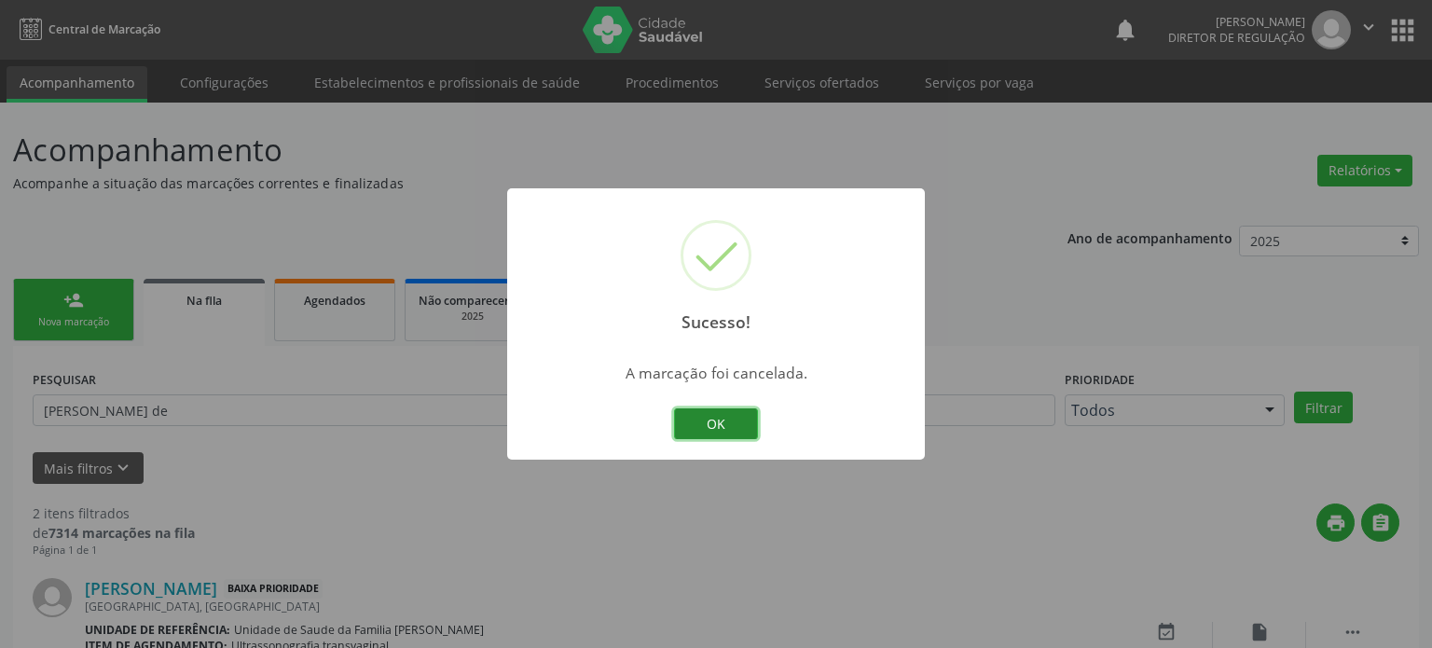
click at [732, 425] on button "OK" at bounding box center [716, 424] width 84 height 32
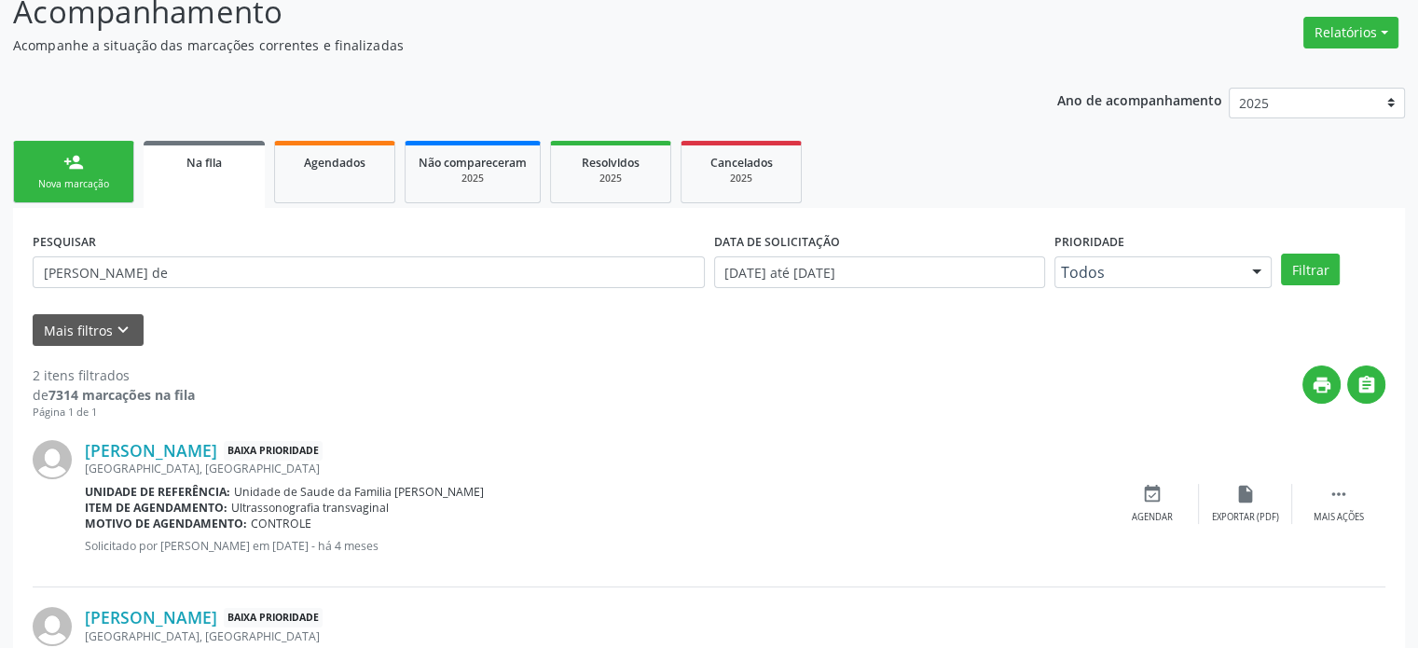
scroll to position [274, 0]
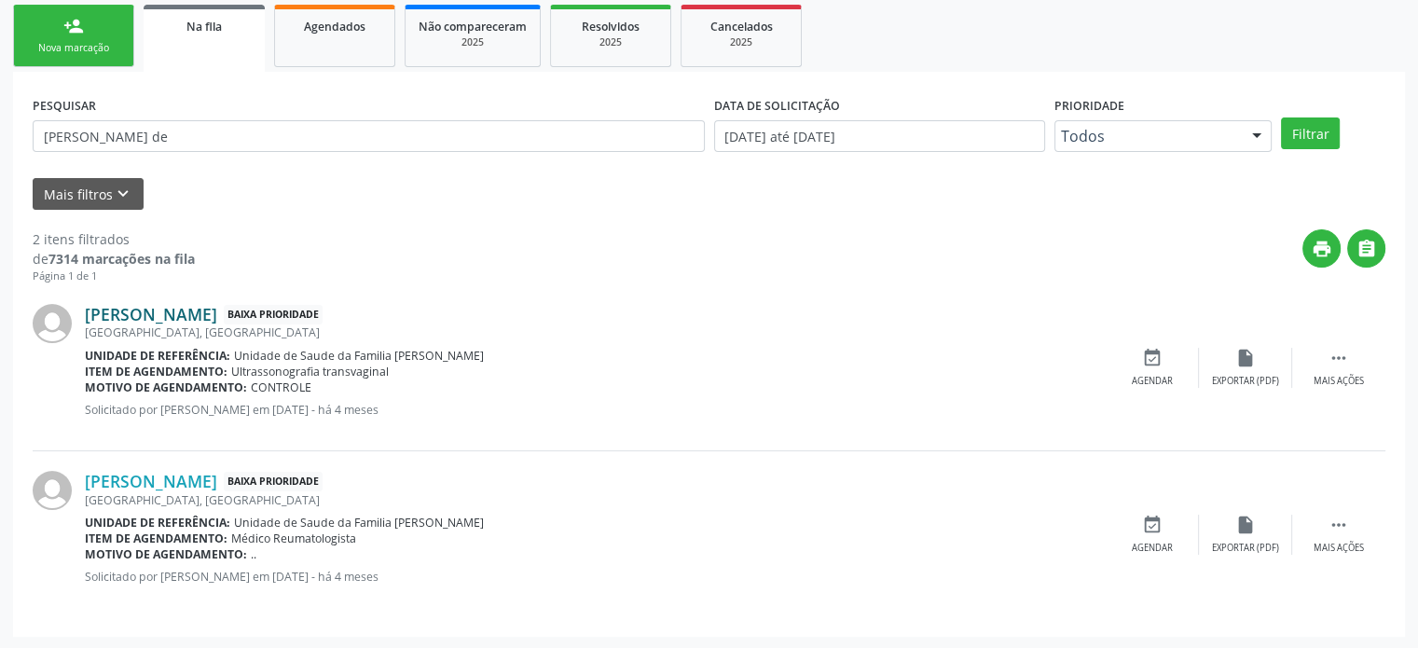
click at [157, 307] on link "[PERSON_NAME]" at bounding box center [151, 314] width 132 height 21
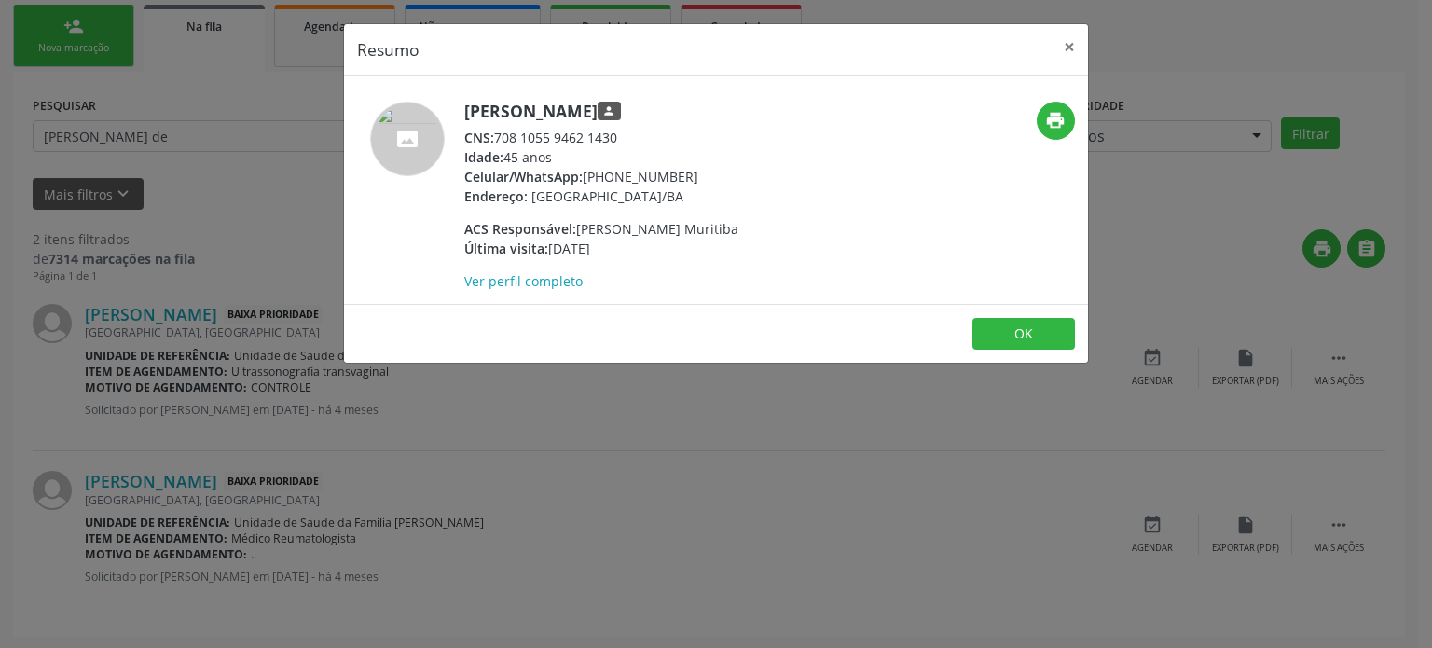
drag, startPoint x: 585, startPoint y: 172, endPoint x: 720, endPoint y: 167, distance: 134.3
click at [720, 167] on div "Celular/WhatsApp: [PHONE_NUMBER]" at bounding box center [601, 177] width 274 height 20
copy div "[PHONE_NUMBER]"
drag, startPoint x: 672, startPoint y: 406, endPoint x: 958, endPoint y: 168, distance: 372.6
click at [682, 400] on div "Resumo × [PERSON_NAME] person CNS: 708 1055 9462 1430 Idade: 45 anos Celular/Wh…" at bounding box center [716, 324] width 1432 height 648
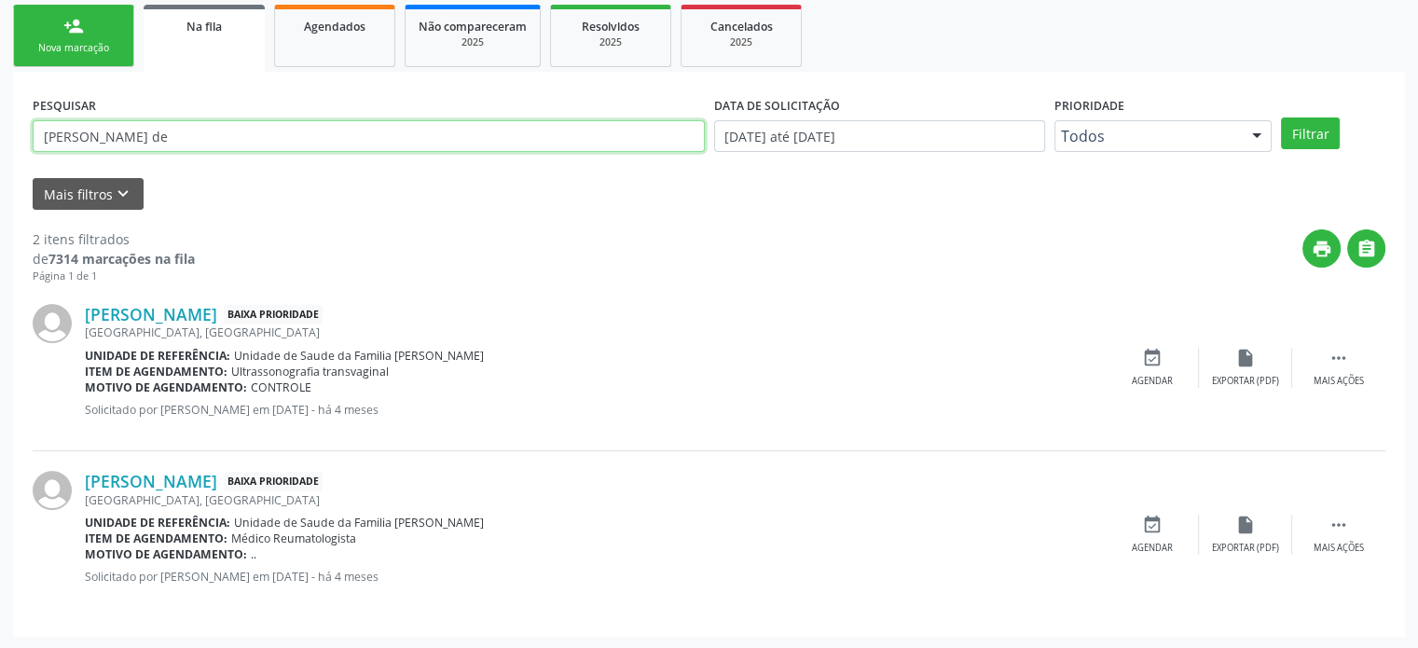
click at [177, 135] on input "[PERSON_NAME] de" at bounding box center [369, 136] width 672 height 32
click at [177, 135] on input "s" at bounding box center [369, 136] width 672 height 32
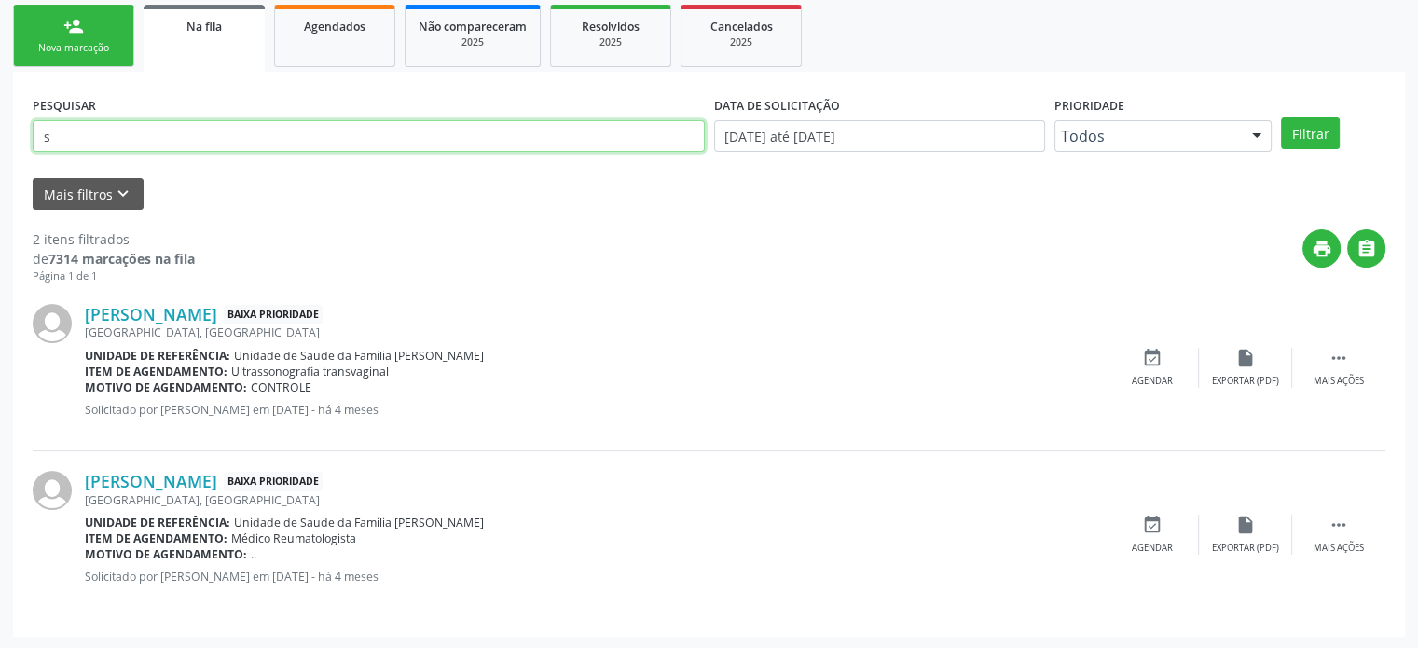
click at [177, 135] on input "s" at bounding box center [369, 136] width 672 height 32
type input "[PERSON_NAME]"
click at [1281, 117] on button "Filtrar" at bounding box center [1310, 133] width 59 height 32
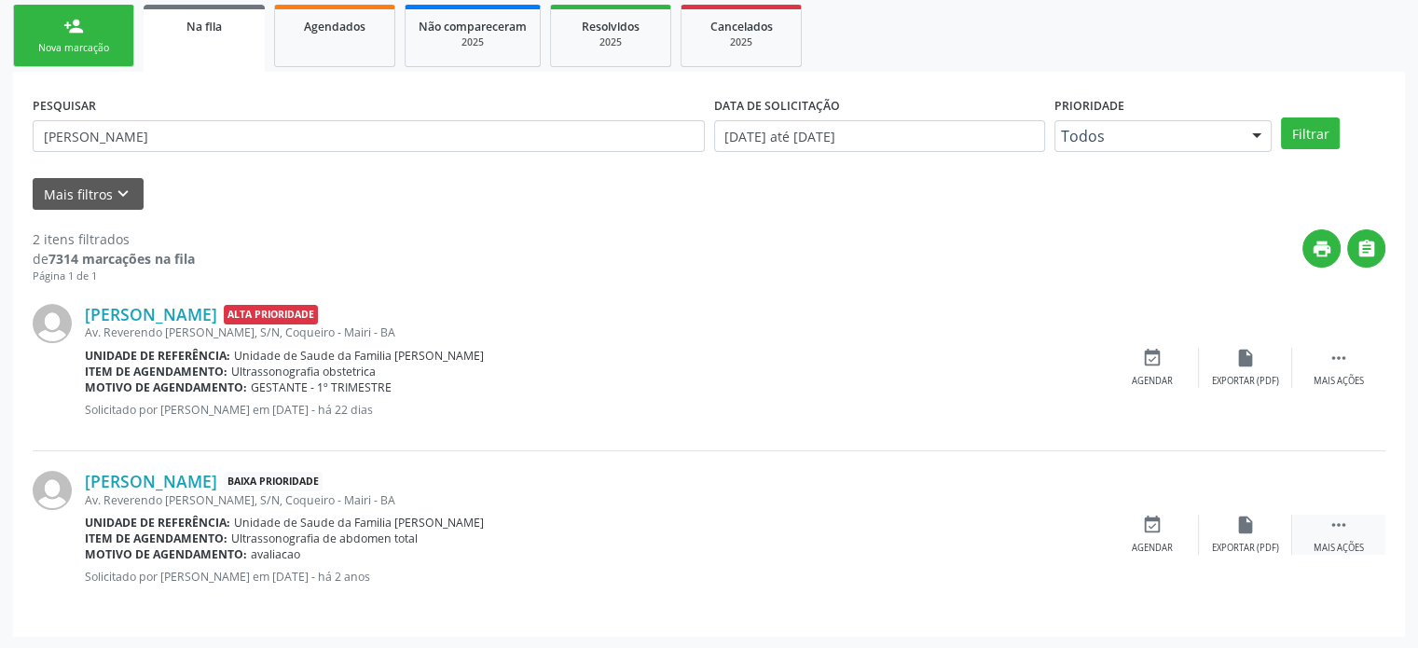
click at [1326, 525] on div " Mais ações" at bounding box center [1338, 535] width 93 height 40
click at [1158, 536] on div "cancel Cancelar" at bounding box center [1152, 535] width 93 height 40
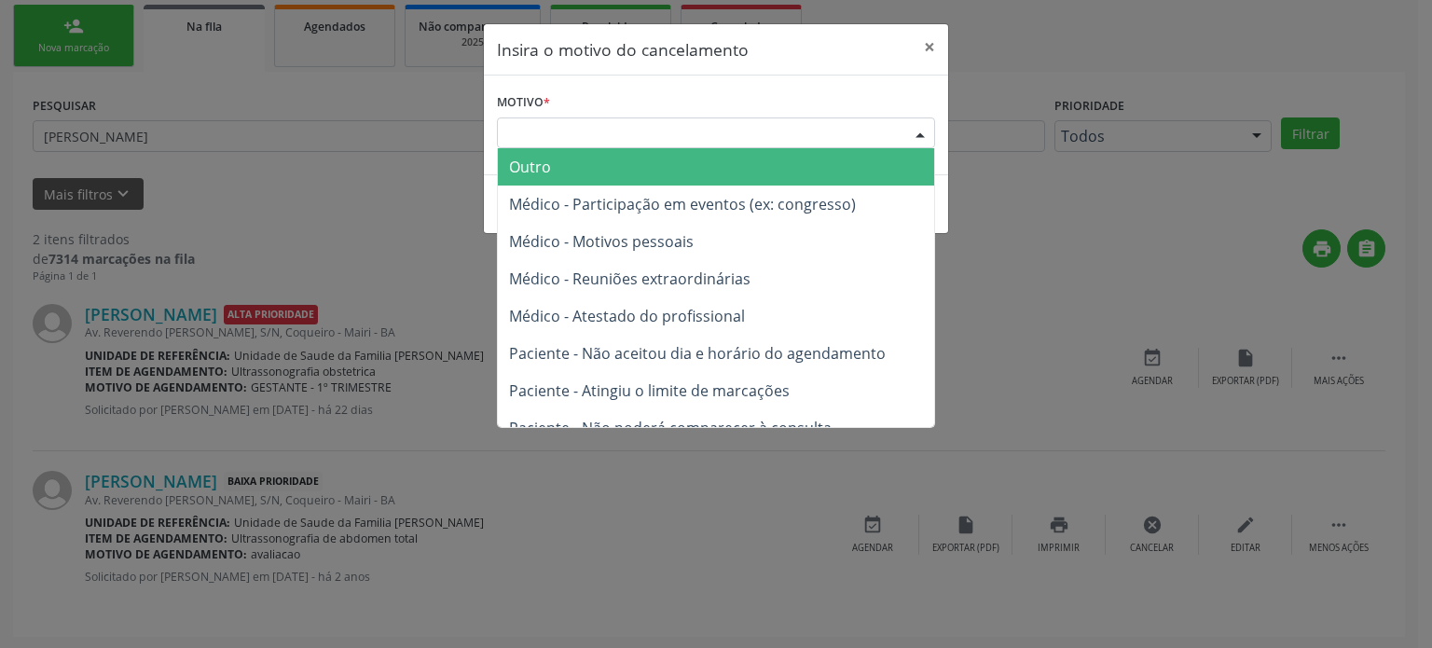
click at [547, 128] on div "Escolha o motivo" at bounding box center [716, 133] width 438 height 32
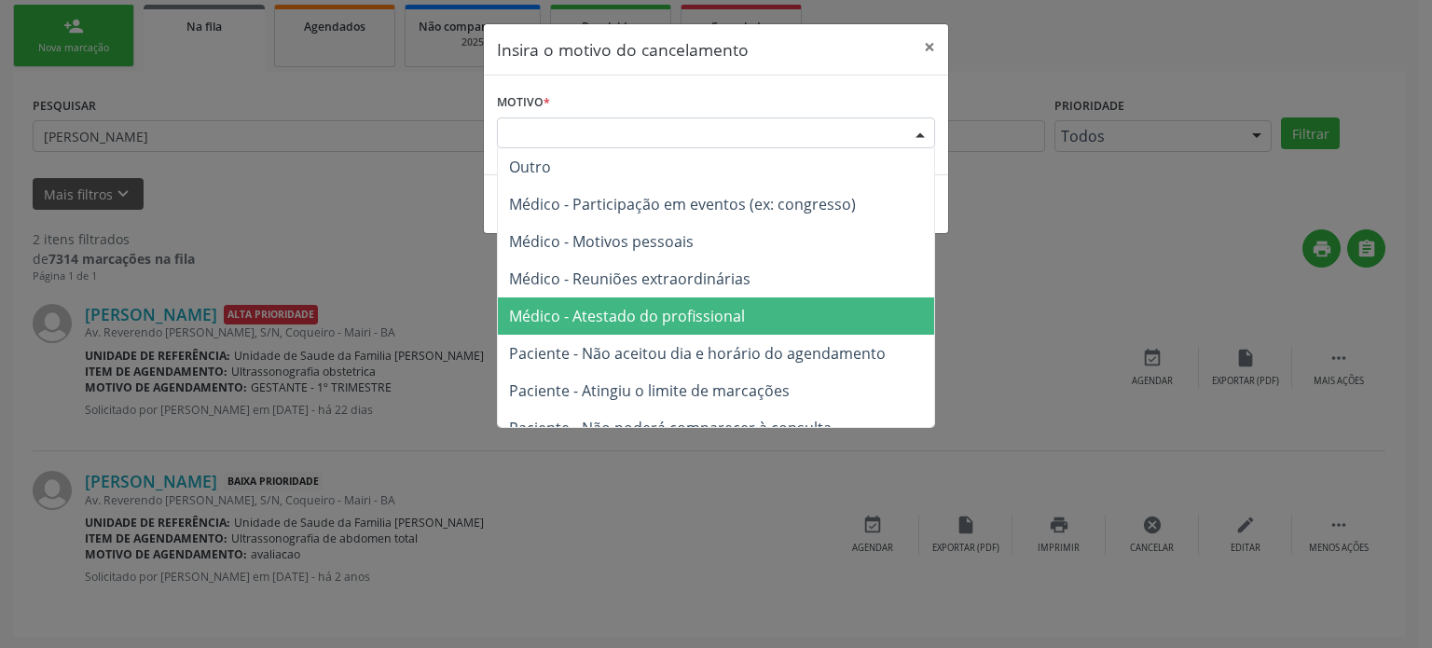
click at [611, 314] on span "Médico - Atestado do profissional" at bounding box center [627, 316] width 236 height 21
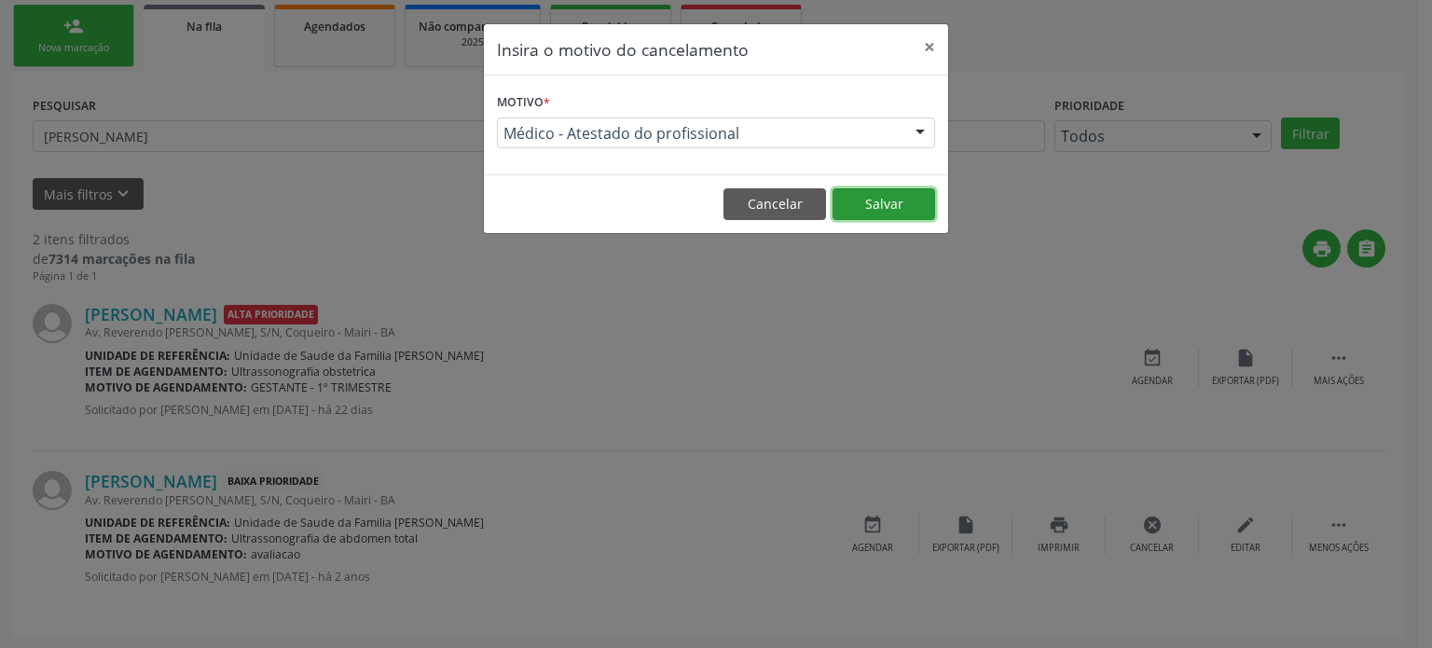
click at [876, 203] on button "Salvar" at bounding box center [883, 204] width 103 height 32
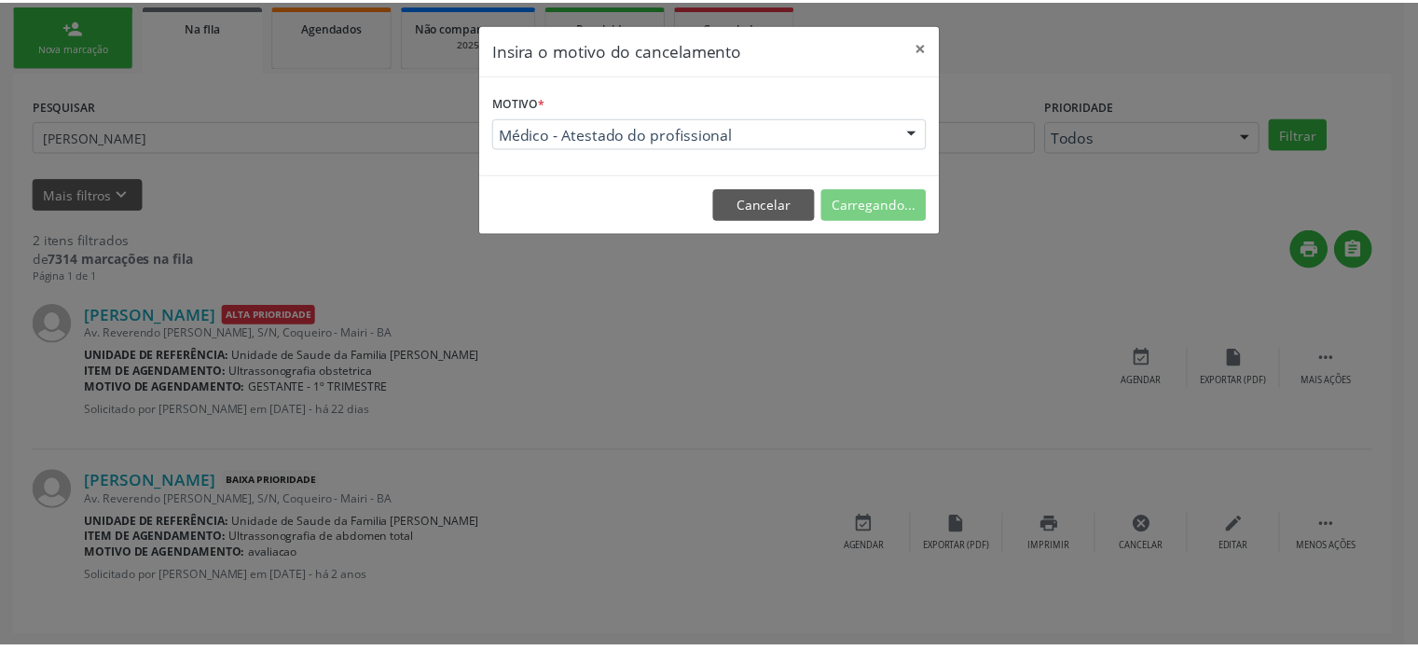
scroll to position [0, 0]
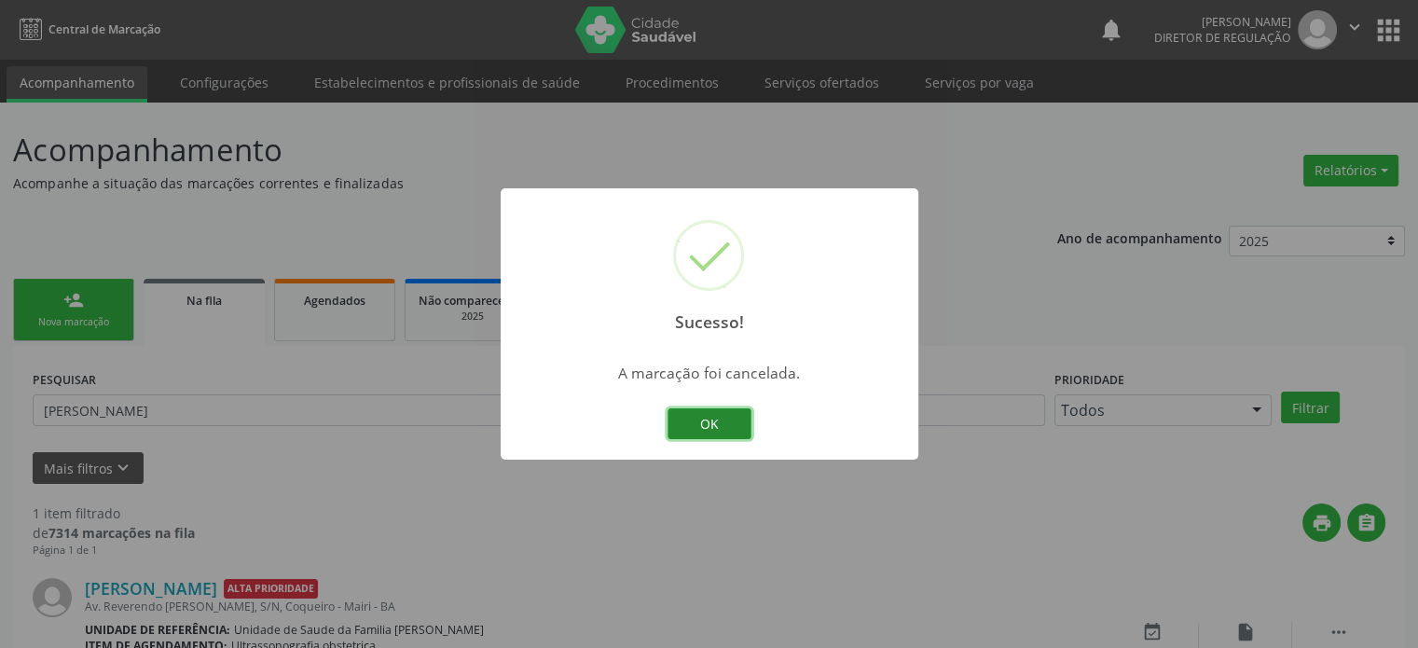
click at [704, 428] on button "OK" at bounding box center [709, 424] width 84 height 32
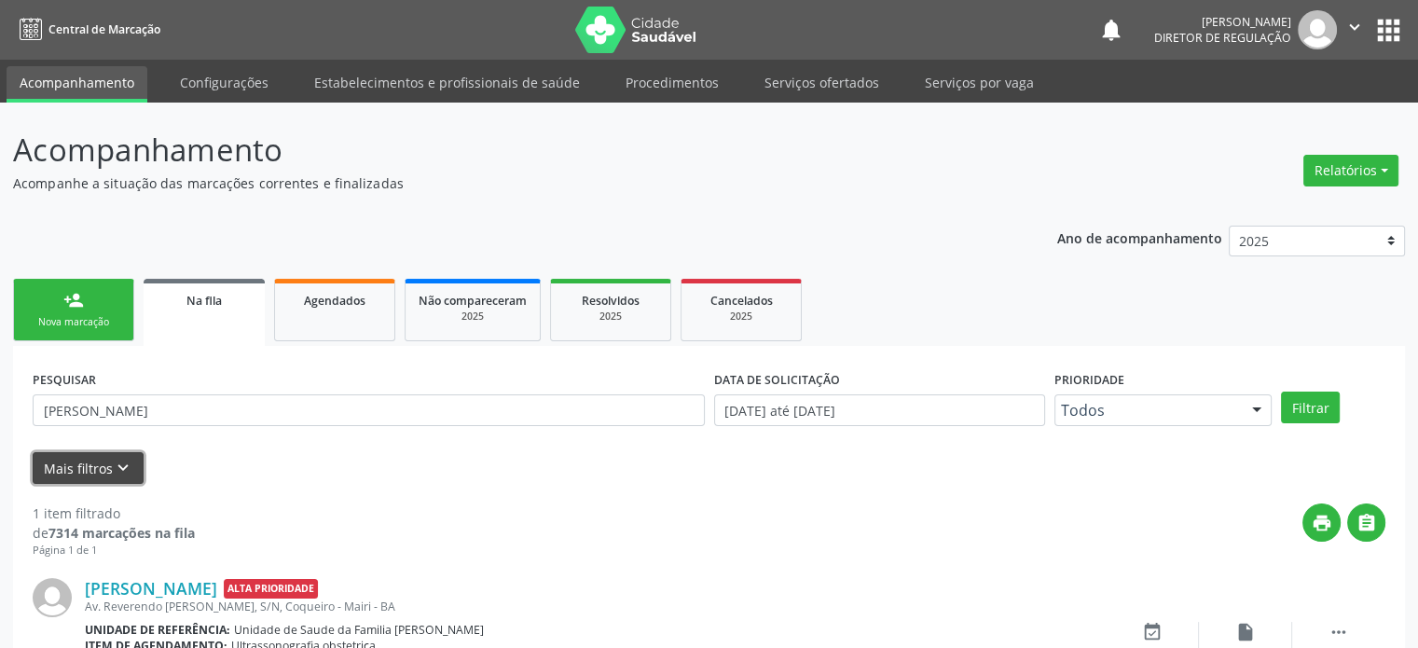
click at [45, 461] on button "Mais filtros keyboard_arrow_down" at bounding box center [88, 468] width 111 height 33
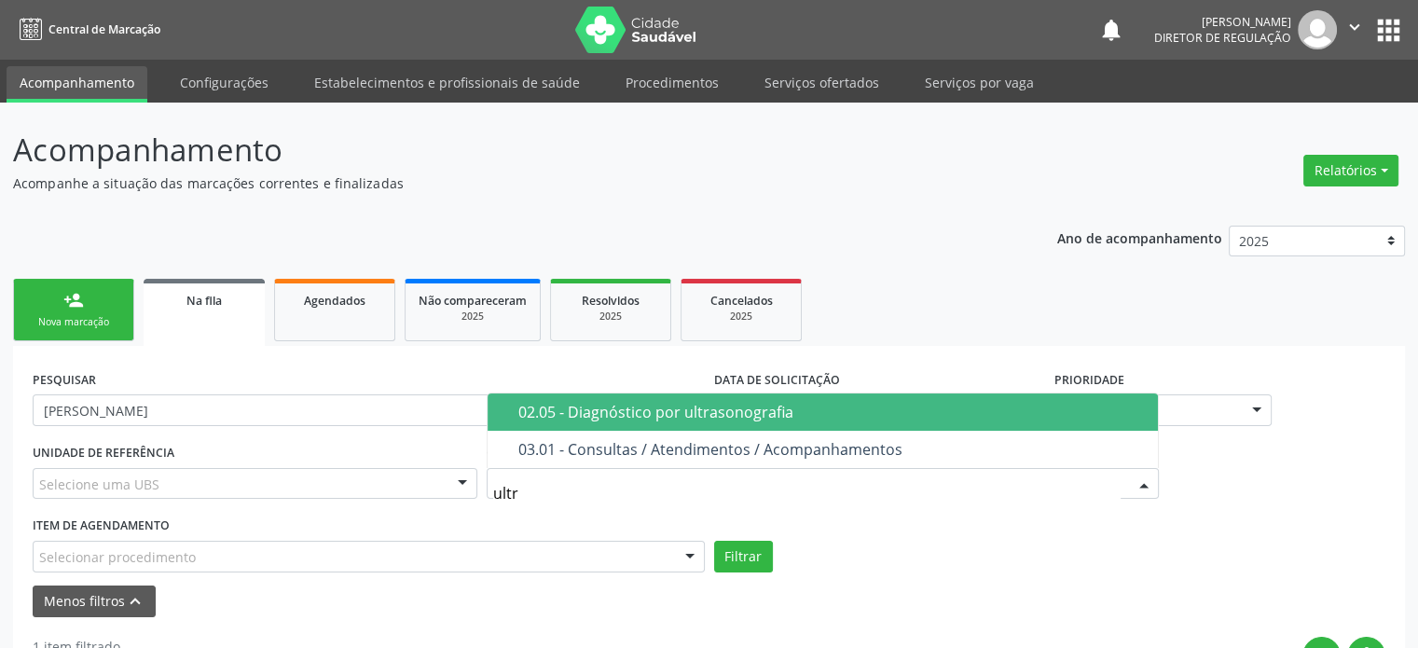
type input "ultra"
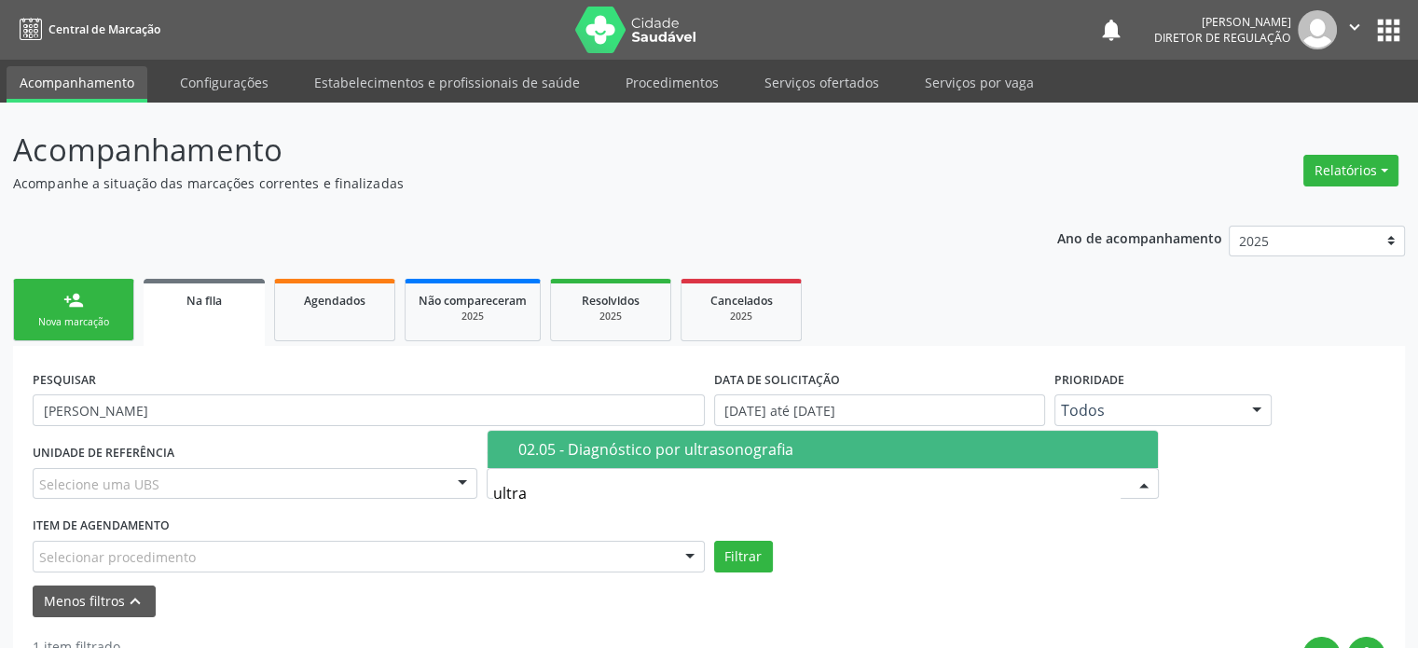
click at [652, 443] on div "02.05 - Diagnóstico por ultrasonografia" at bounding box center [832, 449] width 628 height 15
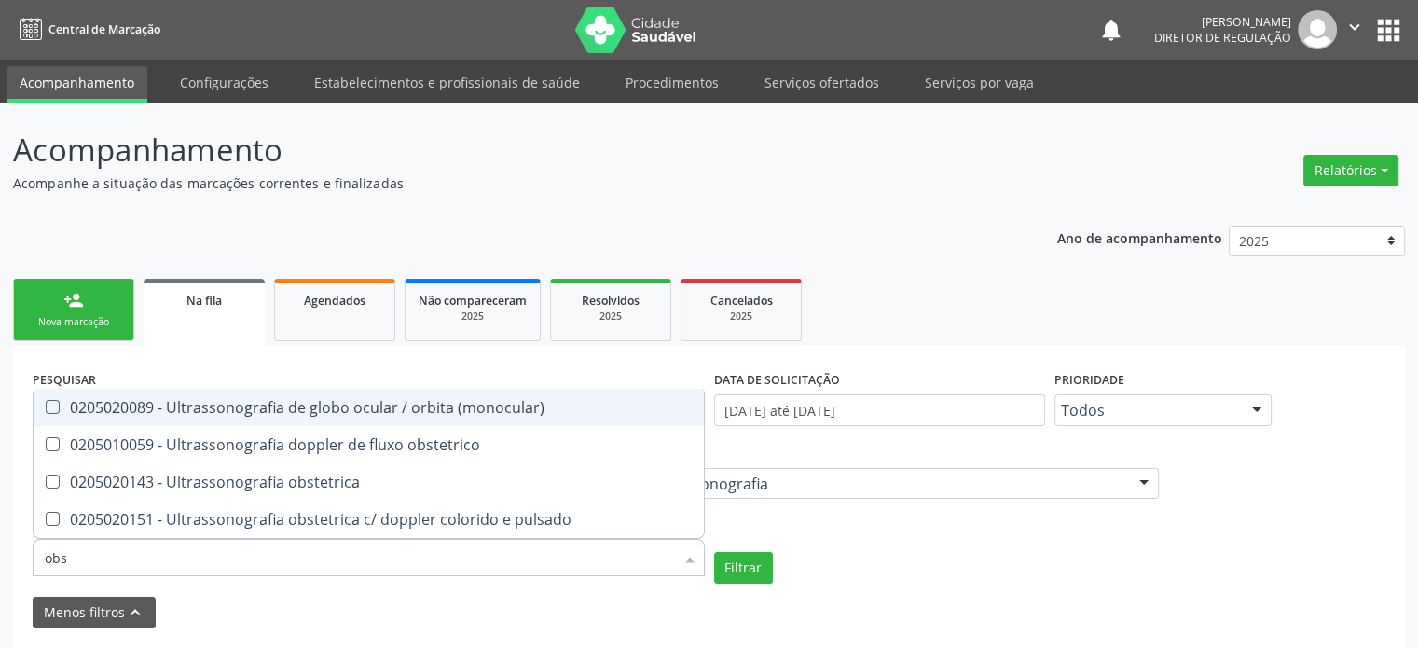
type input "obst"
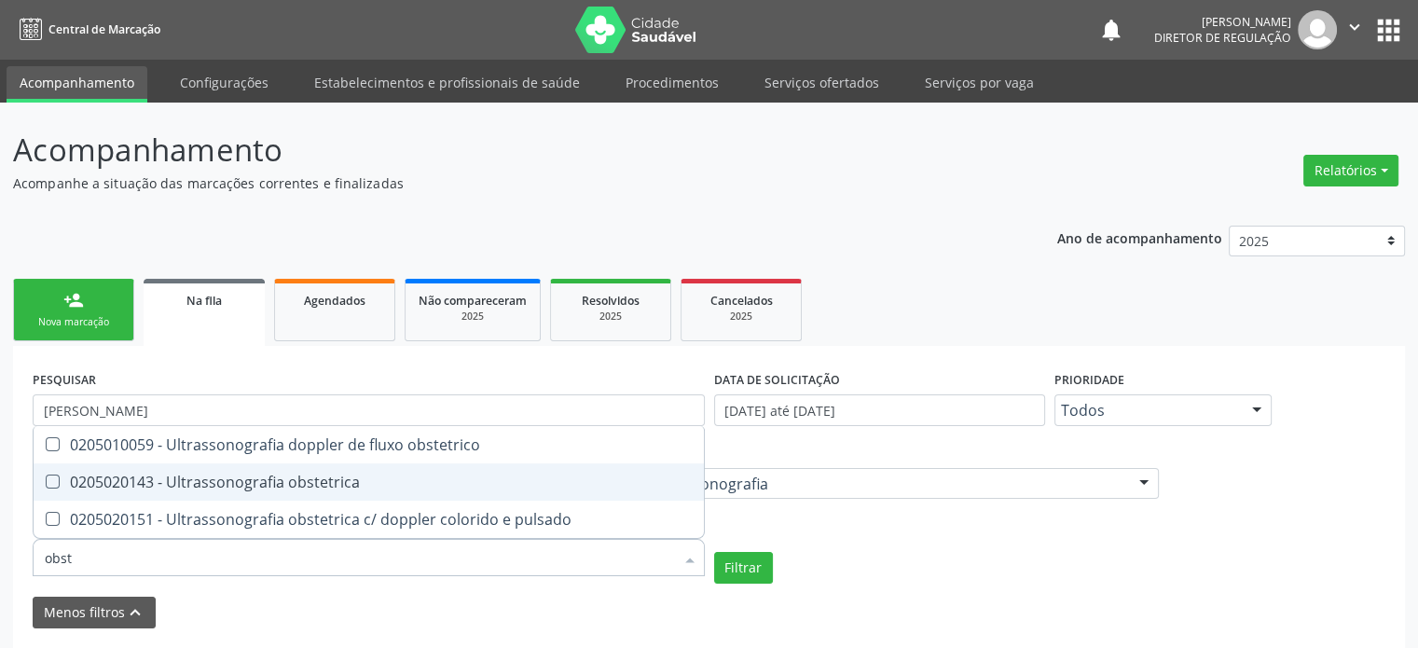
click at [303, 475] on div "0205020143 - Ultrassonografia obstetrica" at bounding box center [369, 481] width 648 height 15
checkbox obstetrica "true"
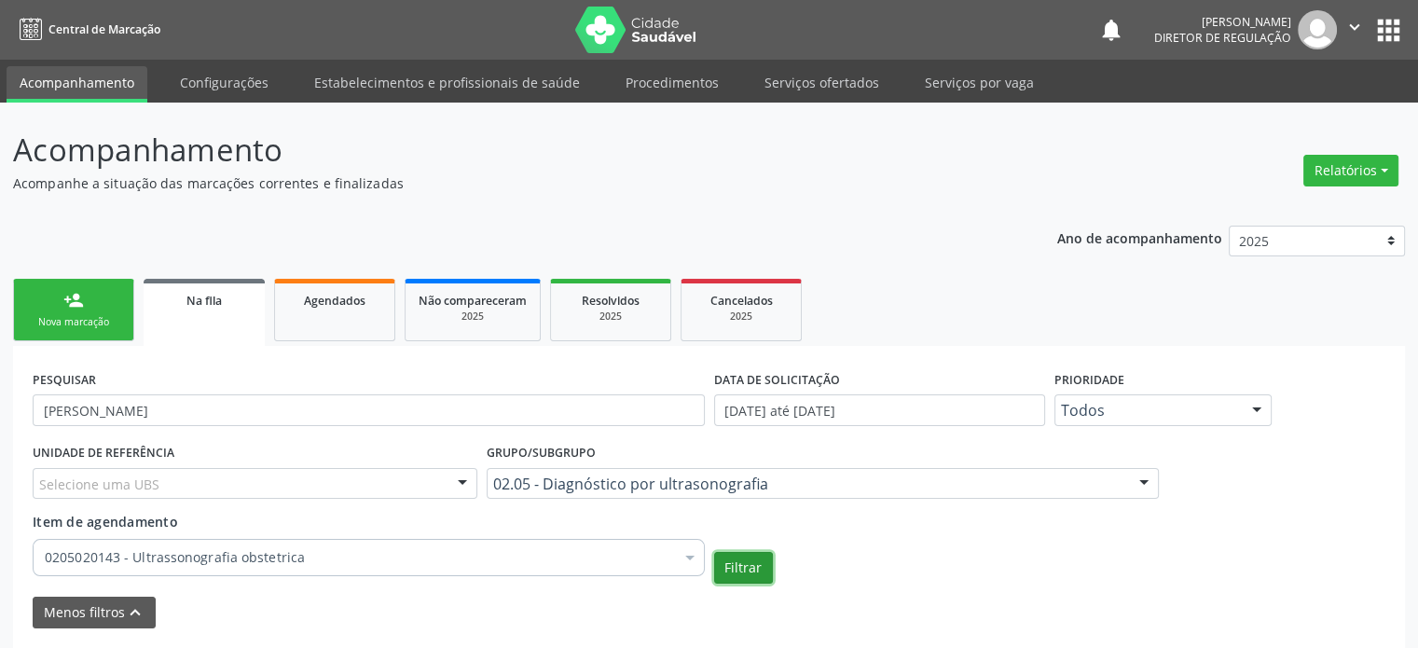
click at [758, 572] on button "Filtrar" at bounding box center [743, 568] width 59 height 32
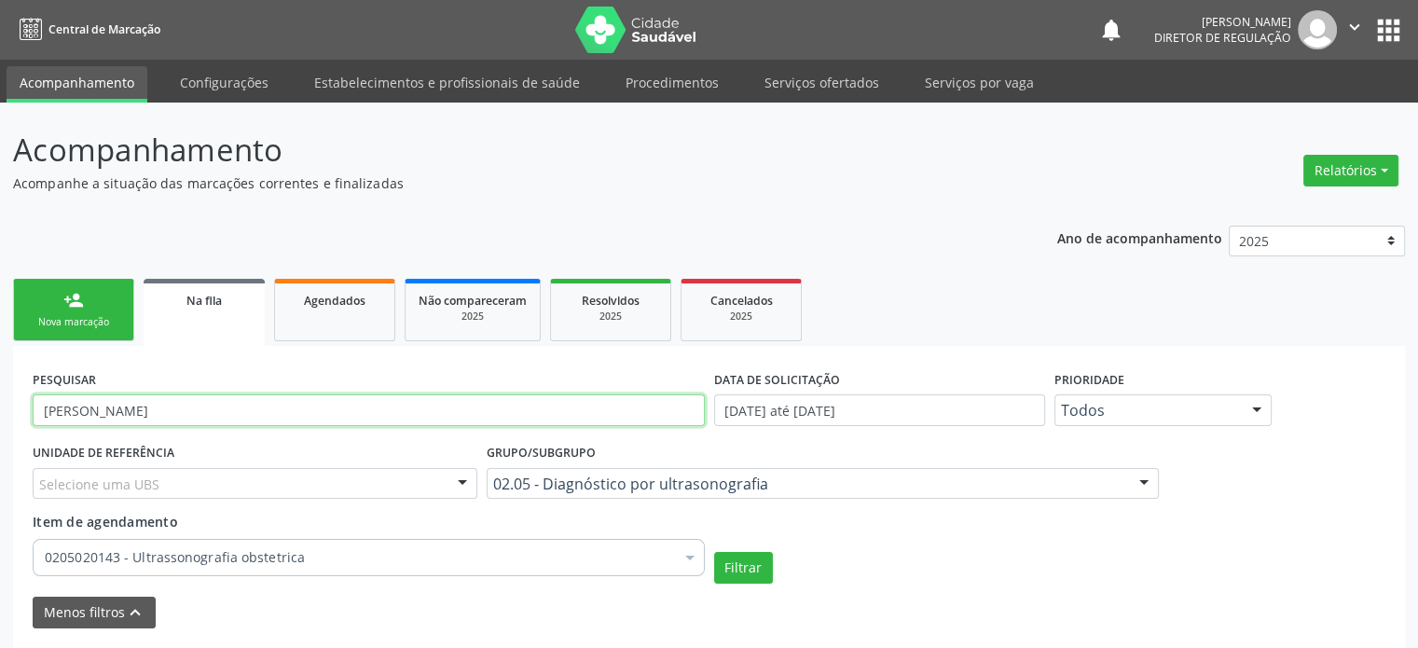
click at [142, 417] on input "[PERSON_NAME]" at bounding box center [369, 410] width 672 height 32
click at [714, 552] on button "Filtrar" at bounding box center [743, 568] width 59 height 32
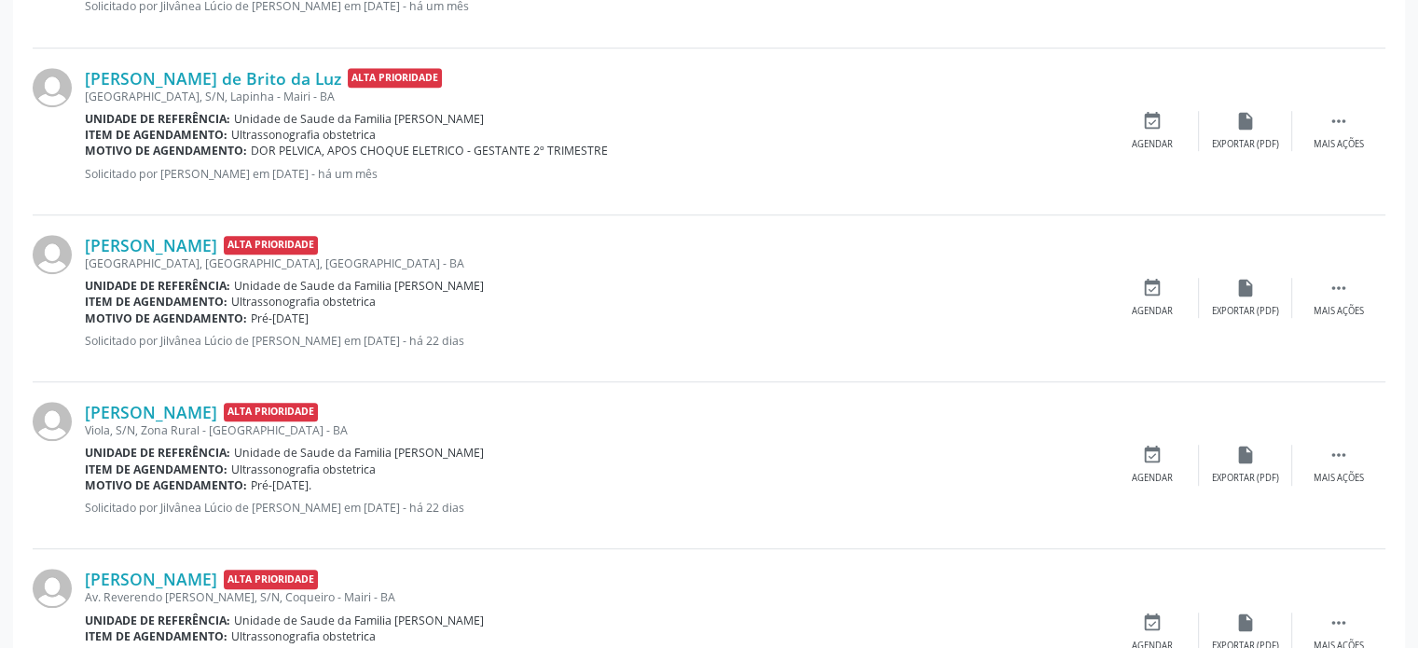
scroll to position [1435, 0]
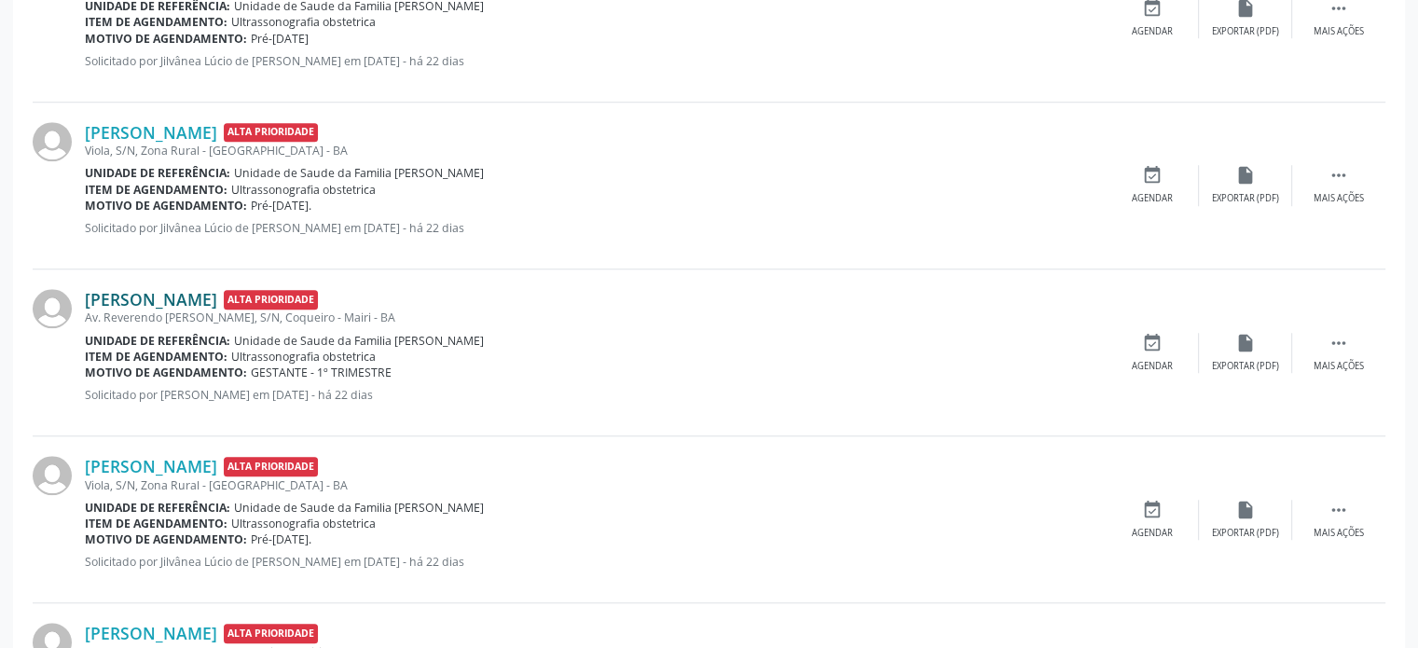
click at [177, 301] on link "[PERSON_NAME]" at bounding box center [151, 299] width 132 height 21
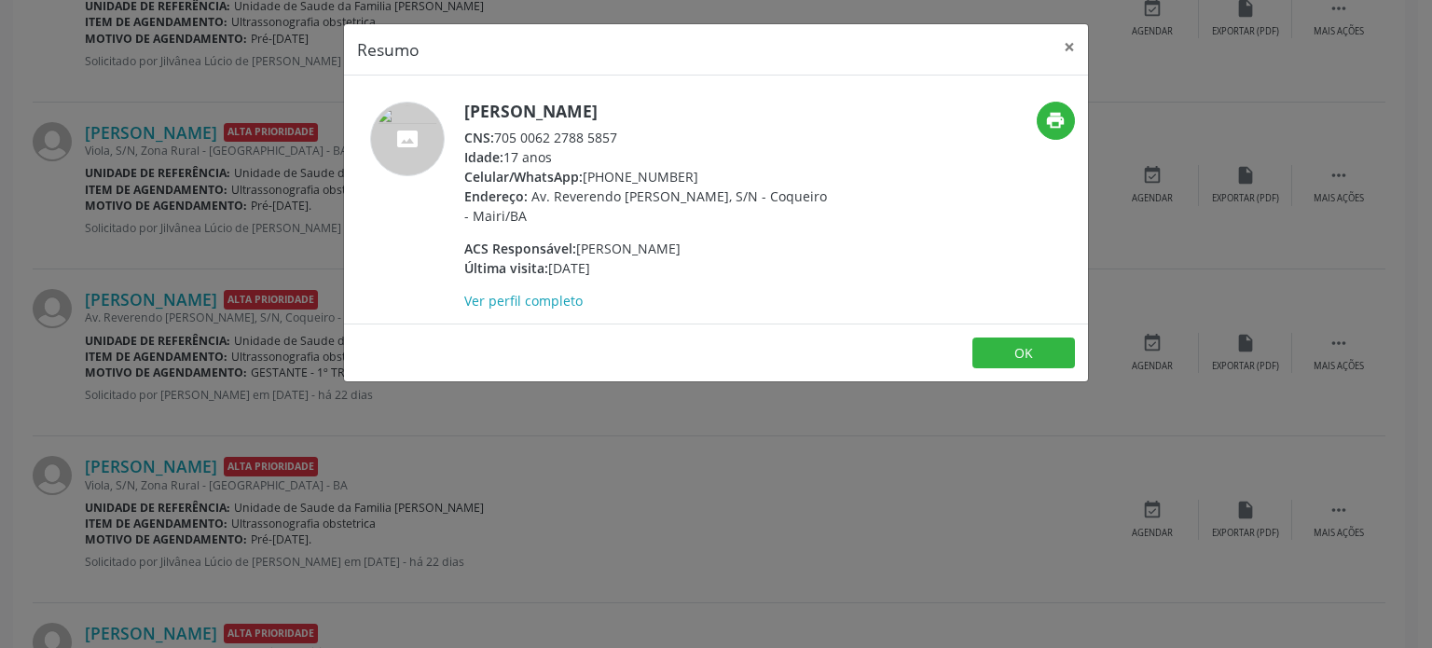
click at [214, 228] on div "Resumo × [PERSON_NAME] CNS: 705 0062 2788 5857 Idade: 17 anos Celular/WhatsApp:…" at bounding box center [716, 324] width 1432 height 648
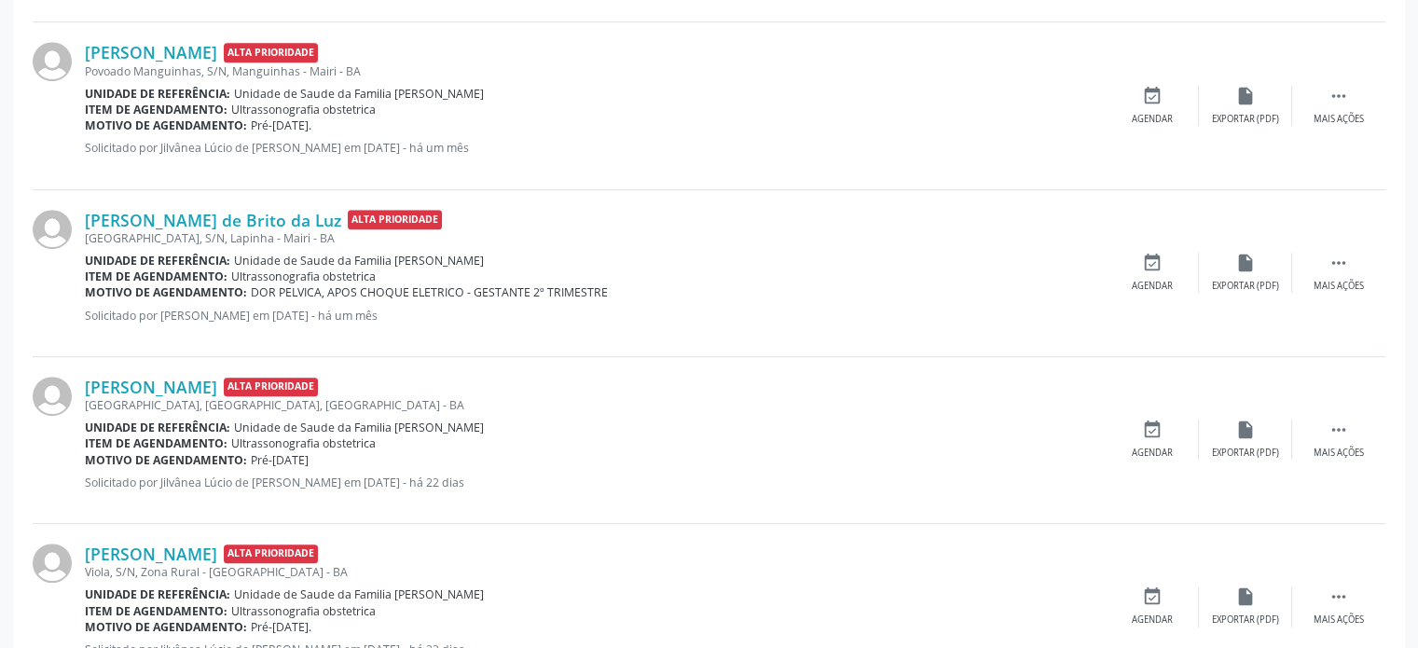
scroll to position [969, 0]
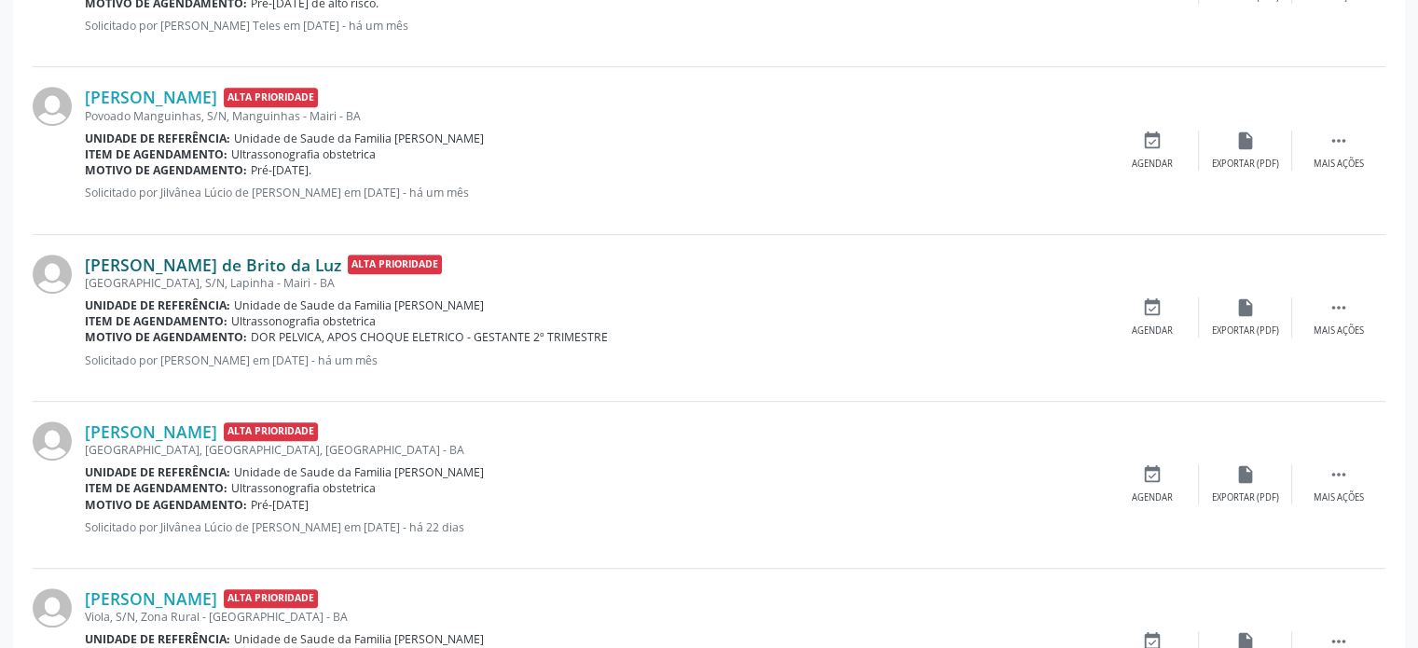
drag, startPoint x: 228, startPoint y: 249, endPoint x: 215, endPoint y: 268, distance: 23.5
click at [224, 253] on div "[PERSON_NAME] de Brito da Luz Alta Prioridade [GEOGRAPHIC_DATA], [GEOGRAPHIC_DA…" at bounding box center [709, 318] width 1353 height 167
click at [215, 268] on link "[PERSON_NAME] de Brito da Luz" at bounding box center [213, 264] width 256 height 21
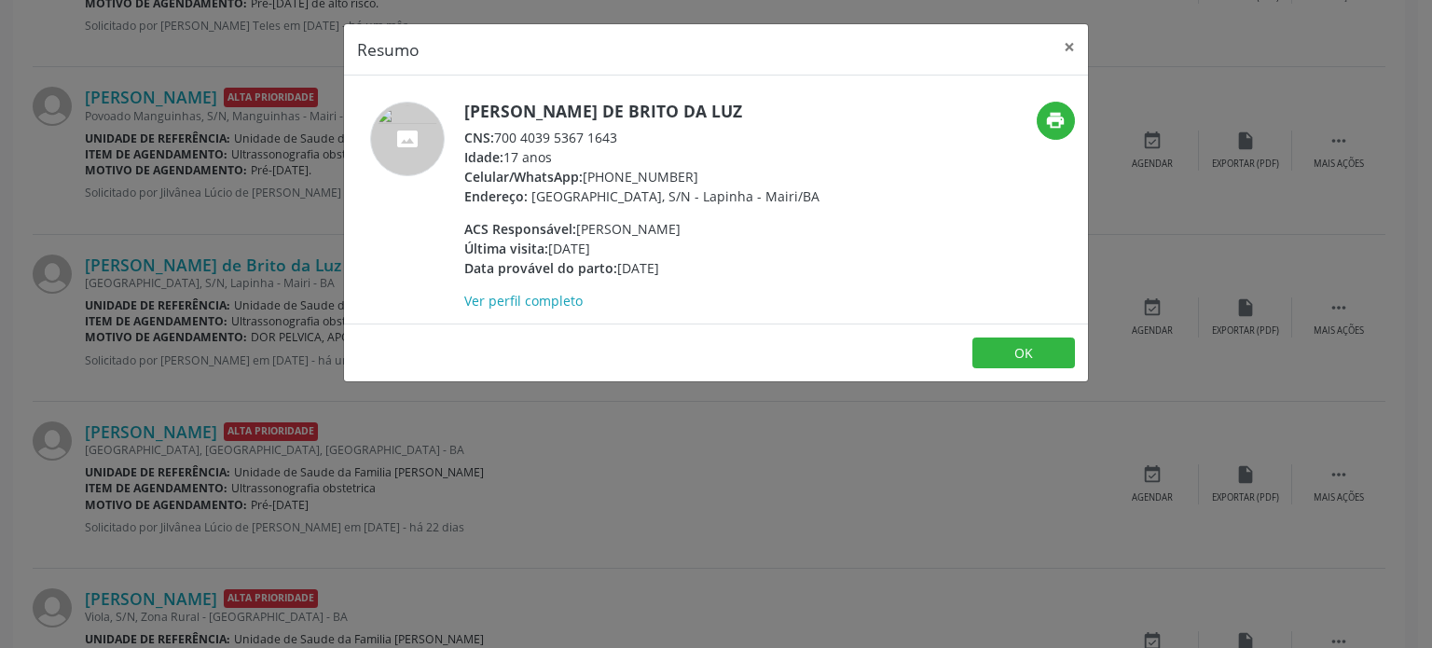
click at [702, 433] on div "Resumo × [PERSON_NAME] de Brito da Luz CNS: 700 4039 5367 1643 Idade: 17 anos C…" at bounding box center [716, 324] width 1432 height 648
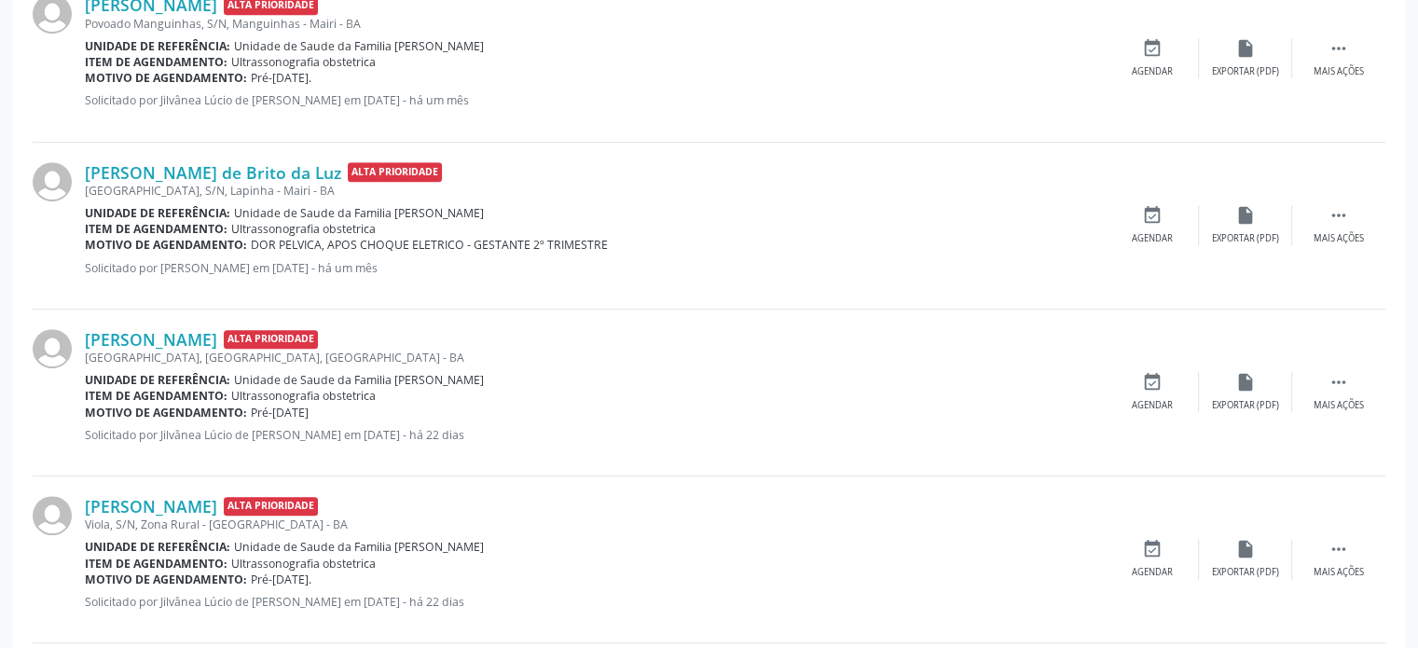
scroll to position [1342, 0]
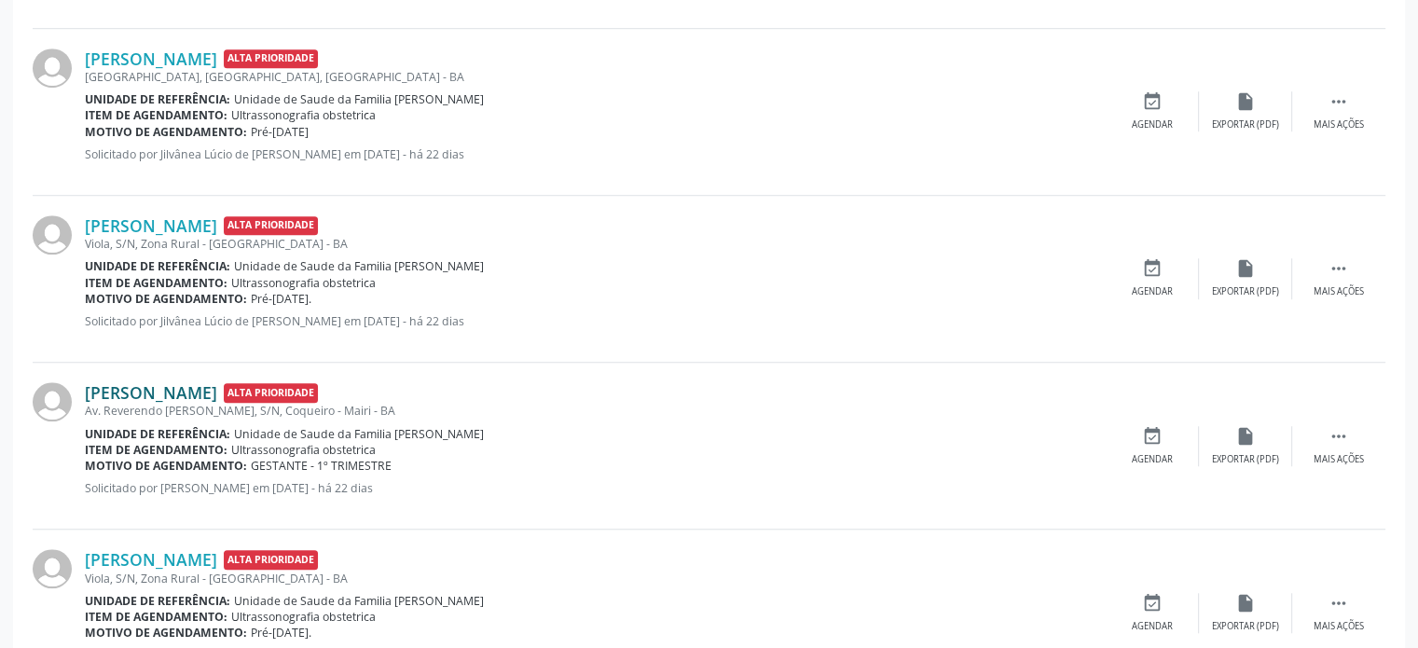
click at [181, 388] on link "[PERSON_NAME]" at bounding box center [151, 392] width 132 height 21
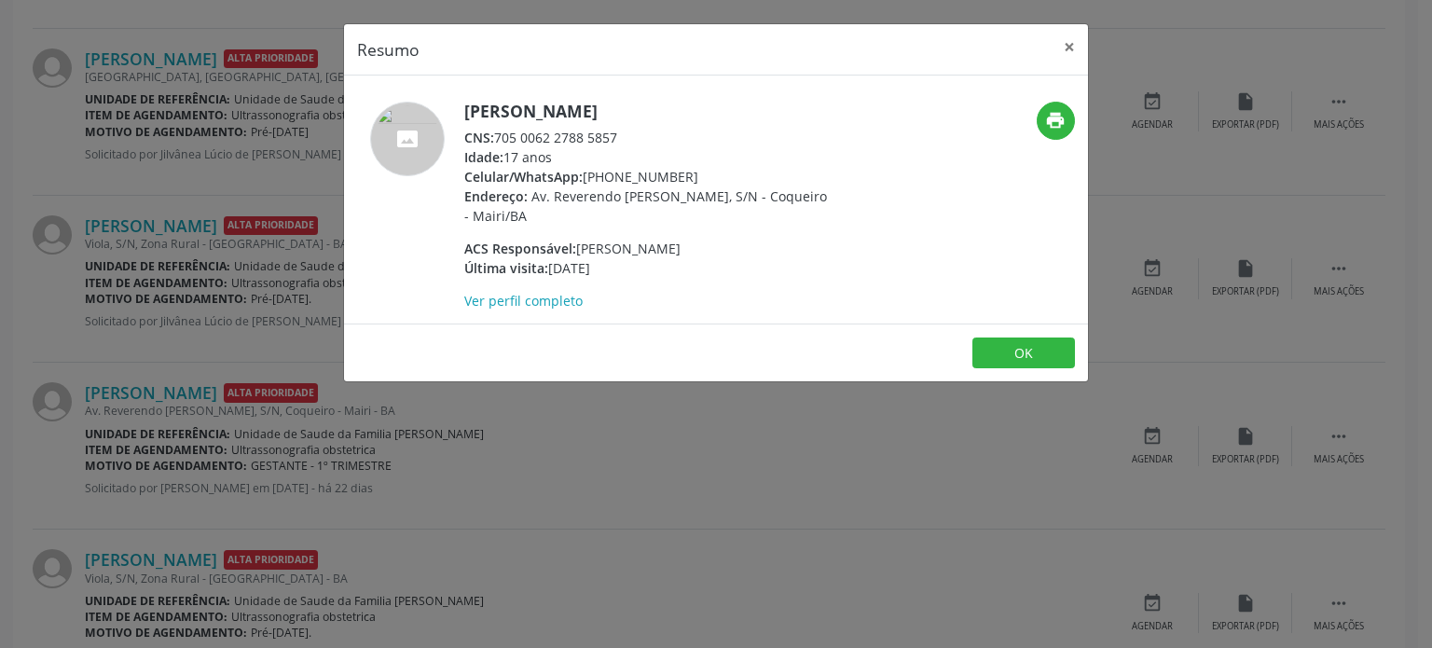
click at [181, 358] on div "Resumo × [PERSON_NAME] CNS: 705 0062 2788 5857 Idade: 17 anos Celular/WhatsApp:…" at bounding box center [716, 324] width 1432 height 648
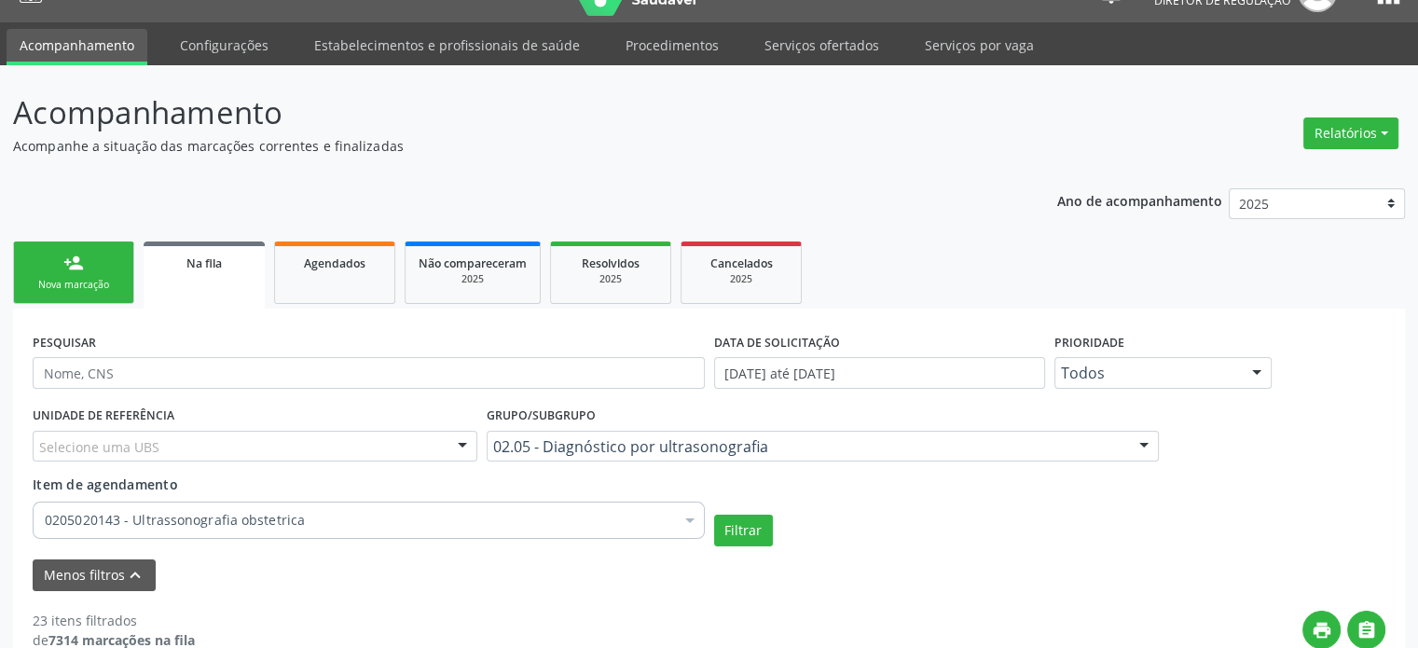
scroll to position [0, 0]
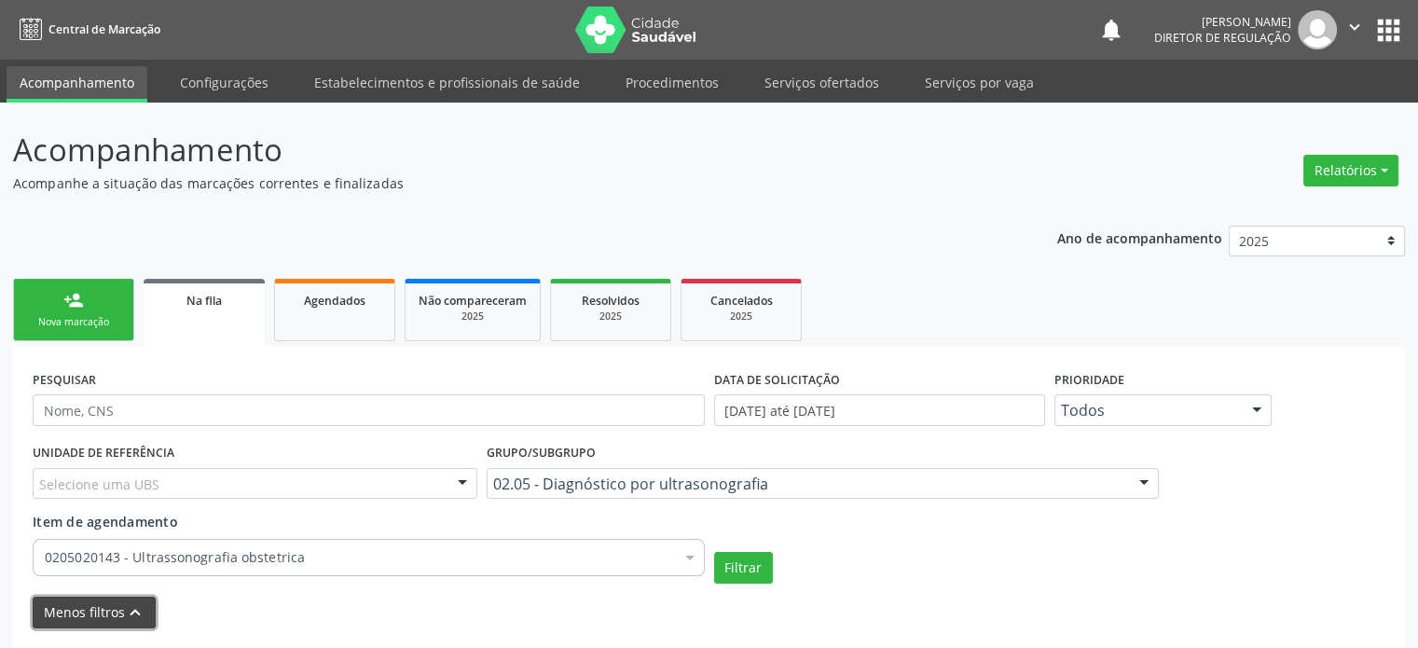
click at [125, 611] on icon "keyboard_arrow_up" at bounding box center [135, 612] width 21 height 21
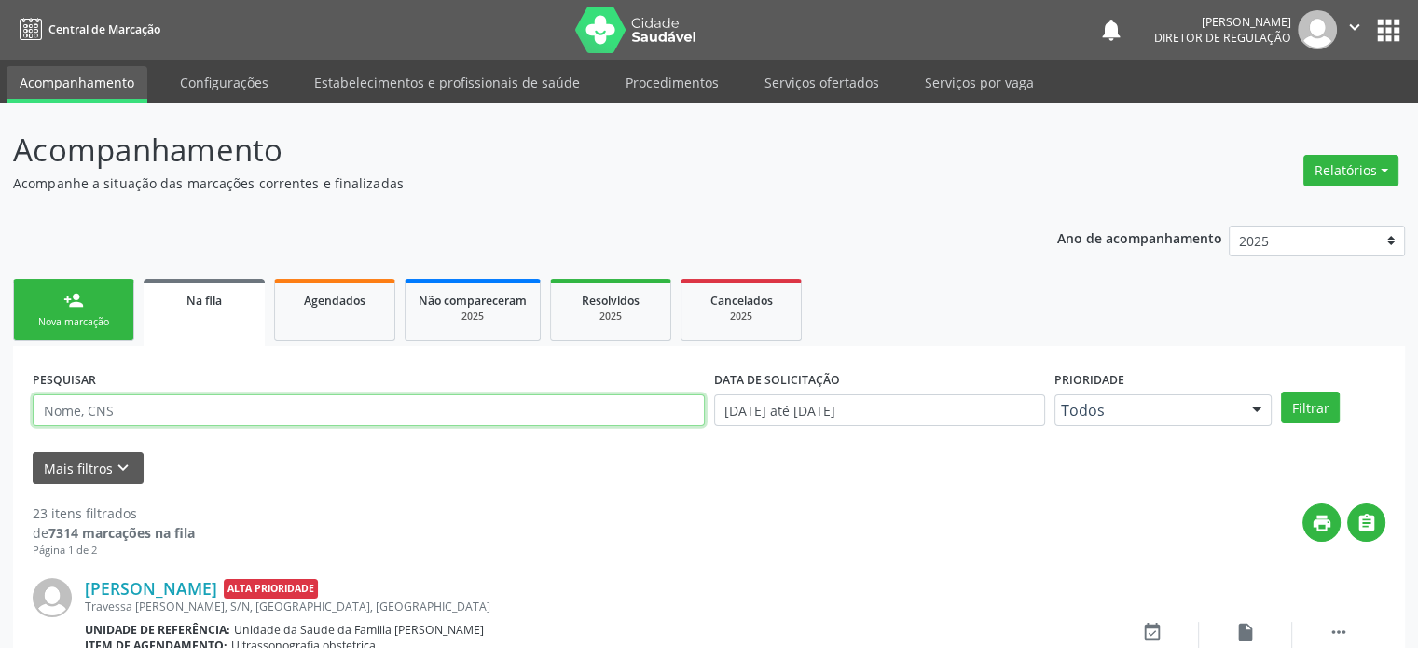
click at [104, 410] on input "text" at bounding box center [369, 410] width 672 height 32
type input "70340745390"
click at [1281, 391] on button "Filtrar" at bounding box center [1310, 407] width 59 height 32
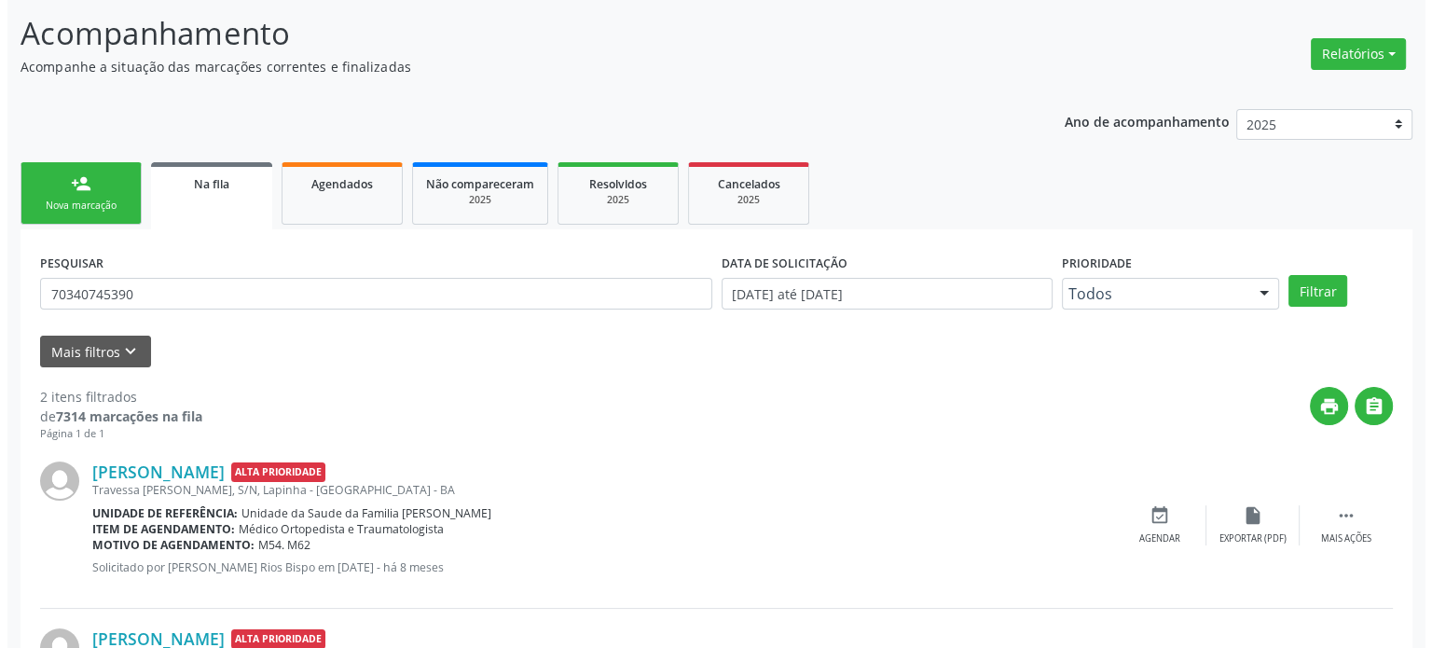
scroll to position [274, 0]
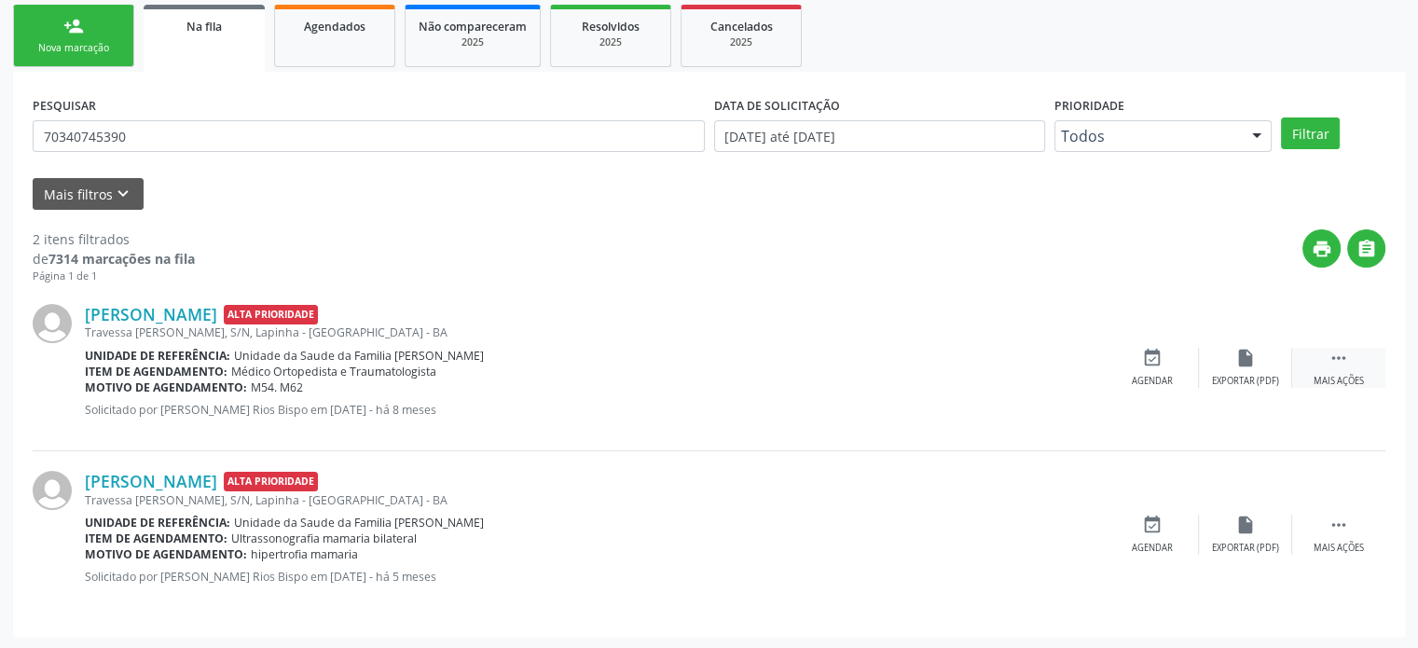
click at [1336, 352] on icon "" at bounding box center [1338, 358] width 21 height 21
click at [1163, 363] on div "cancel Cancelar" at bounding box center [1152, 368] width 93 height 40
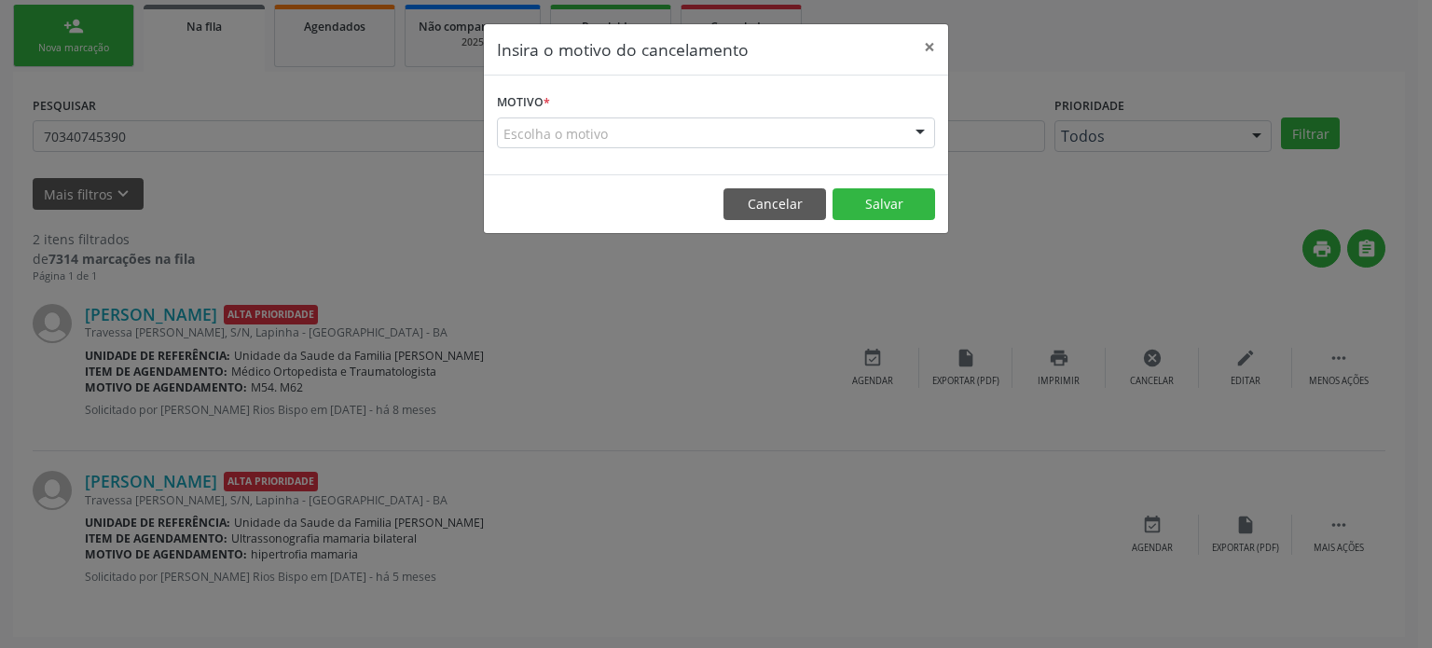
click at [645, 119] on div "Escolha o motivo" at bounding box center [716, 133] width 438 height 32
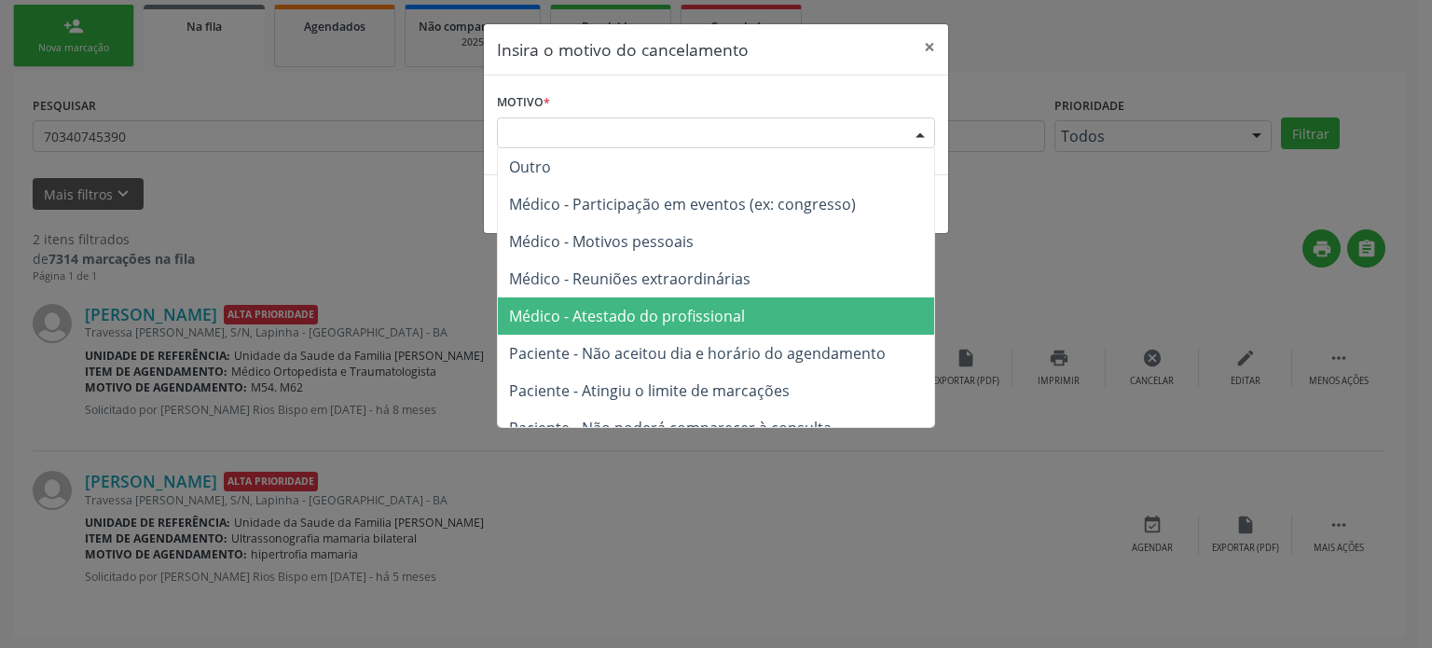
click at [634, 315] on span "Médico - Atestado do profissional" at bounding box center [627, 316] width 236 height 21
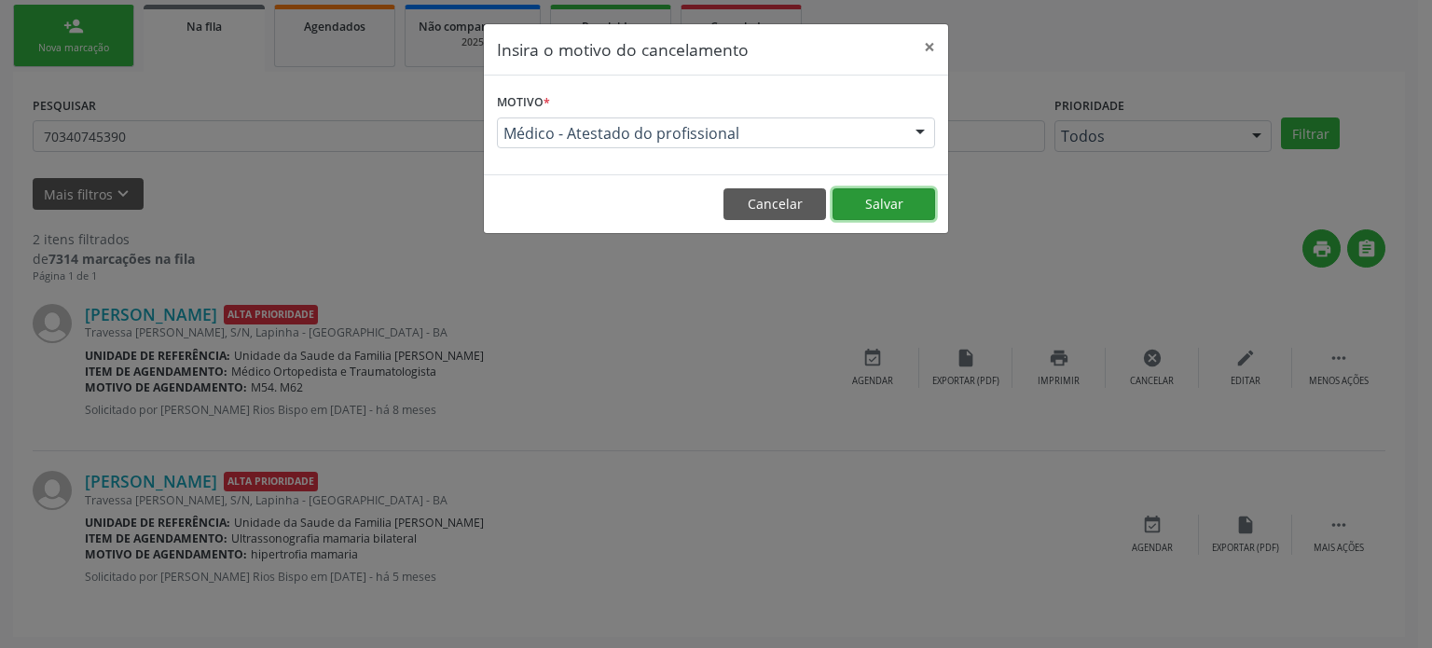
click at [876, 204] on button "Salvar" at bounding box center [883, 204] width 103 height 32
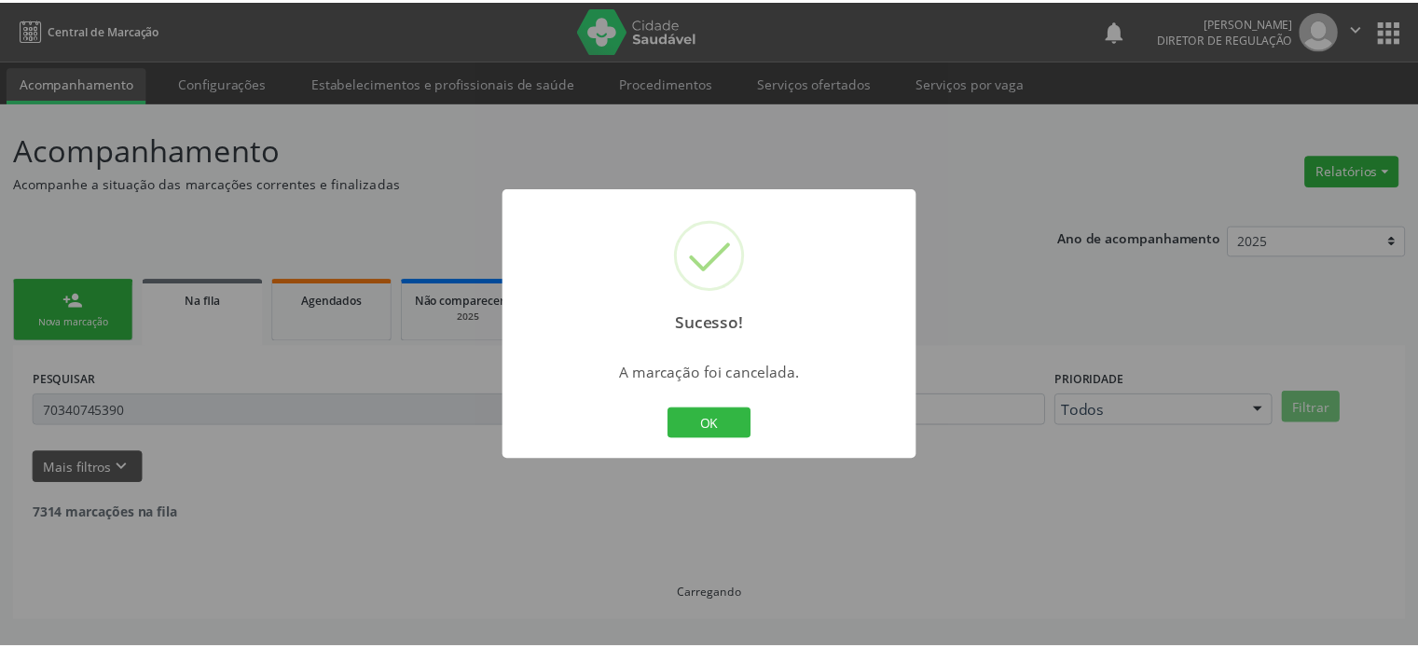
scroll to position [0, 0]
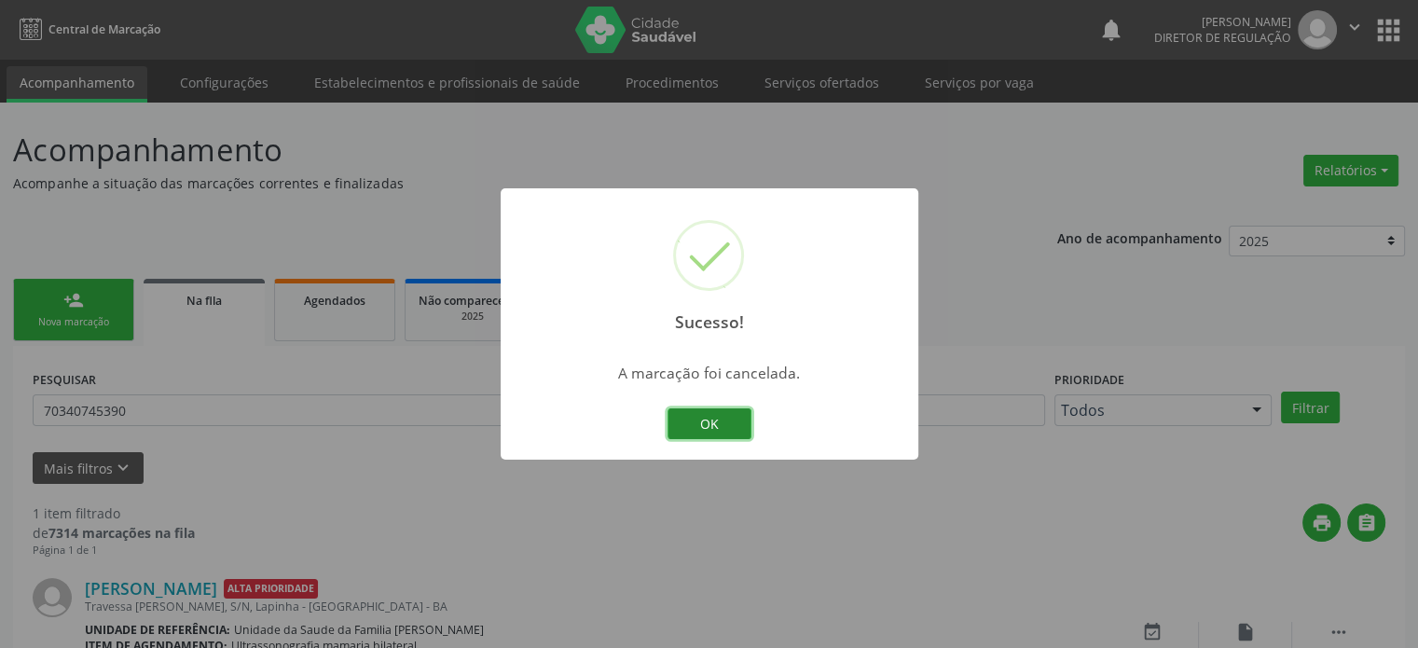
click at [714, 420] on button "OK" at bounding box center [709, 424] width 84 height 32
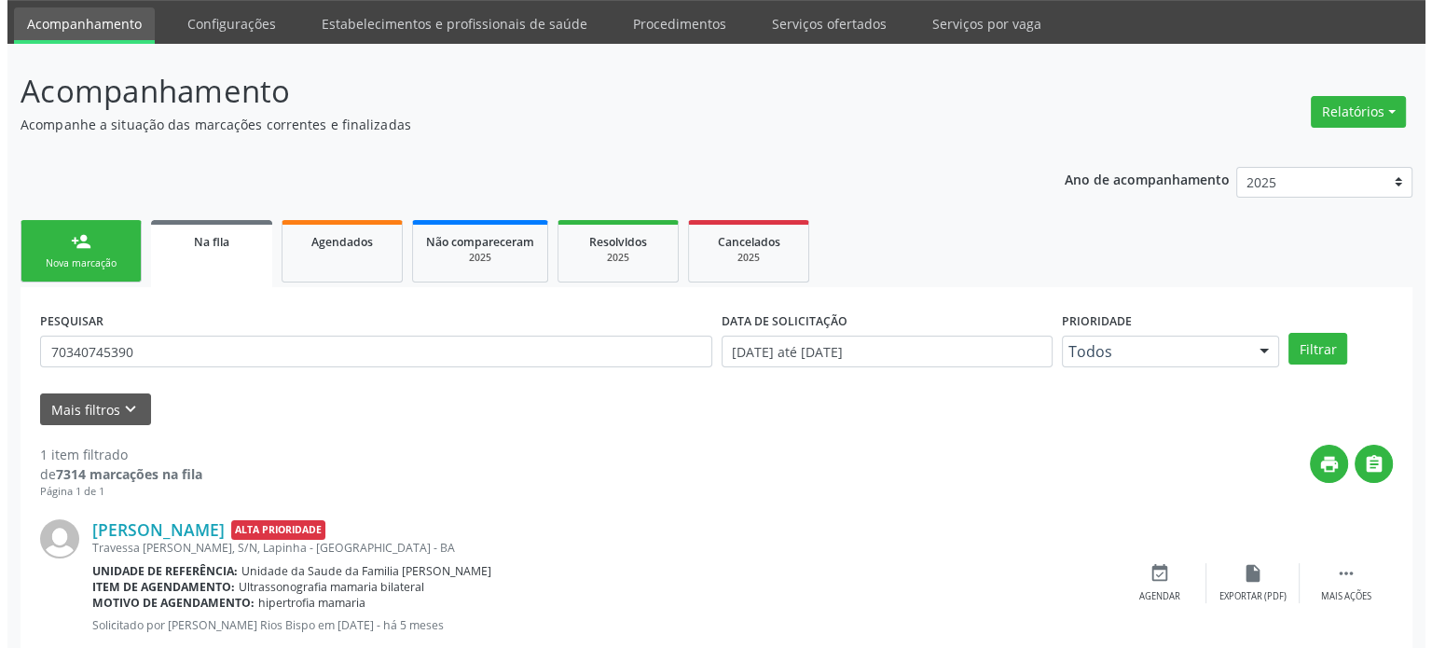
scroll to position [108, 0]
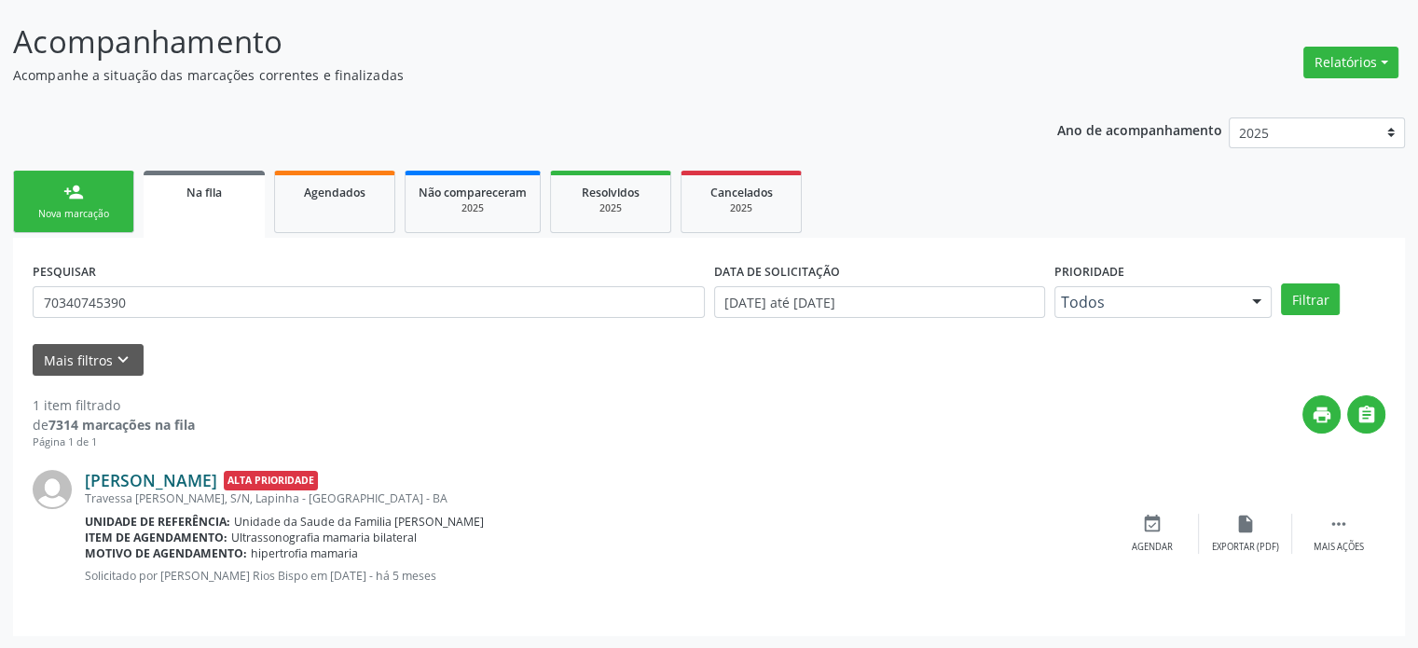
click at [167, 478] on link "[PERSON_NAME]" at bounding box center [151, 480] width 132 height 21
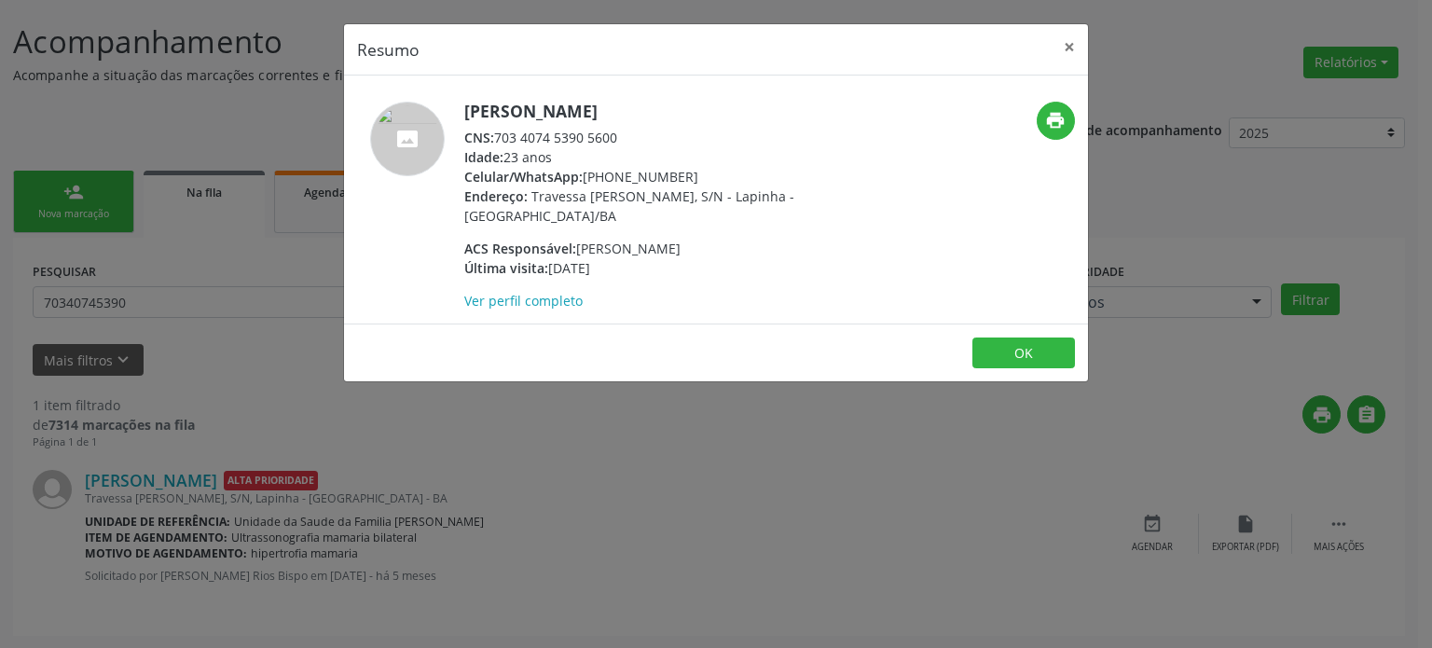
drag, startPoint x: 462, startPoint y: 105, endPoint x: 708, endPoint y: 108, distance: 246.1
click at [708, 108] on div "[PERSON_NAME] CNS: 703 4074 5390 5600 Idade: 23 anos Celular/WhatsApp: [PHONE_N…" at bounding box center [592, 206] width 496 height 209
copy h5 "[PERSON_NAME]"
drag, startPoint x: 585, startPoint y: 175, endPoint x: 692, endPoint y: 172, distance: 106.3
click at [692, 172] on div "Celular/WhatsApp: [PHONE_NUMBER]" at bounding box center [645, 177] width 363 height 20
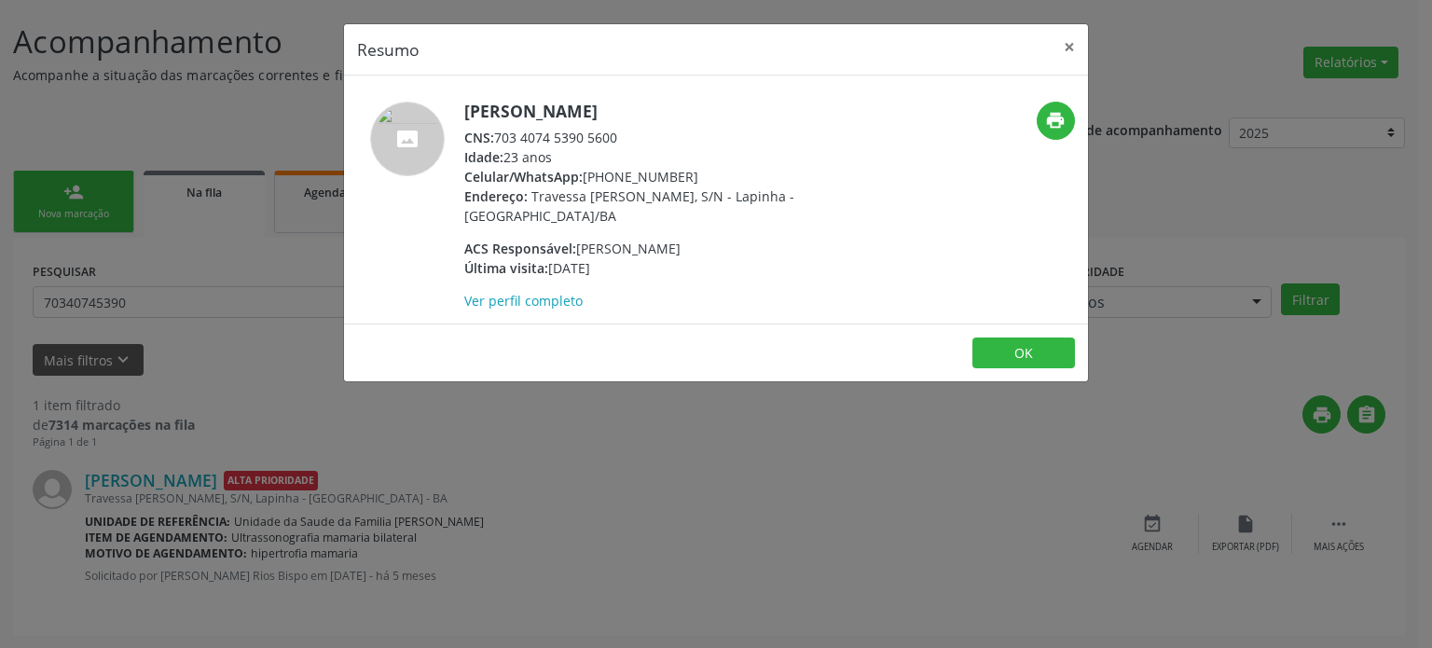
copy div "[PHONE_NUMBER]"
click at [890, 563] on div "Resumo × [PERSON_NAME] CNS: 703 4074 5390 5600 Idade: 23 anos Celular/WhatsApp:…" at bounding box center [716, 324] width 1432 height 648
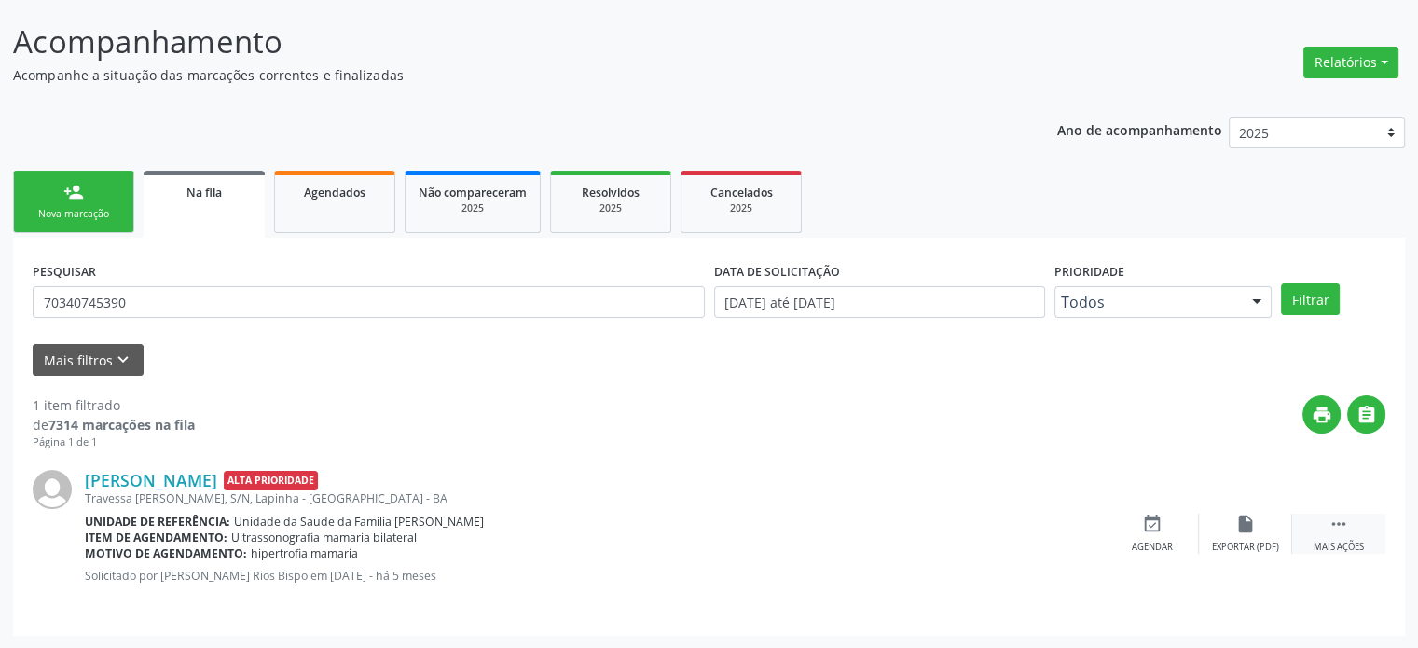
click at [1335, 531] on icon "" at bounding box center [1338, 524] width 21 height 21
click at [1161, 515] on icon "cancel" at bounding box center [1152, 524] width 21 height 21
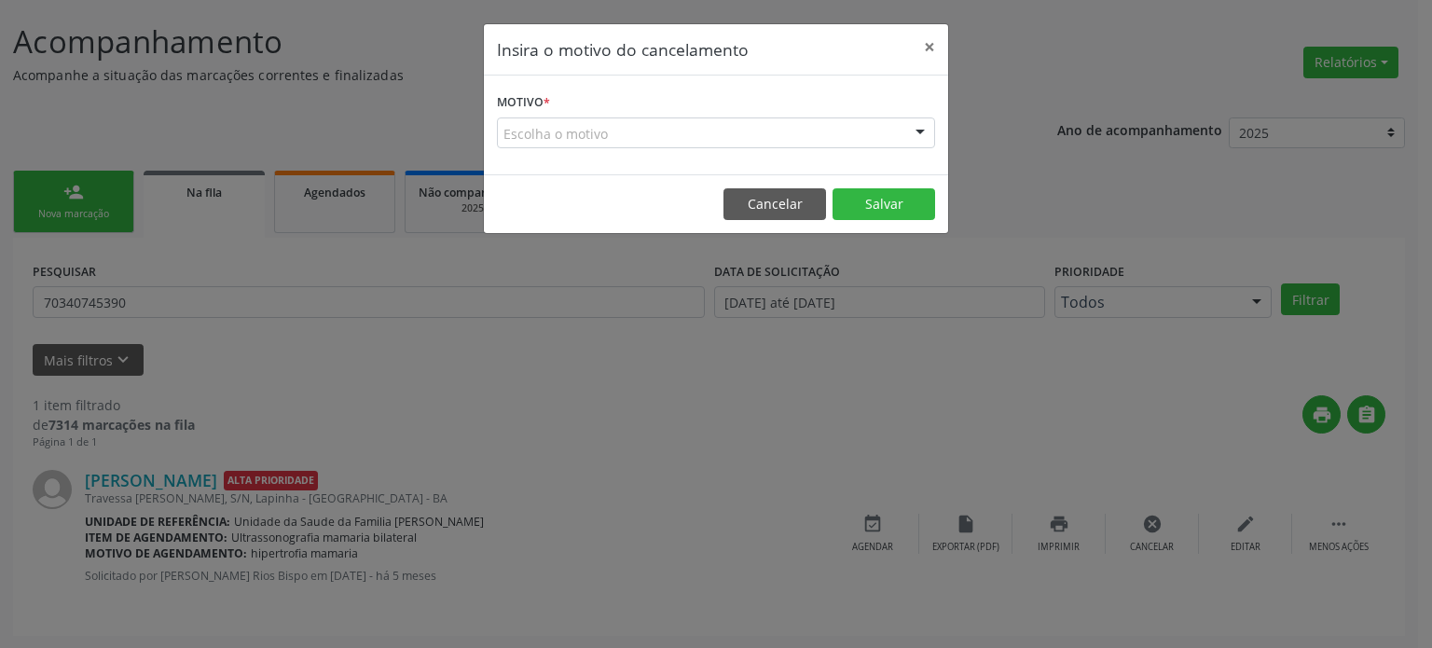
click at [666, 137] on div "Escolha o motivo" at bounding box center [716, 133] width 438 height 32
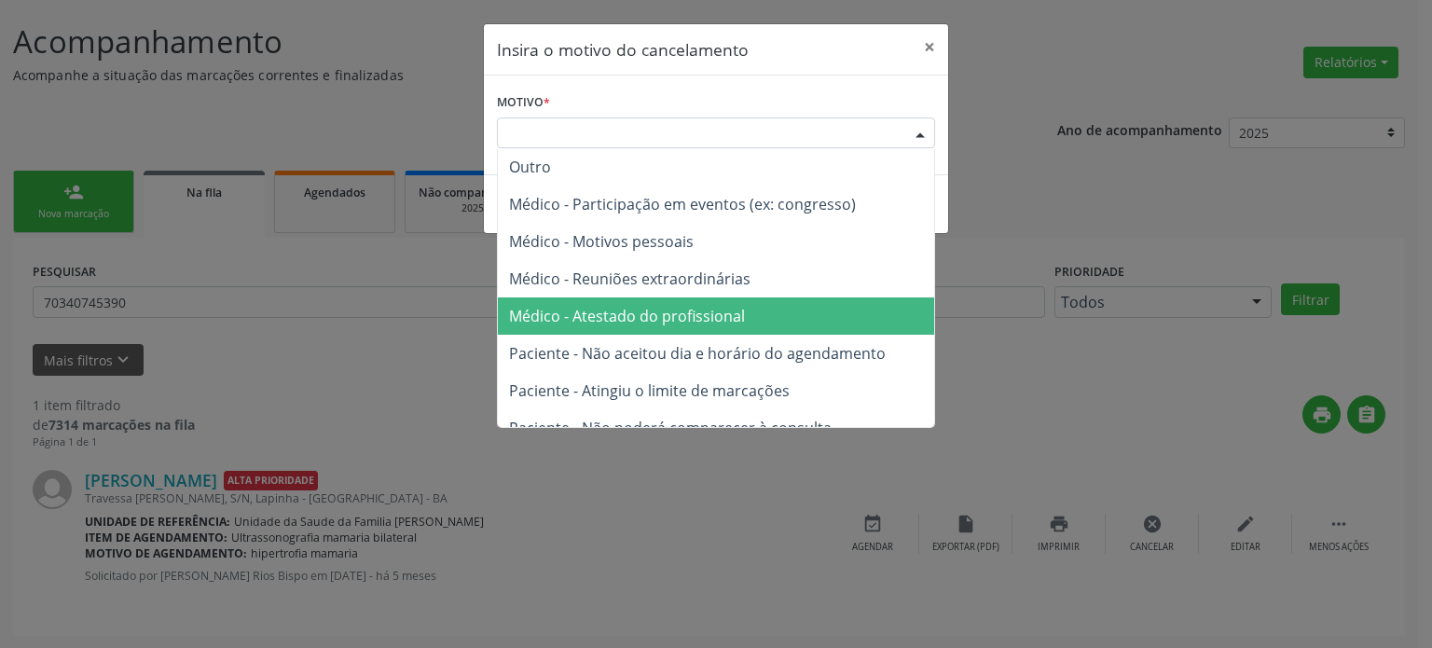
click at [666, 297] on span "Médico - Atestado do profissional" at bounding box center [716, 315] width 436 height 37
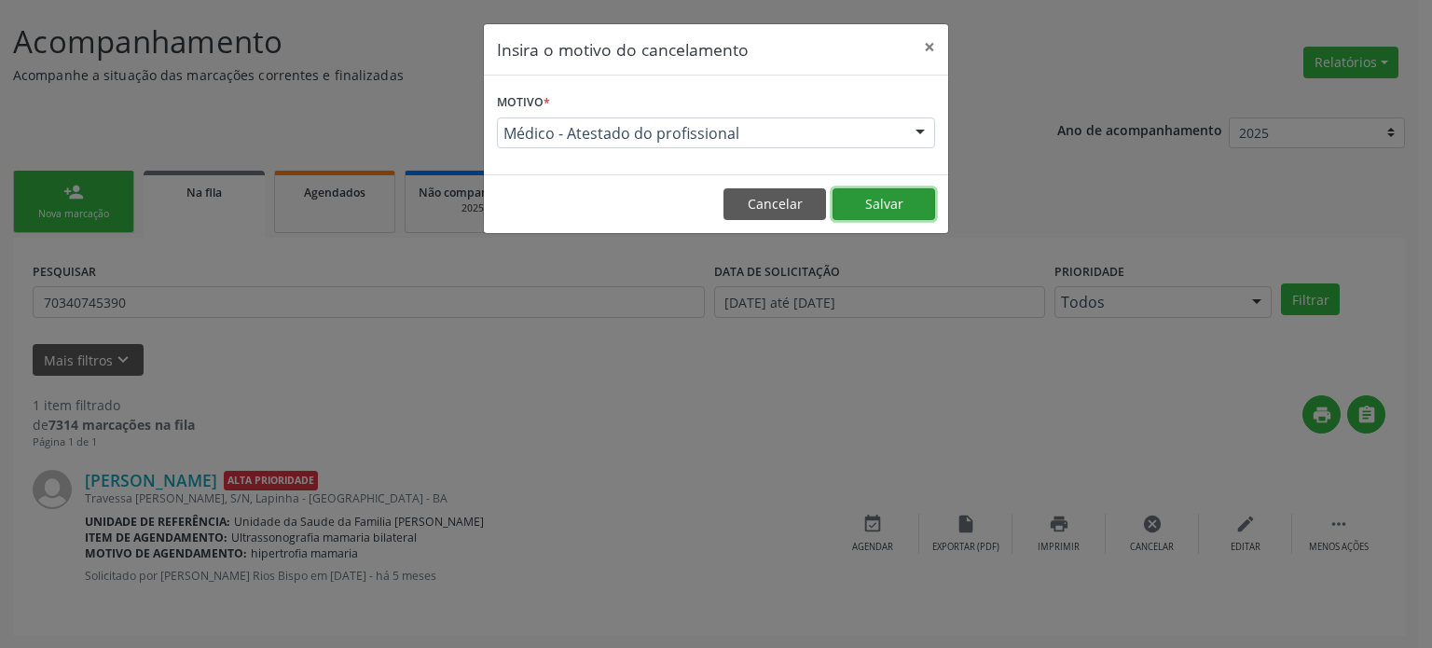
click at [868, 197] on button "Salvar" at bounding box center [883, 204] width 103 height 32
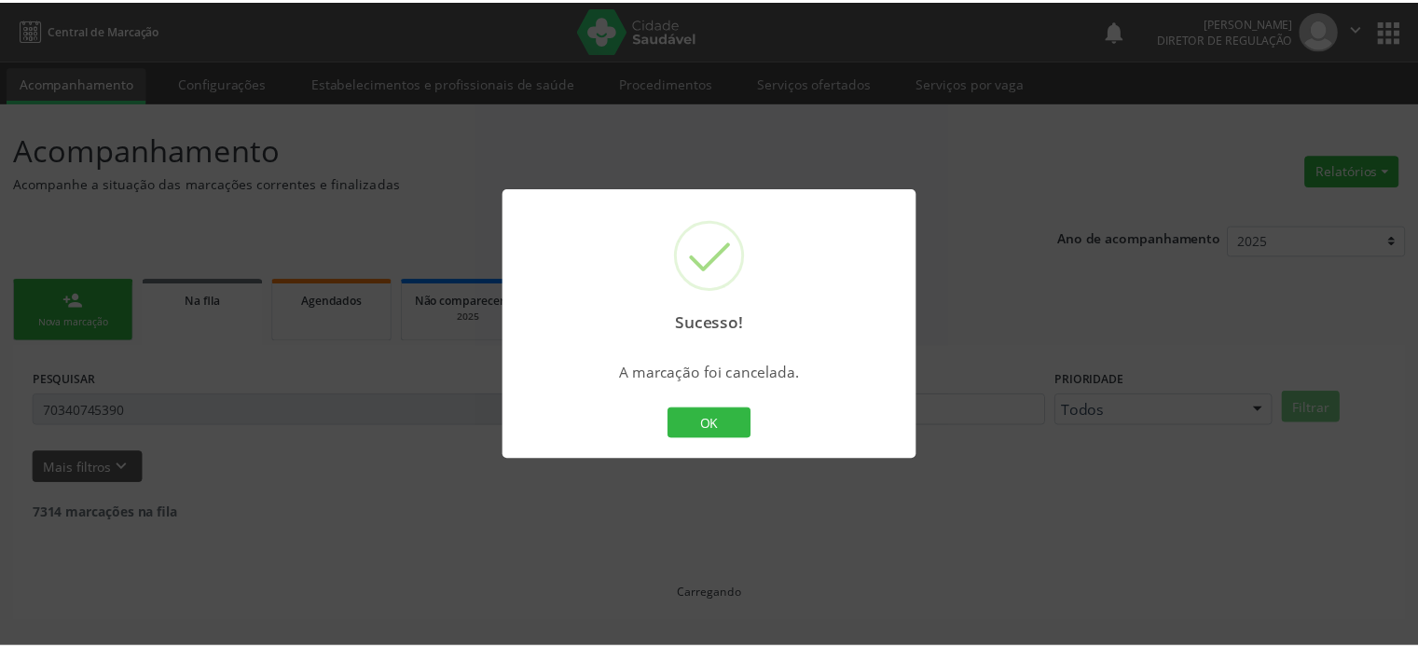
scroll to position [0, 0]
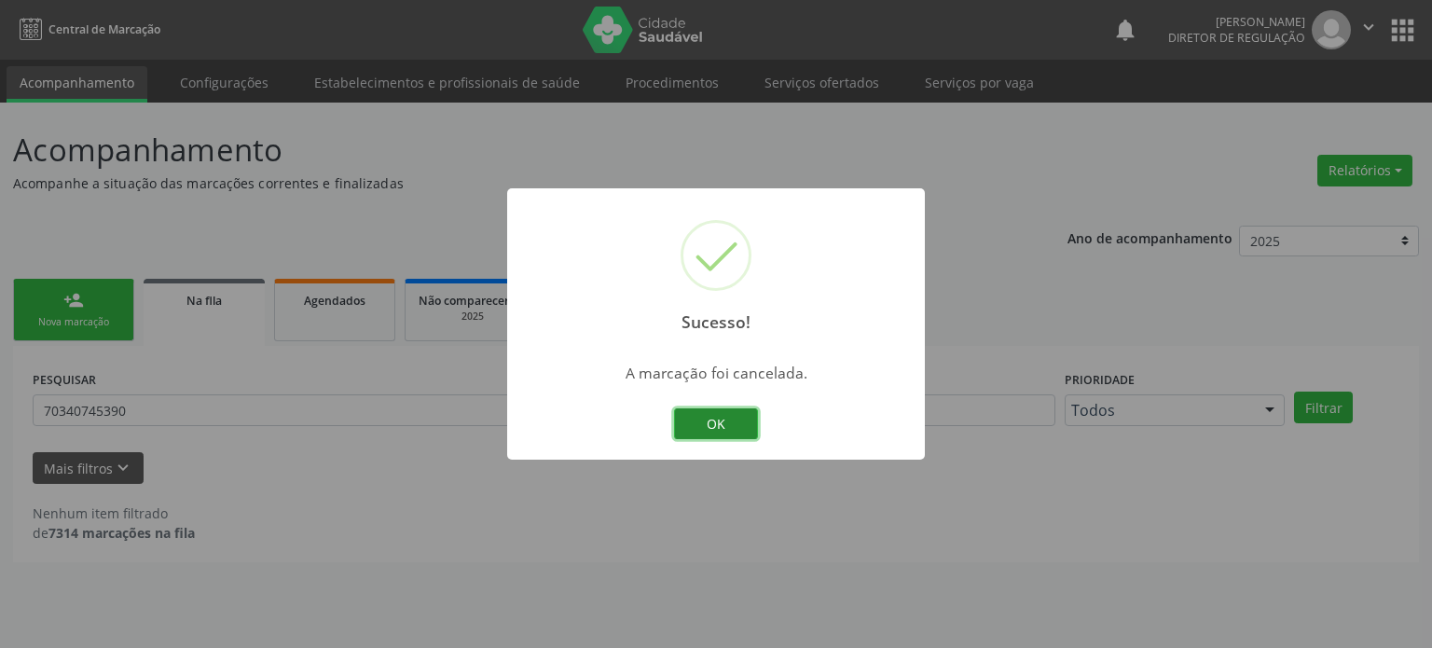
click at [718, 417] on button "OK" at bounding box center [716, 424] width 84 height 32
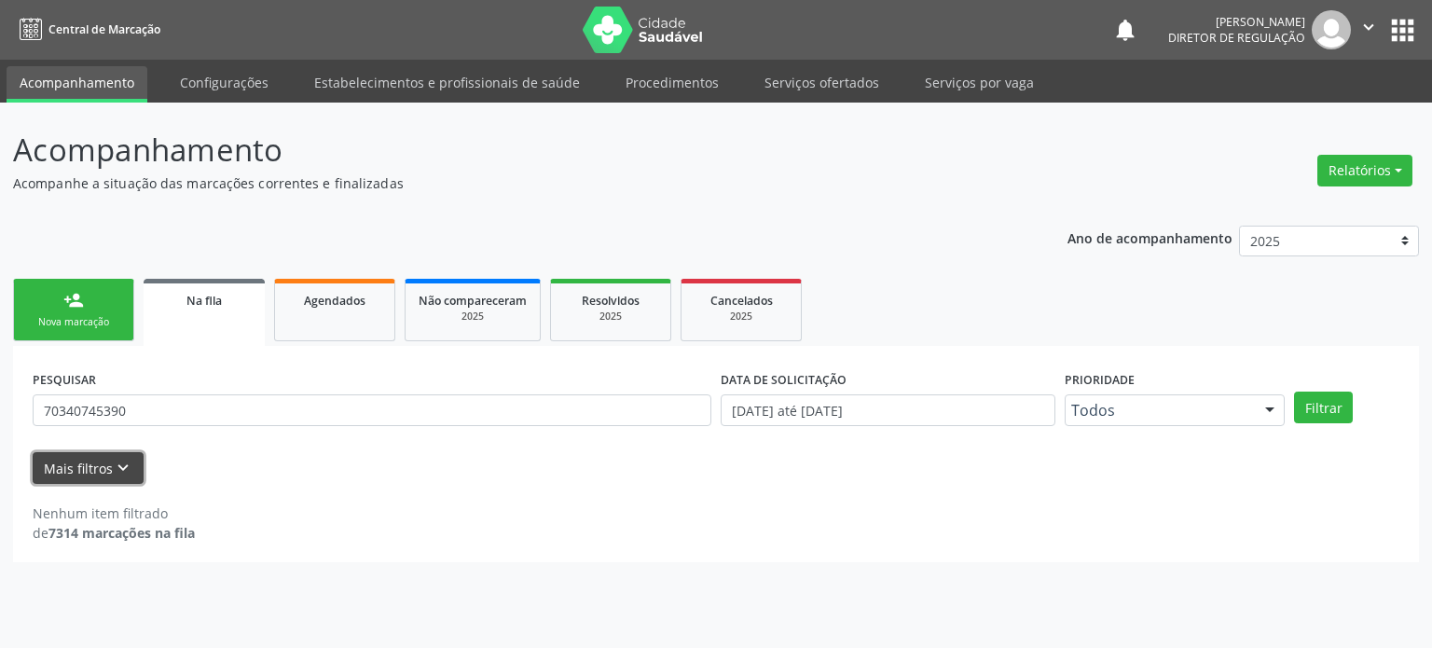
click at [108, 475] on button "Mais filtros keyboard_arrow_down" at bounding box center [88, 468] width 111 height 33
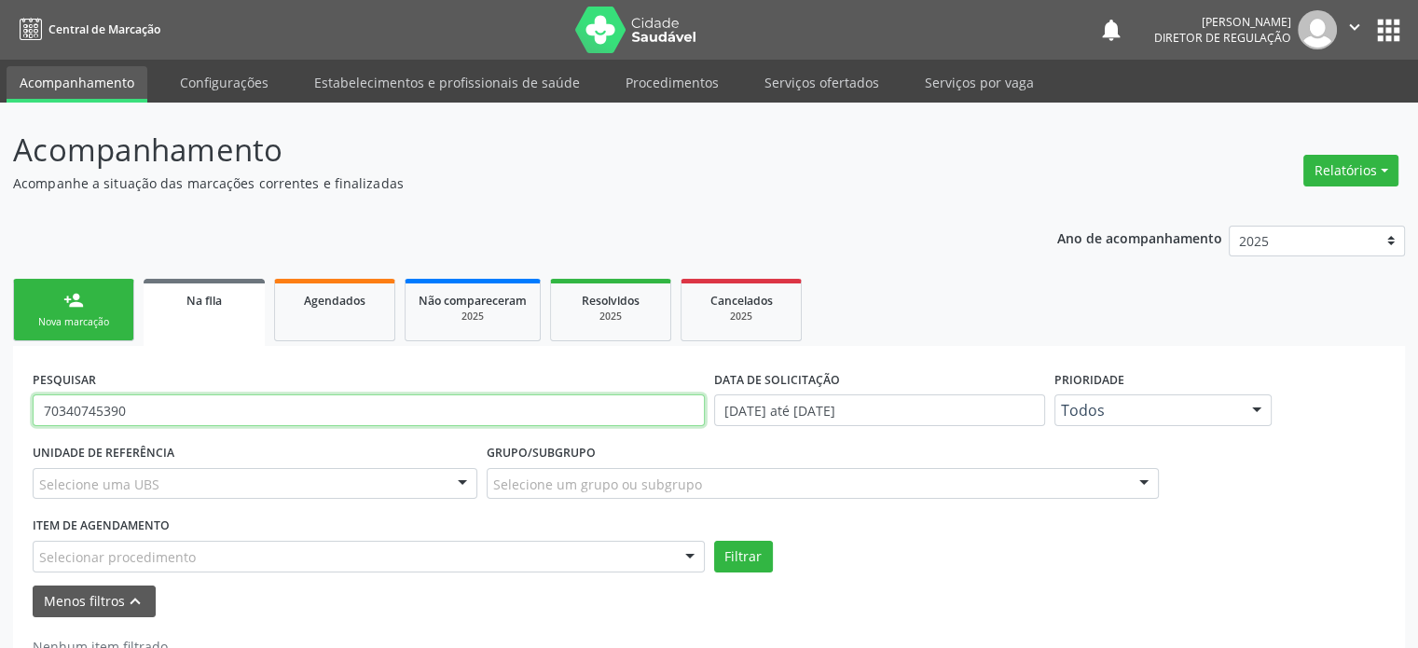
click at [158, 409] on input "70340745390" at bounding box center [369, 410] width 672 height 32
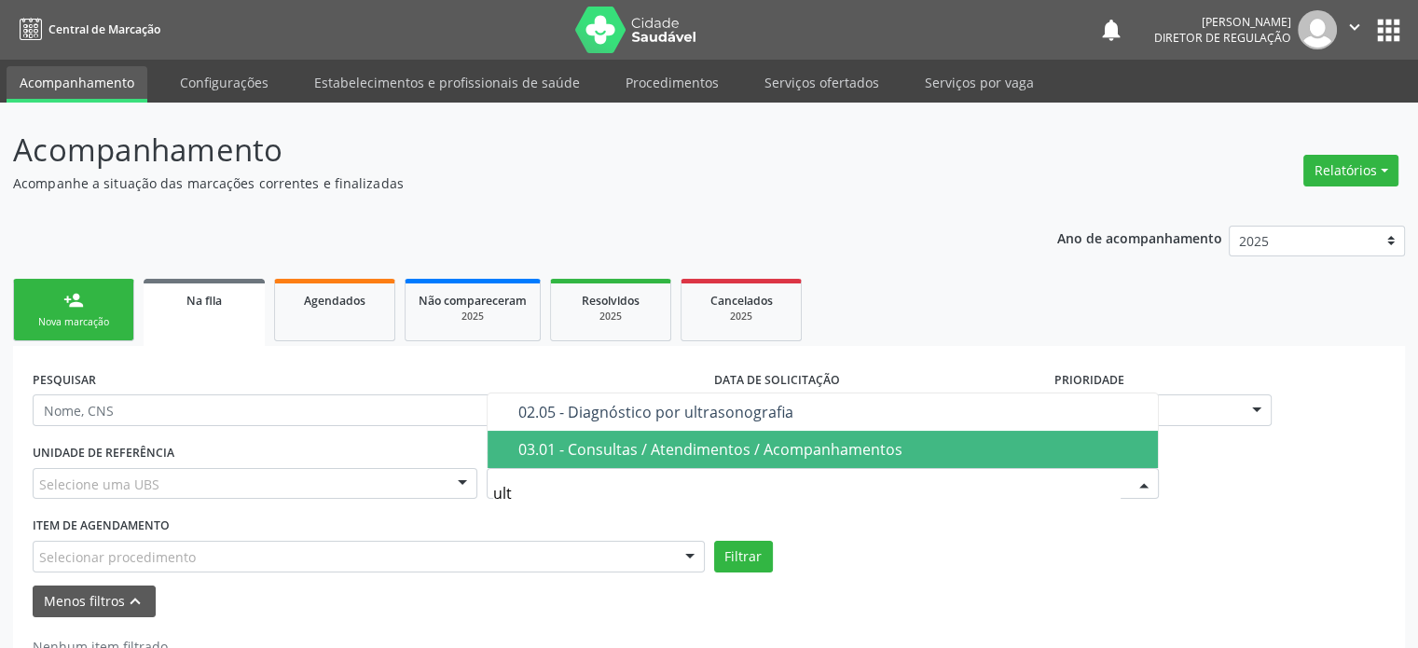
type input "ultr"
click at [634, 460] on span "02.05 - Diagnóstico por ultrasonografia" at bounding box center [823, 449] width 670 height 37
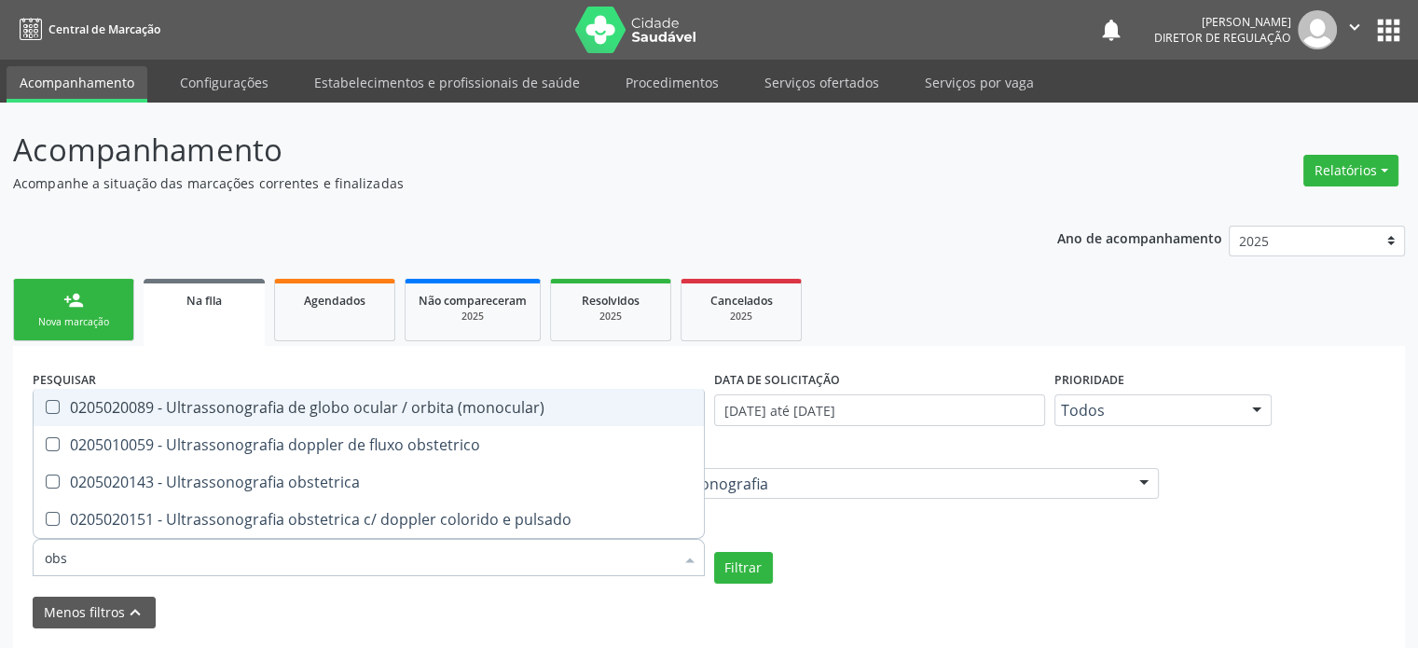
type input "obst"
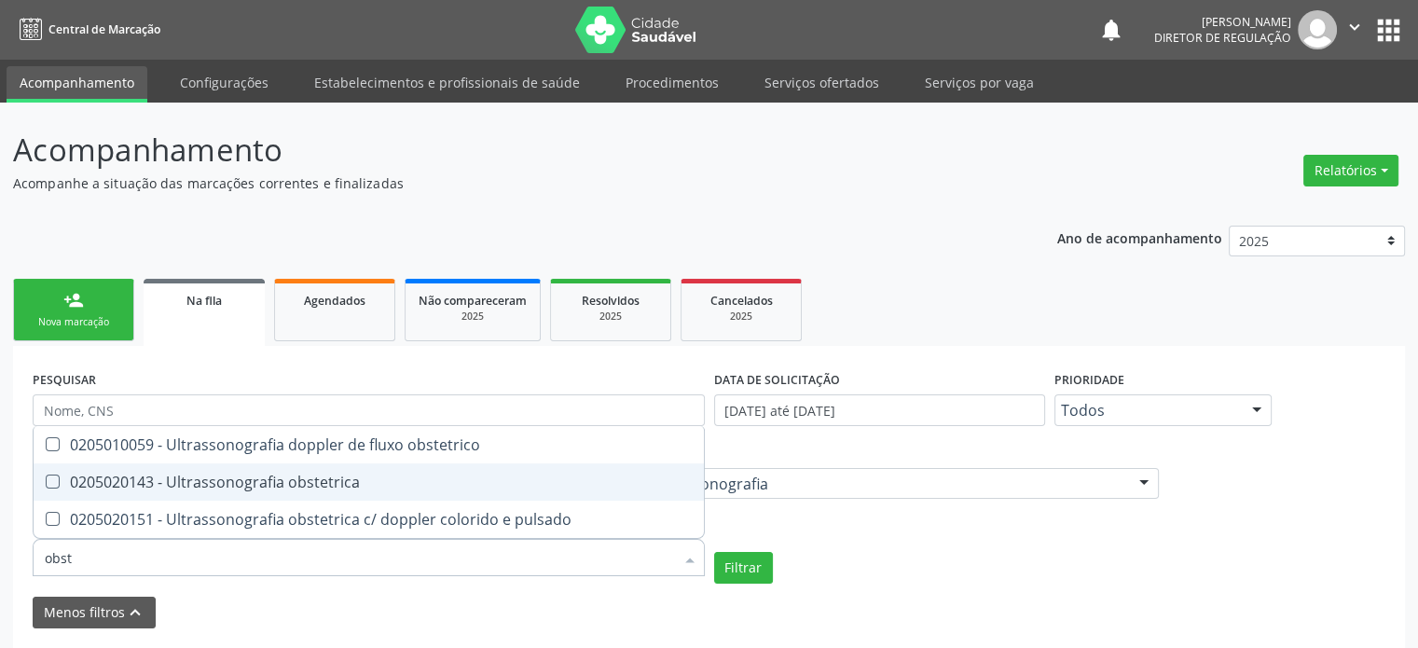
click at [220, 486] on div "0205020143 - Ultrassonografia obstetrica" at bounding box center [369, 481] width 648 height 15
checkbox obstetrica "true"
click at [747, 566] on button "Filtrar" at bounding box center [743, 568] width 59 height 32
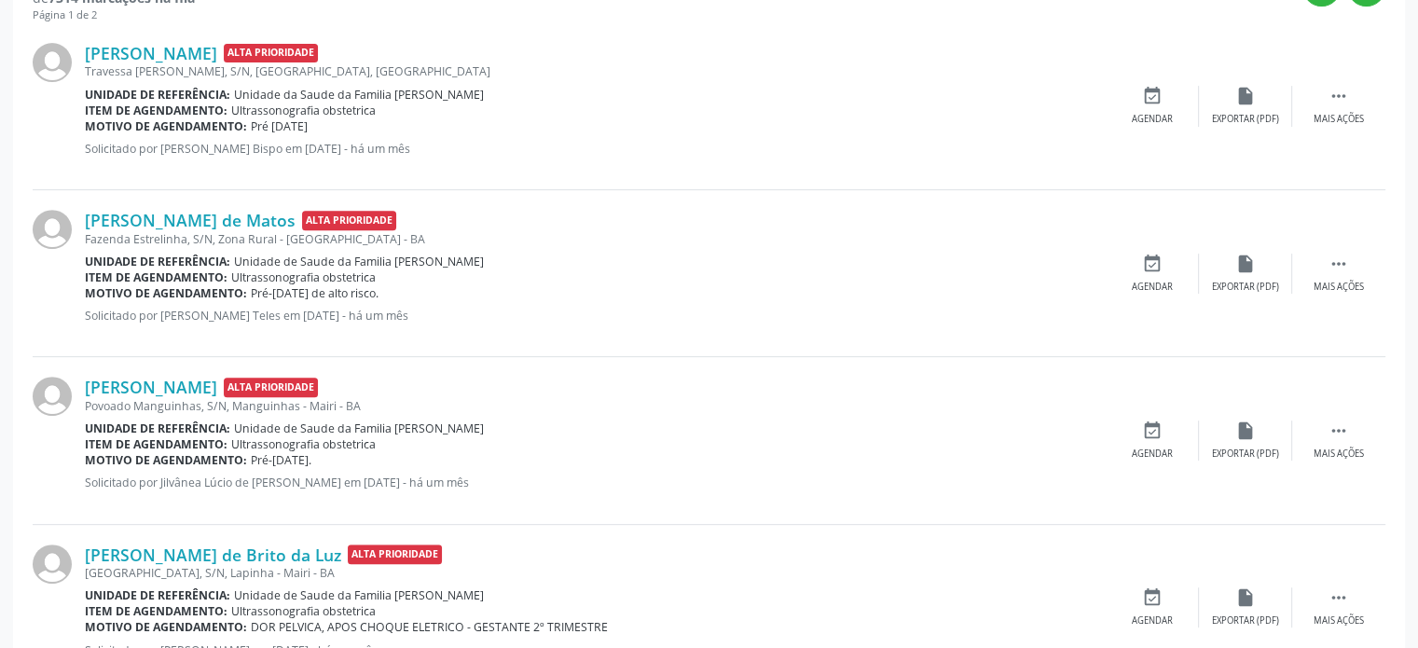
scroll to position [690, 0]
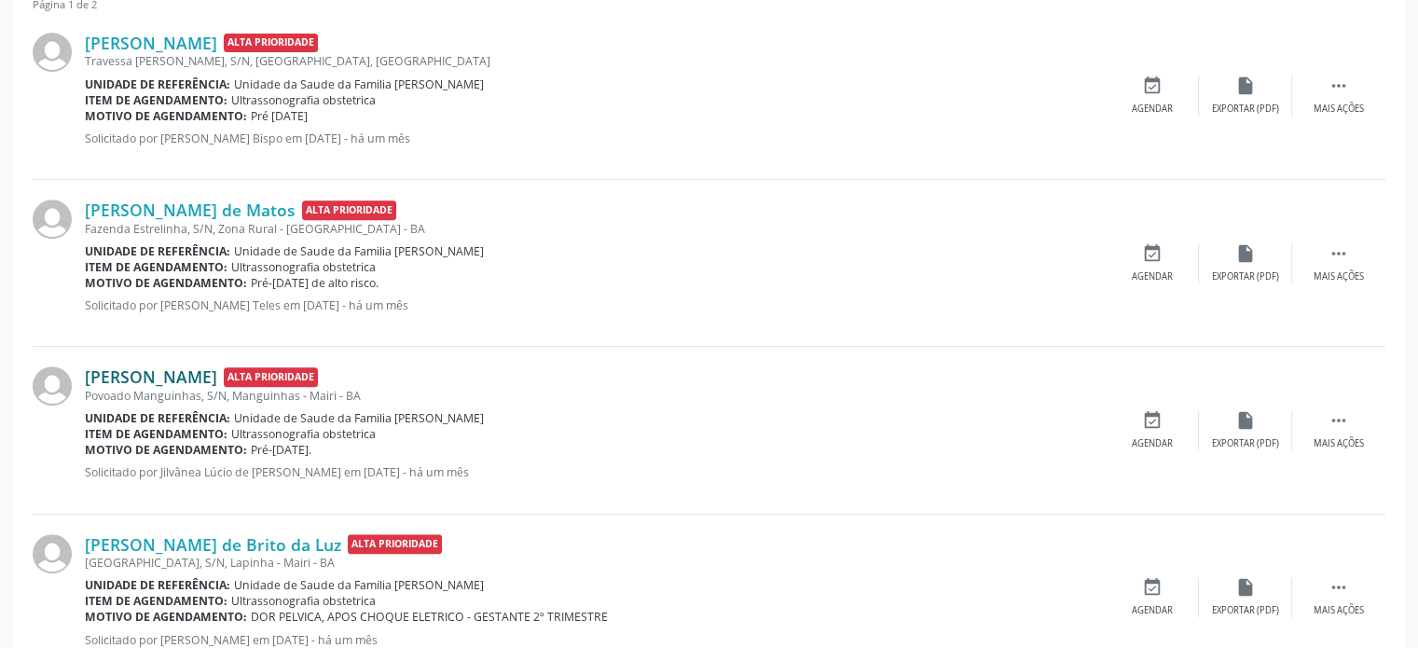
click at [180, 366] on link "[PERSON_NAME]" at bounding box center [151, 376] width 132 height 21
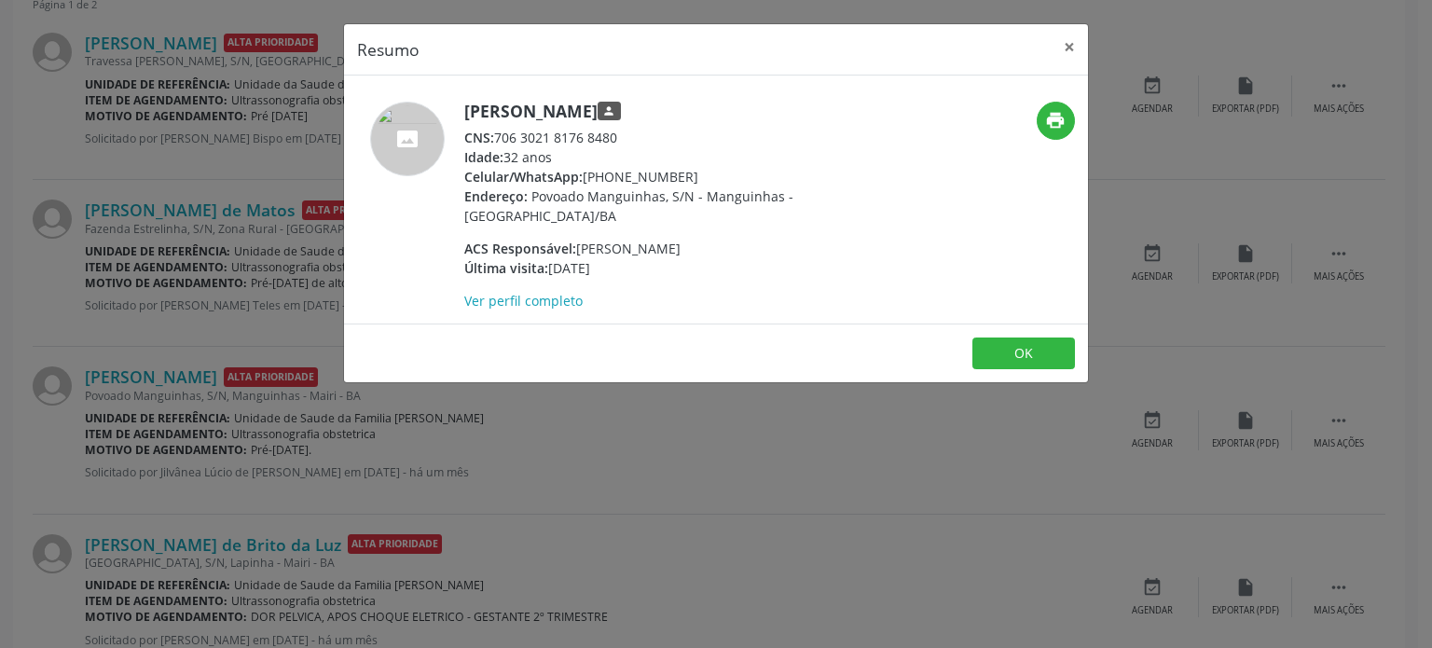
drag, startPoint x: 466, startPoint y: 111, endPoint x: 753, endPoint y: 102, distance: 287.2
click at [753, 102] on h5 "[PERSON_NAME] person" at bounding box center [645, 112] width 363 height 20
copy h5 "[PERSON_NAME]"
click at [588, 103] on h5 "[PERSON_NAME] person" at bounding box center [645, 112] width 363 height 20
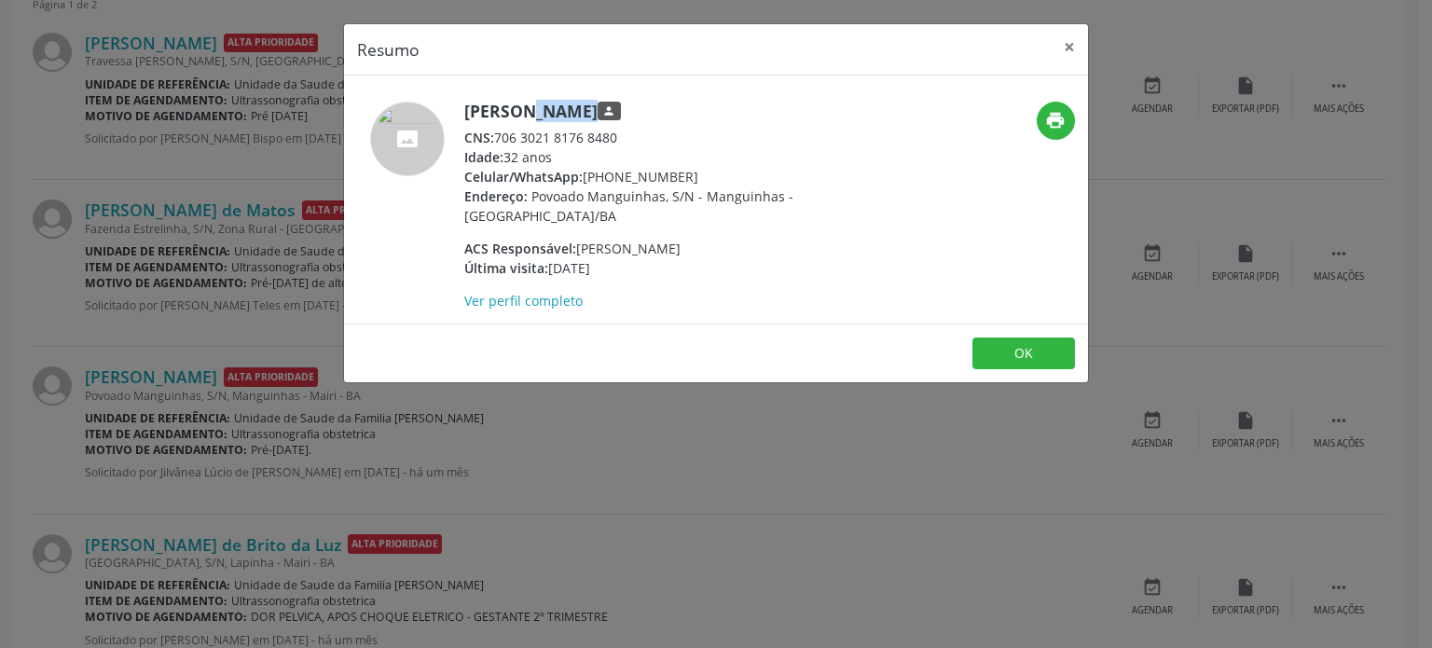
click at [588, 103] on h5 "[PERSON_NAME] person" at bounding box center [645, 112] width 363 height 20
click at [198, 357] on div "Resumo × [PERSON_NAME] person CNS: 706 3021 8176 8480 Idade: 32 anos Celular/Wh…" at bounding box center [716, 324] width 1432 height 648
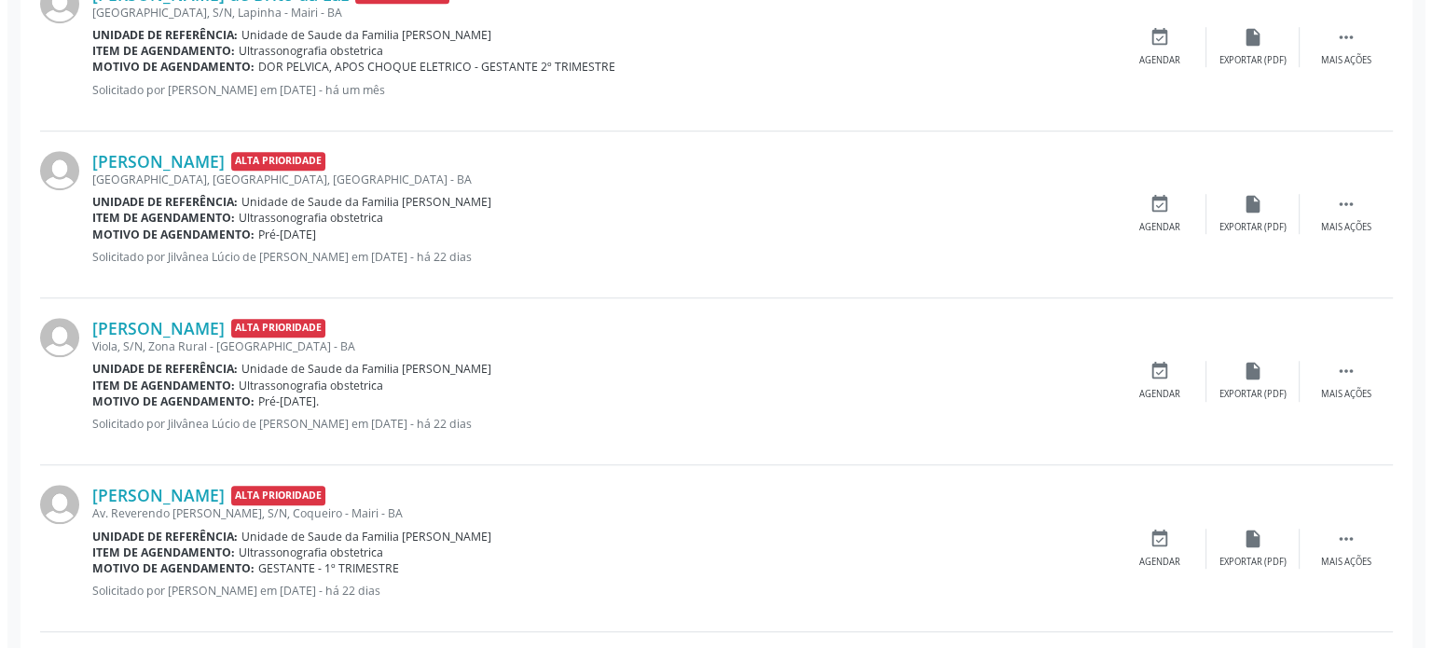
scroll to position [1249, 0]
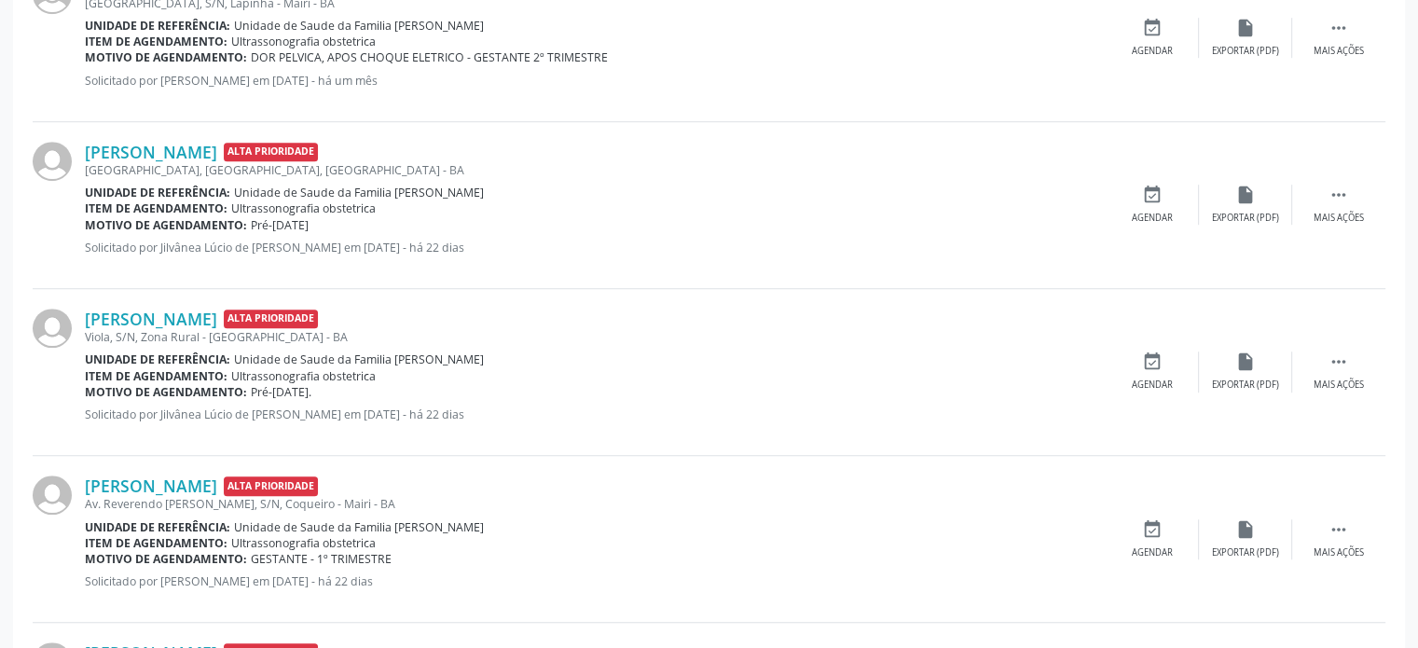
click at [165, 135] on div "[PERSON_NAME] Alta Prioridade [STREET_ADDRESS] Unidade de referência: Unidade d…" at bounding box center [709, 205] width 1353 height 167
click at [164, 143] on link "[PERSON_NAME]" at bounding box center [151, 152] width 132 height 21
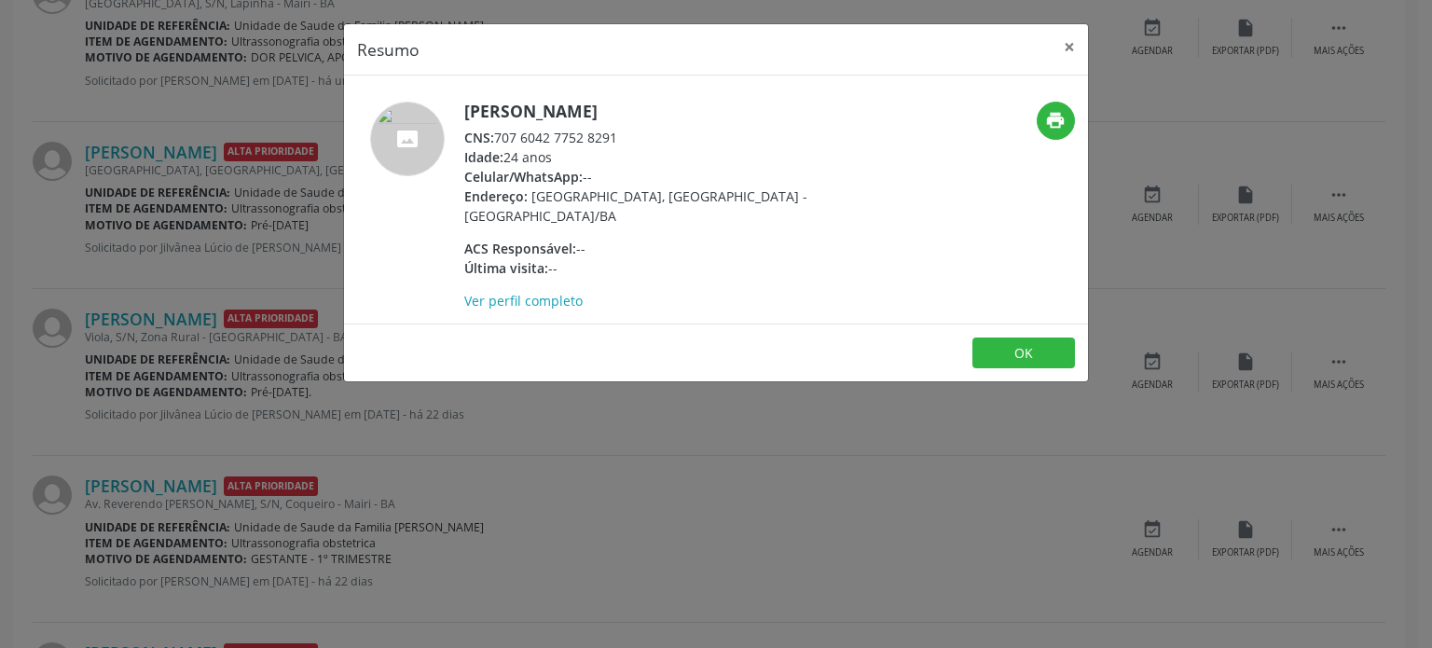
drag, startPoint x: 463, startPoint y: 105, endPoint x: 699, endPoint y: 105, distance: 235.8
click at [699, 105] on h5 "[PERSON_NAME]" at bounding box center [645, 112] width 363 height 20
copy h5 "[PERSON_NAME]"
